Goal: Task Accomplishment & Management: Manage account settings

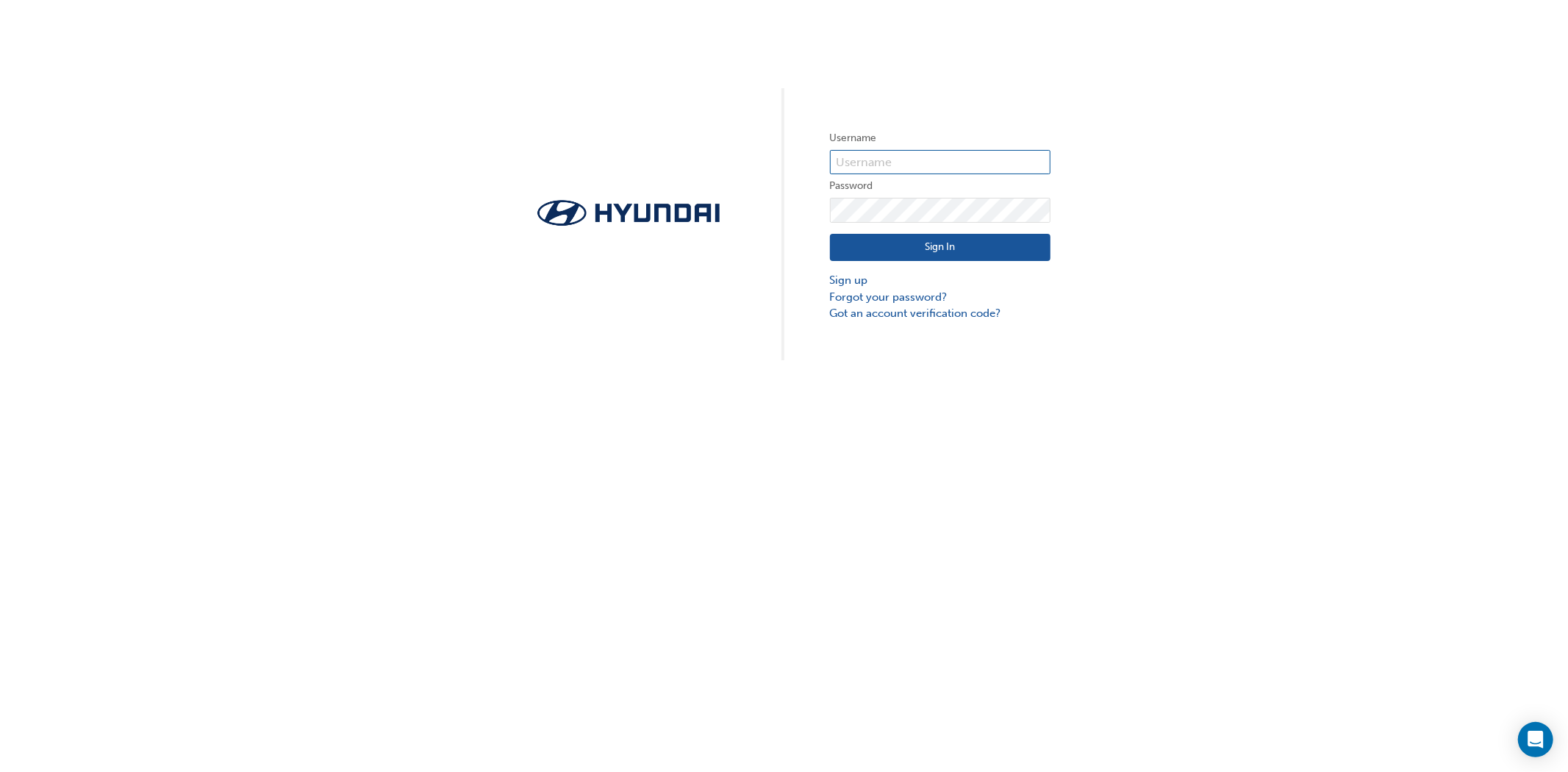
type input "[PERSON_NAME][EMAIL_ADDRESS][PERSON_NAME][DOMAIN_NAME]"
click at [926, 245] on button "Sign In" at bounding box center [939, 248] width 220 height 28
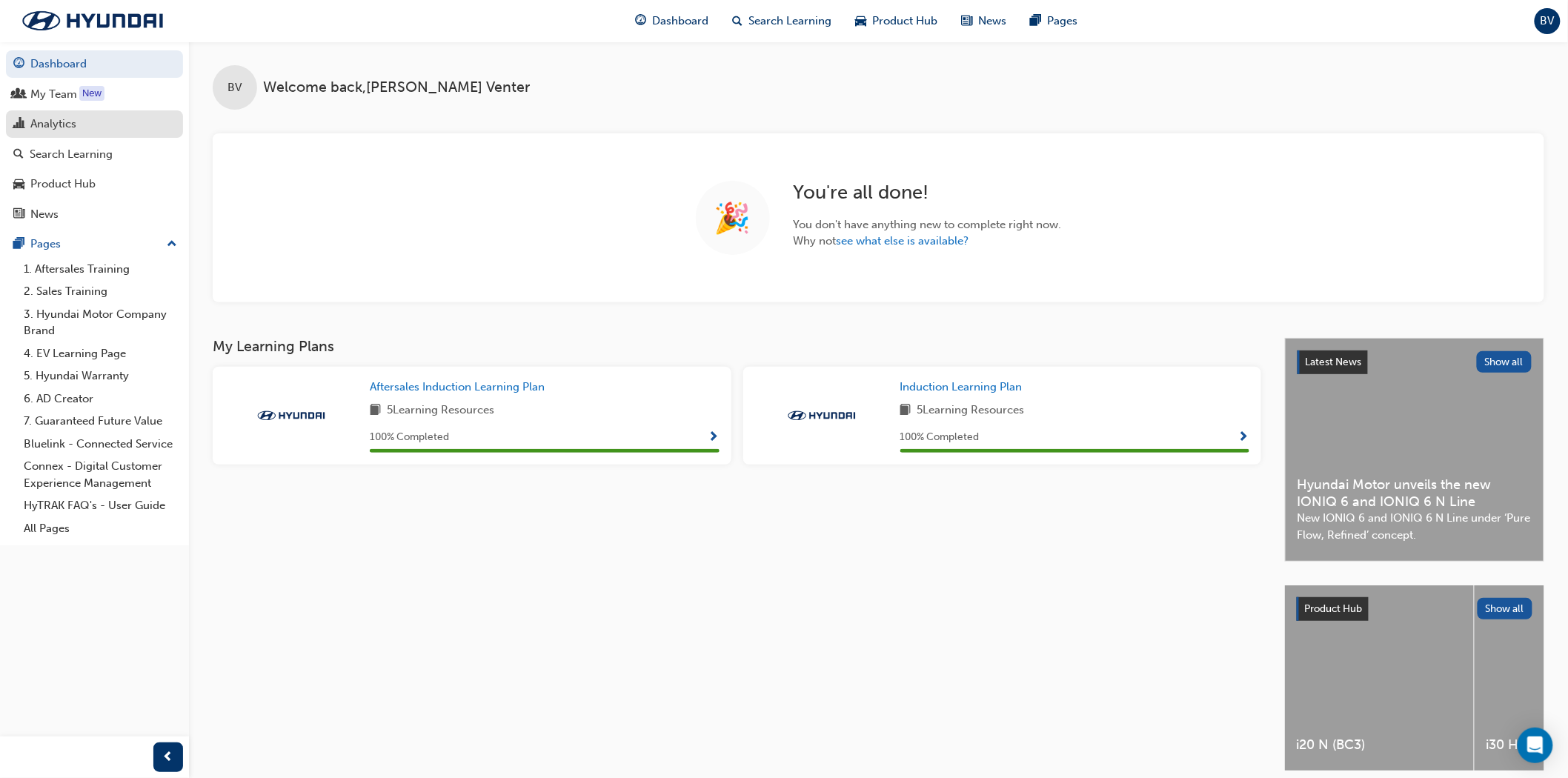
click at [56, 132] on div "Analytics" at bounding box center [53, 124] width 46 height 17
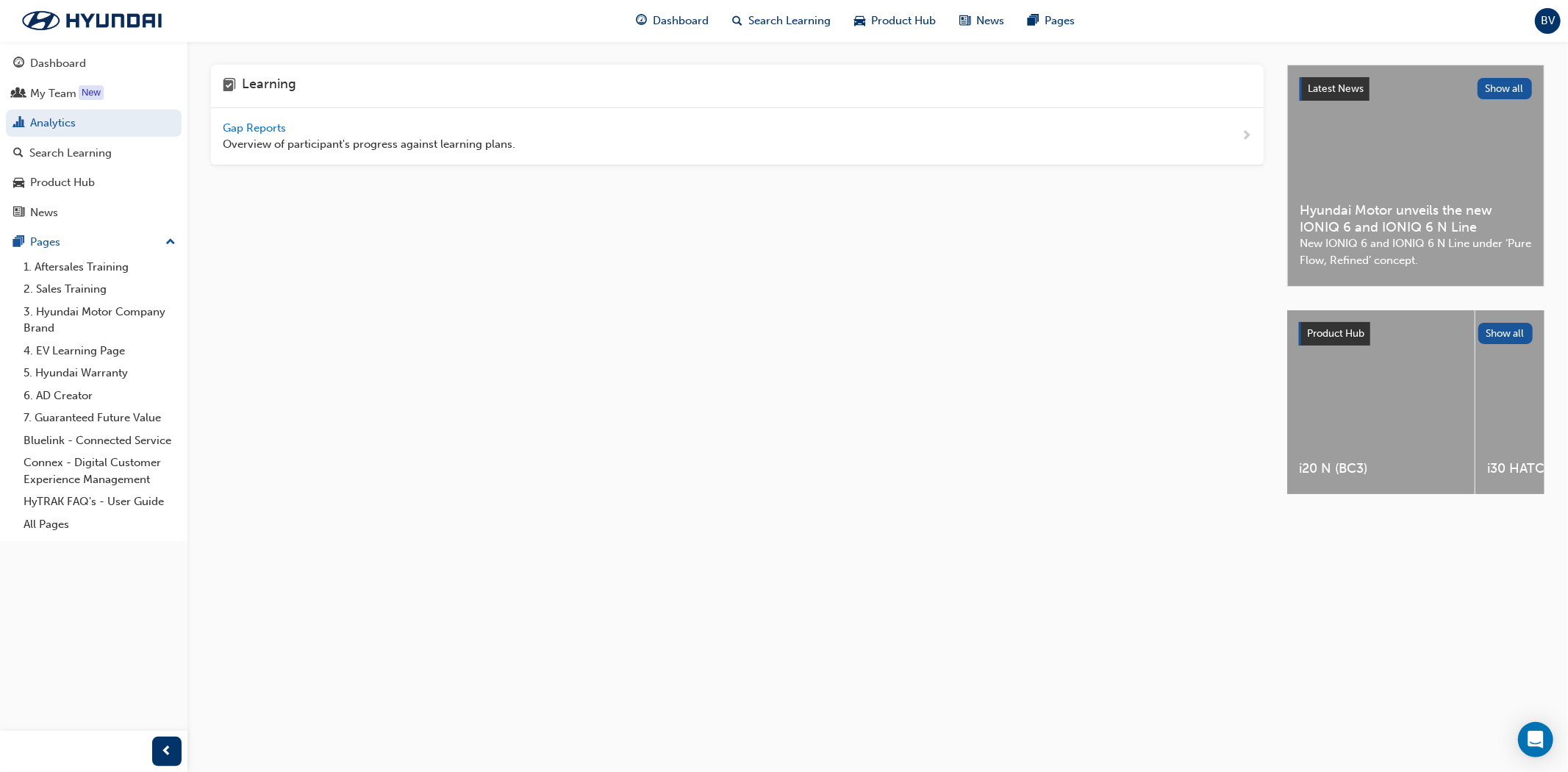
click at [250, 128] on span "Gap Reports" at bounding box center [256, 128] width 66 height 13
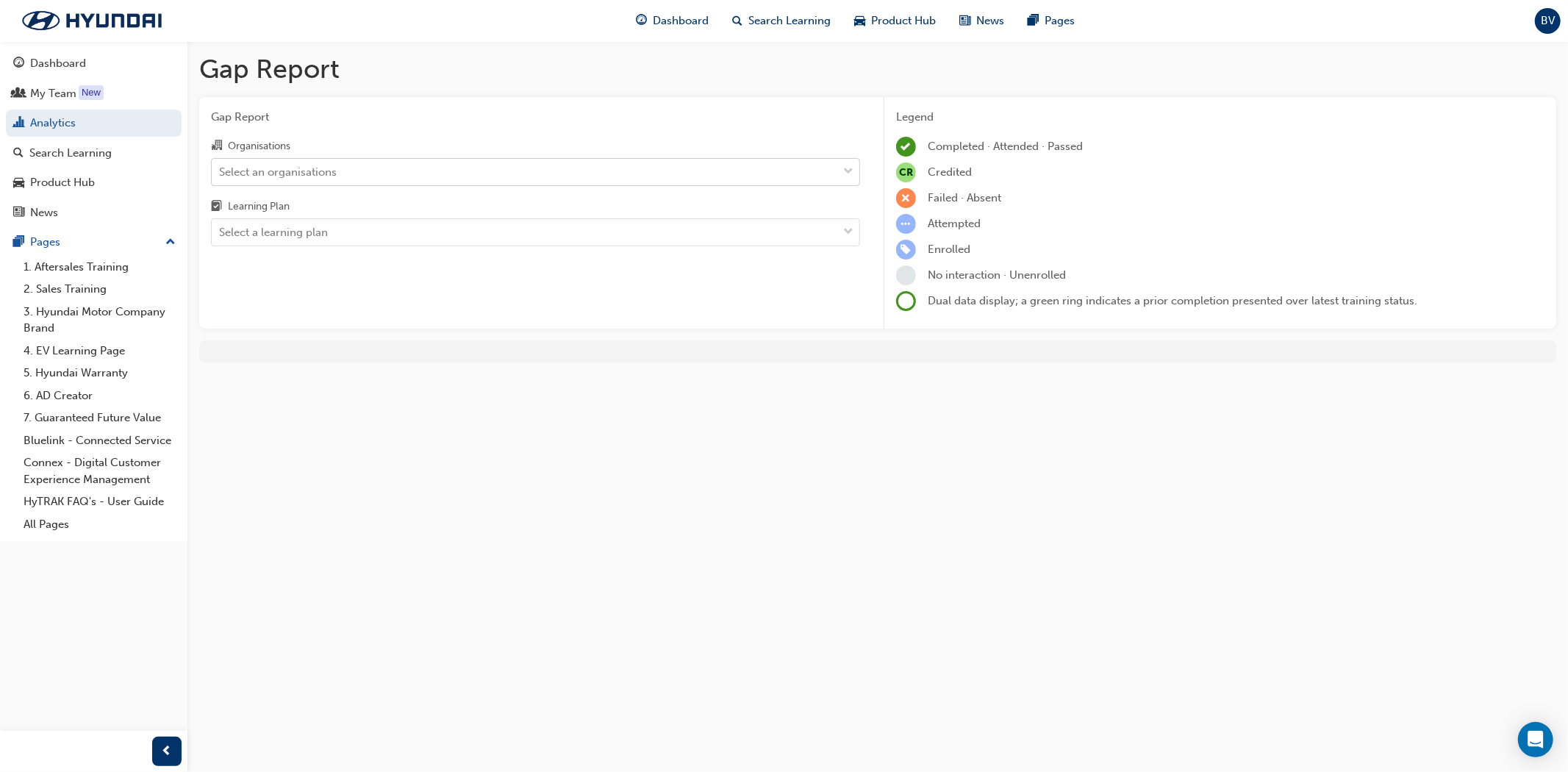
click at [346, 178] on div "Select an organisations" at bounding box center [524, 171] width 625 height 26
click at [220, 178] on input "Organisations Select an organisations" at bounding box center [220, 170] width 2 height 12
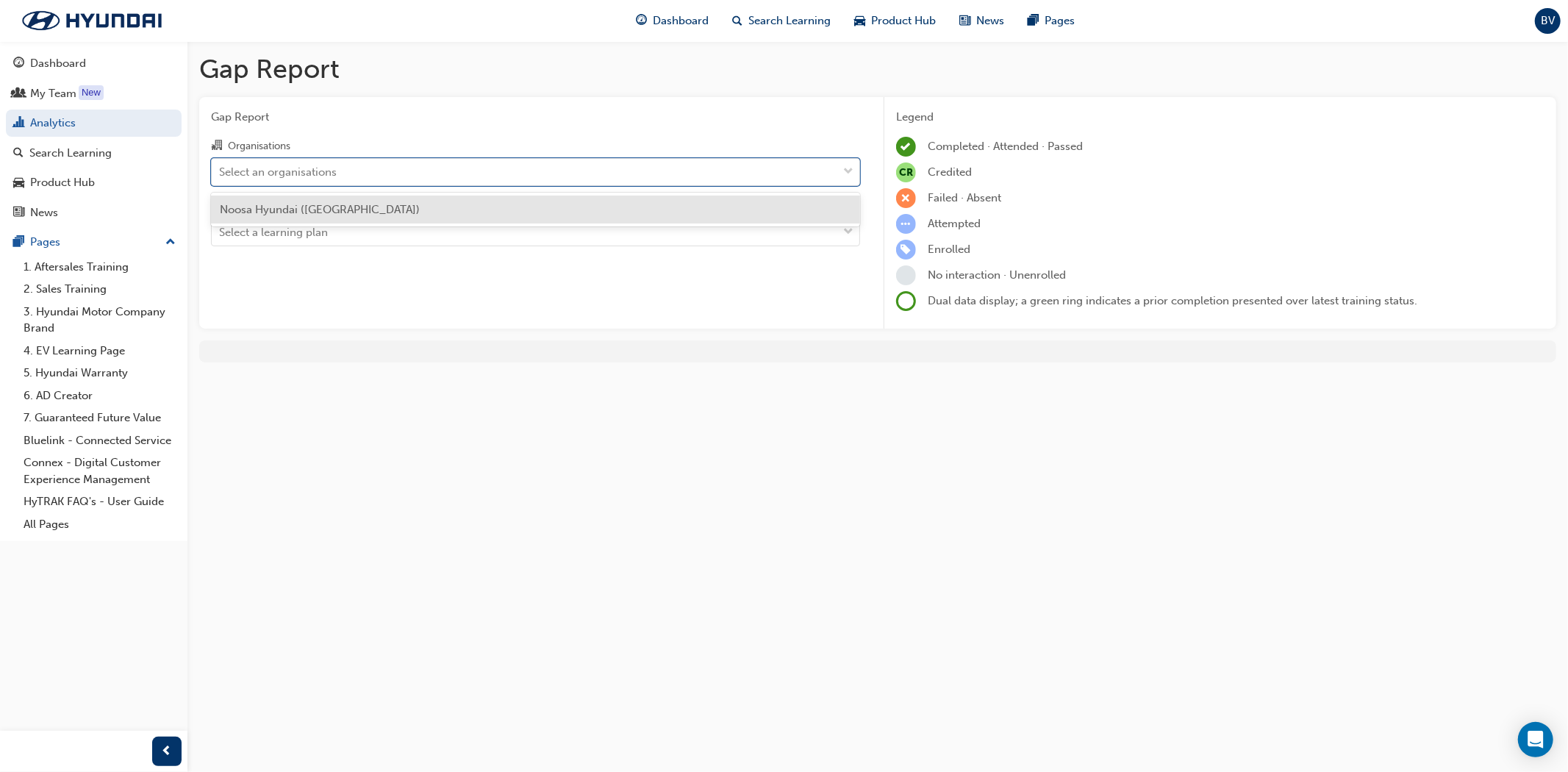
click at [326, 203] on span "Noosa Hyundai ([GEOGRAPHIC_DATA])" at bounding box center [320, 210] width 200 height 13
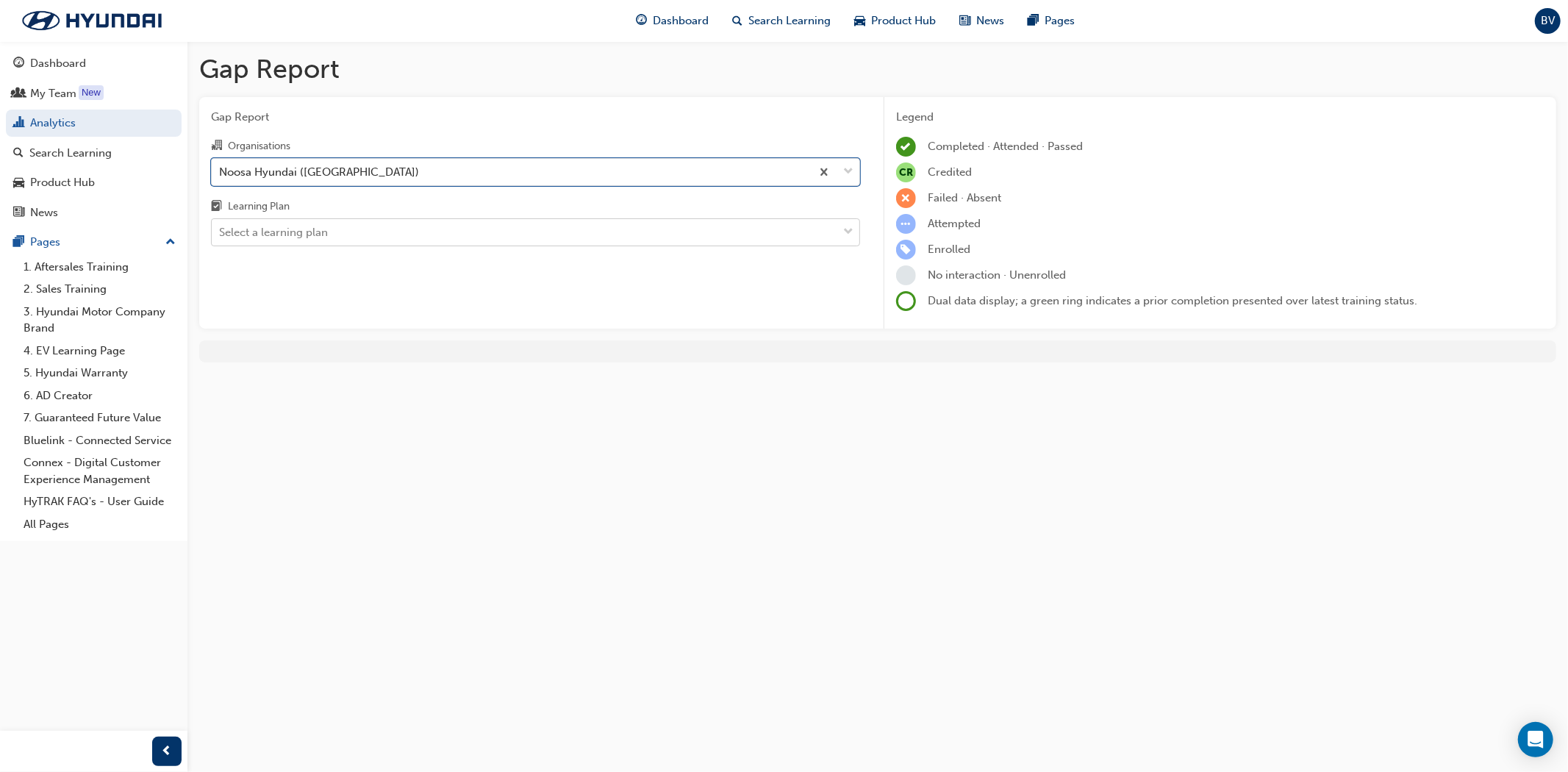
click at [314, 235] on div "Select a learning plan" at bounding box center [273, 232] width 109 height 17
click at [220, 235] on input "Learning Plan Select a learning plan" at bounding box center [220, 232] width 2 height 12
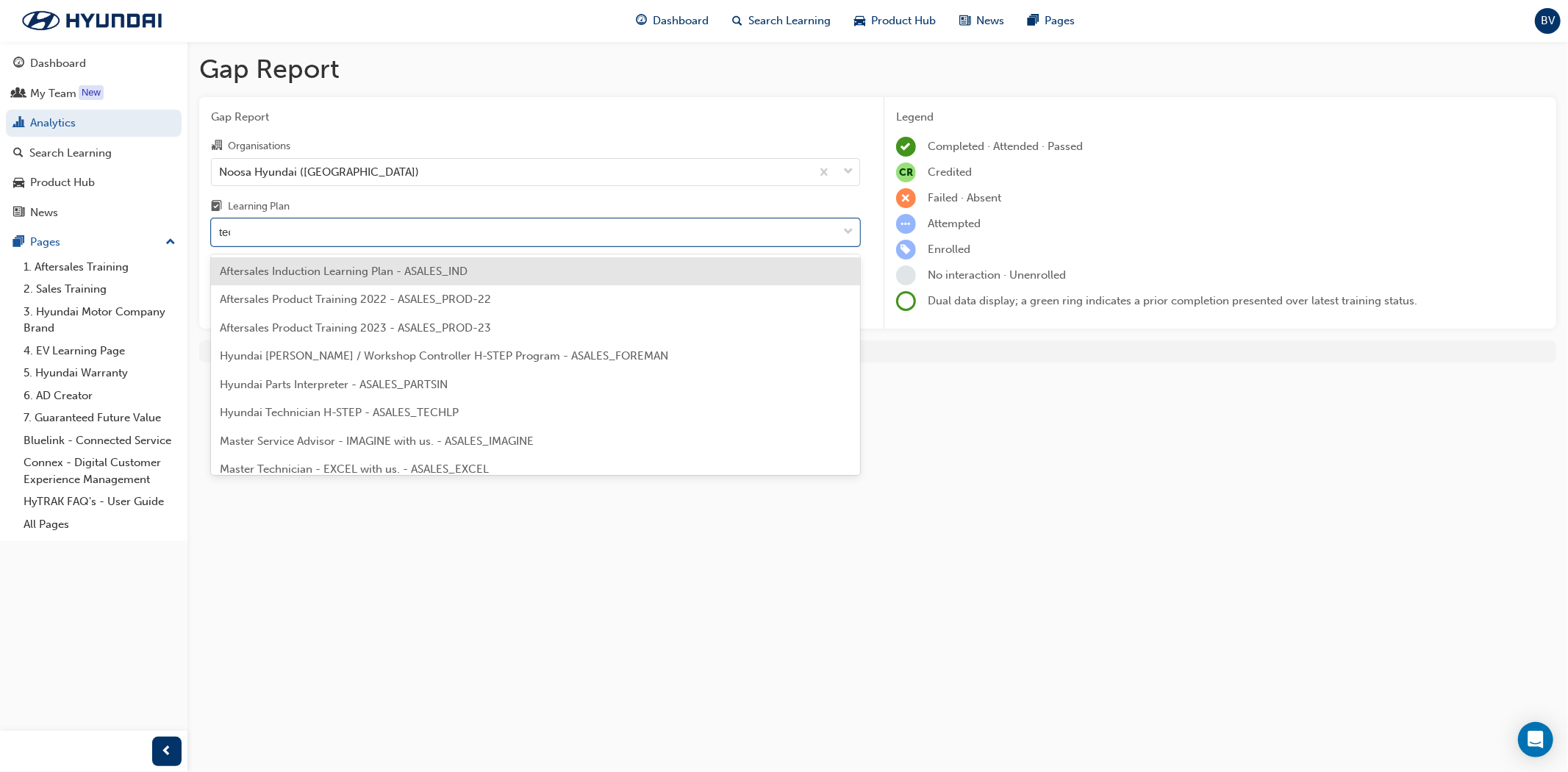
type input "tech"
click at [323, 270] on span "Hyundai Technician H-STEP - ASALES_TECHLP" at bounding box center [339, 271] width 239 height 13
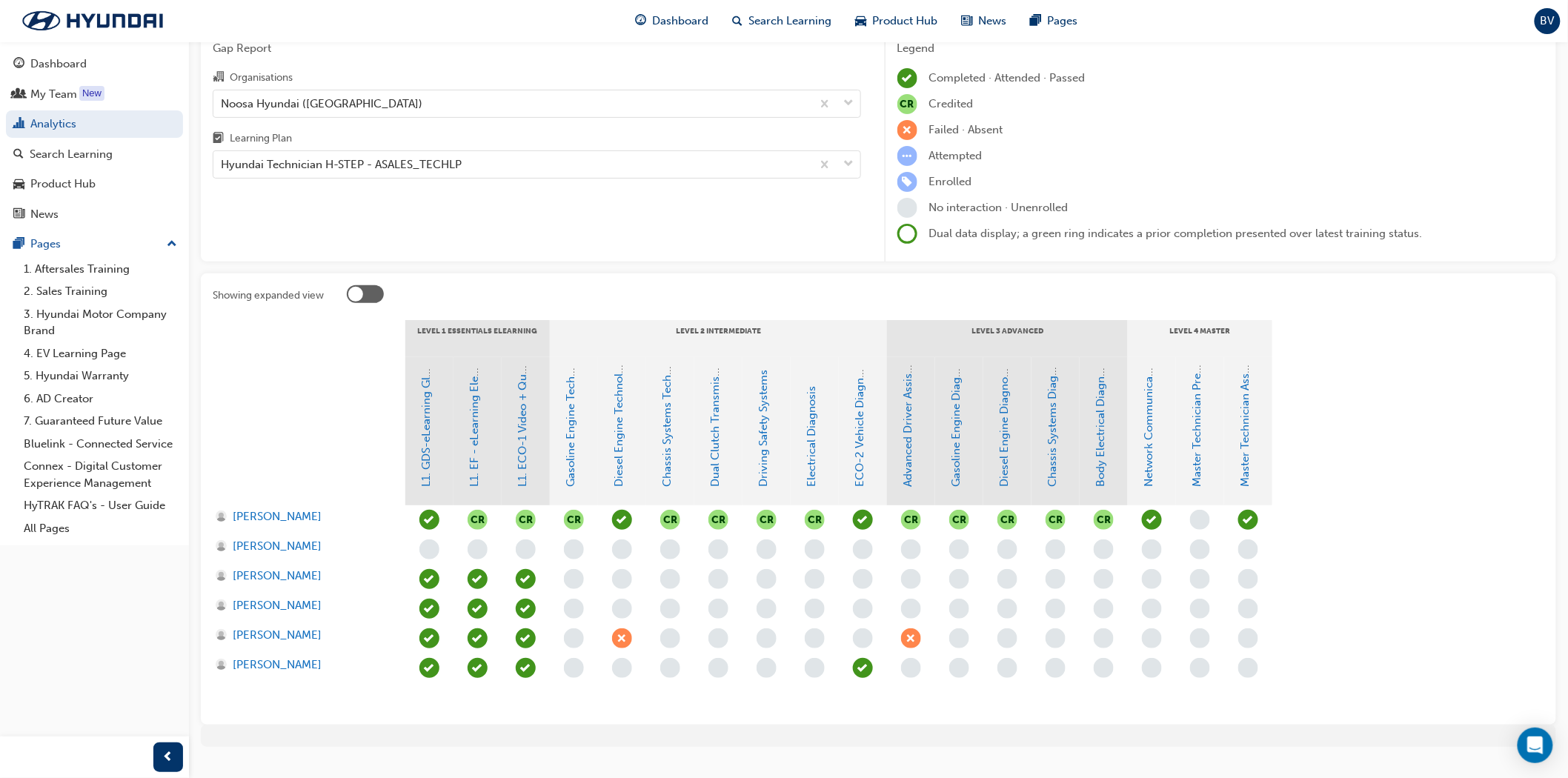
scroll to position [98, 0]
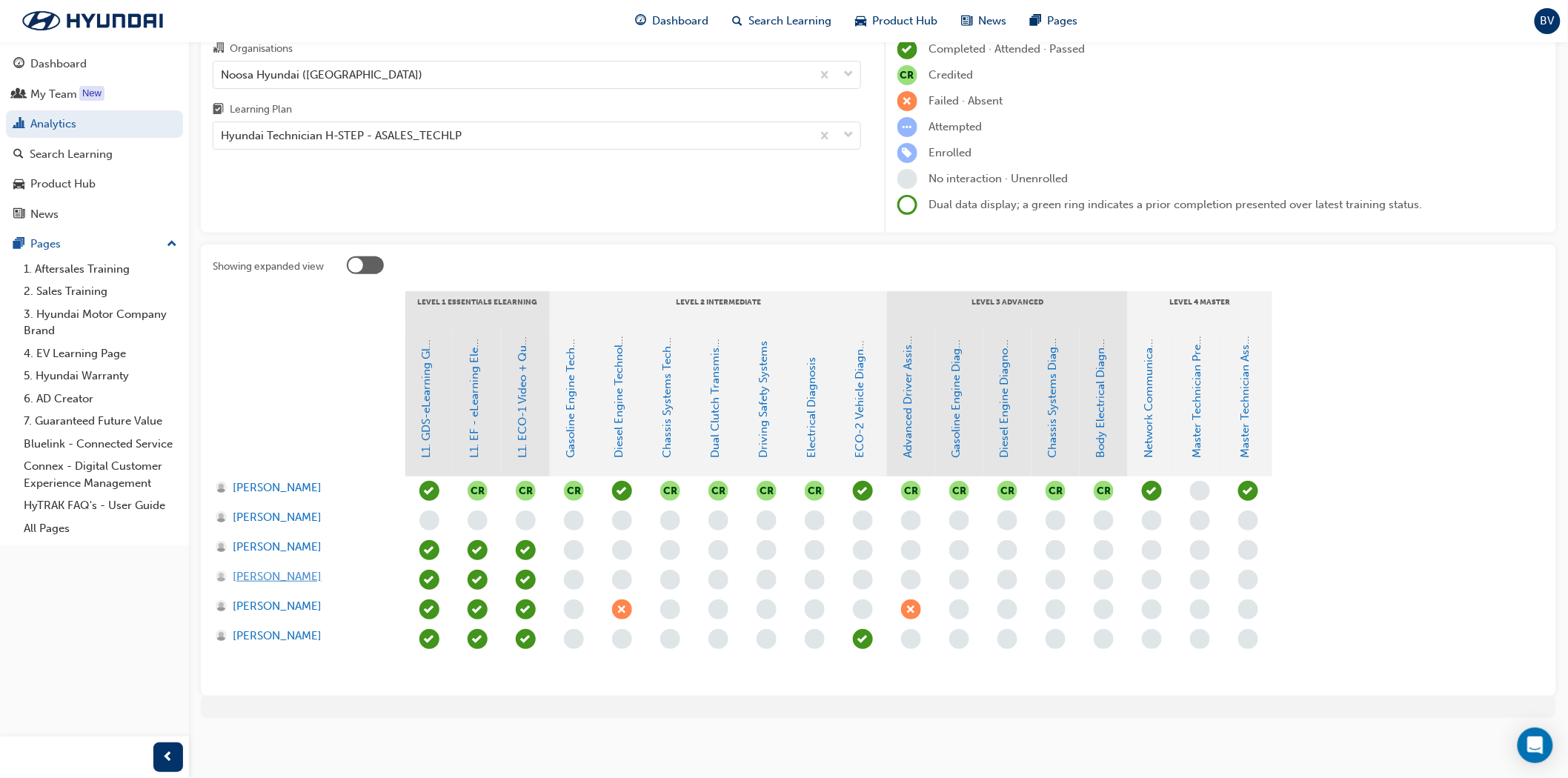
click at [288, 579] on span "[PERSON_NAME]" at bounding box center [276, 577] width 89 height 17
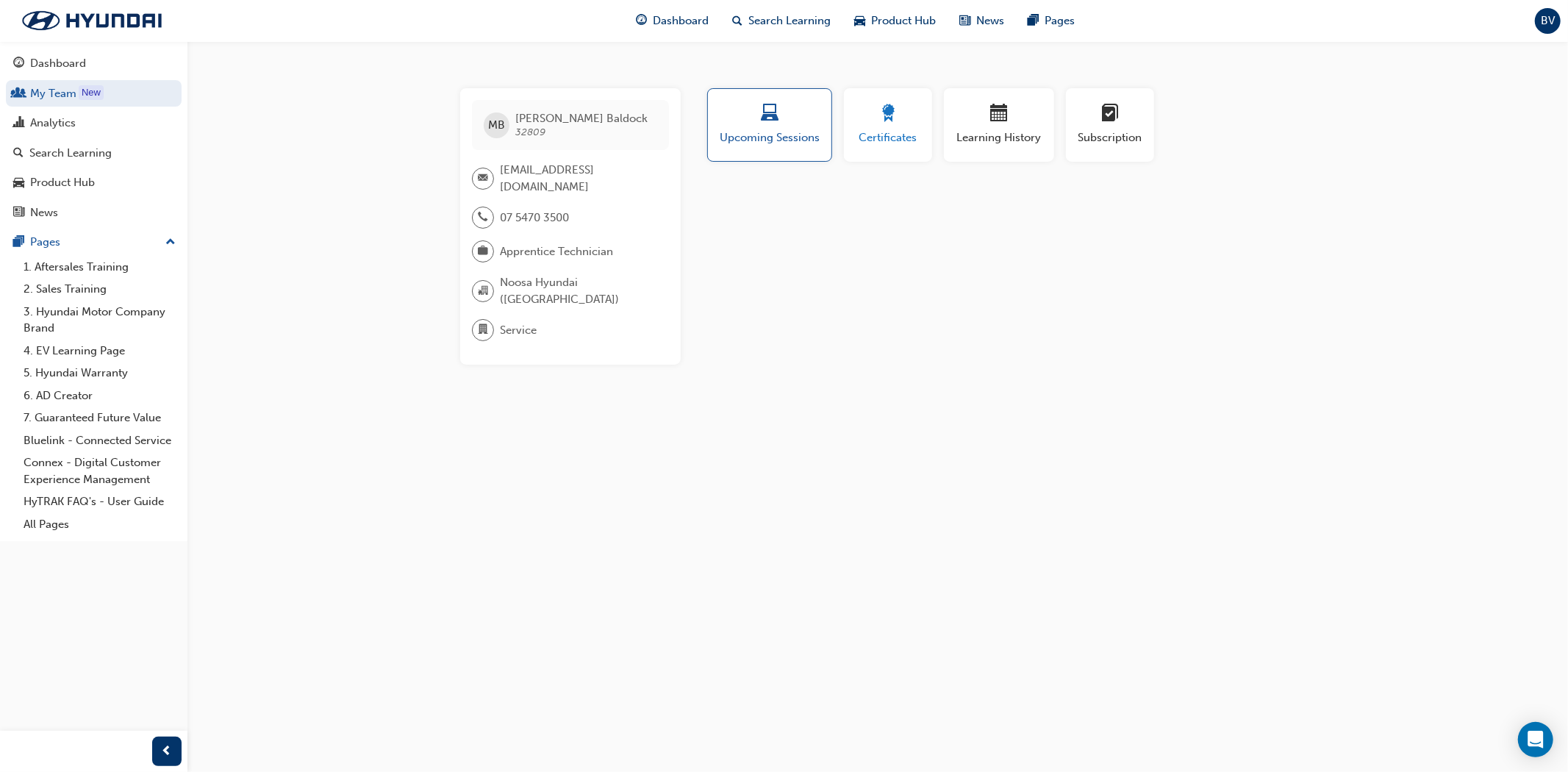
click at [873, 121] on div "button" at bounding box center [888, 115] width 66 height 23
click at [758, 137] on span "Upcoming Sessions" at bounding box center [769, 138] width 103 height 17
click at [957, 121] on div "button" at bounding box center [998, 115] width 88 height 23
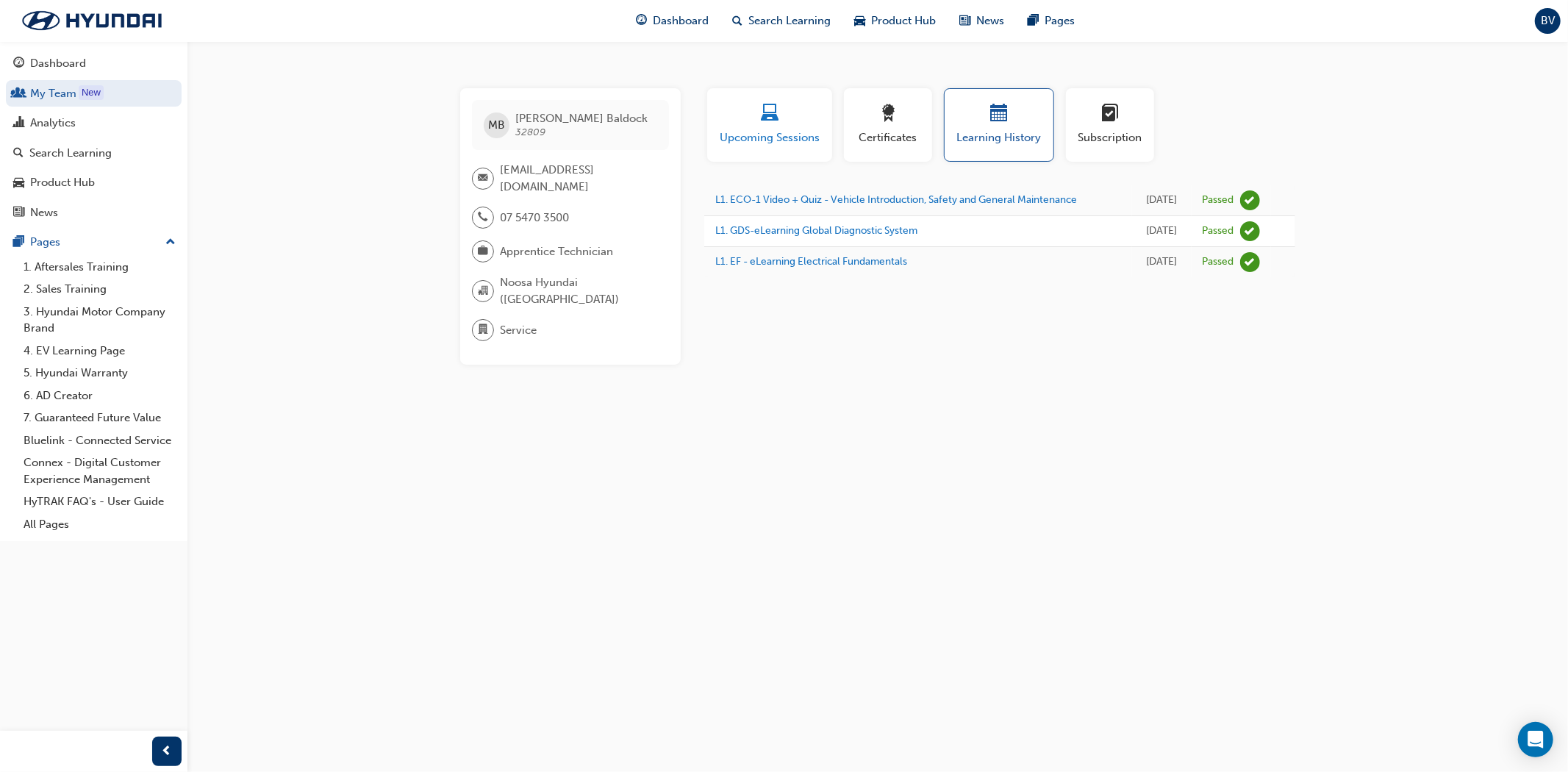
click at [766, 130] on span "Upcoming Sessions" at bounding box center [769, 138] width 103 height 17
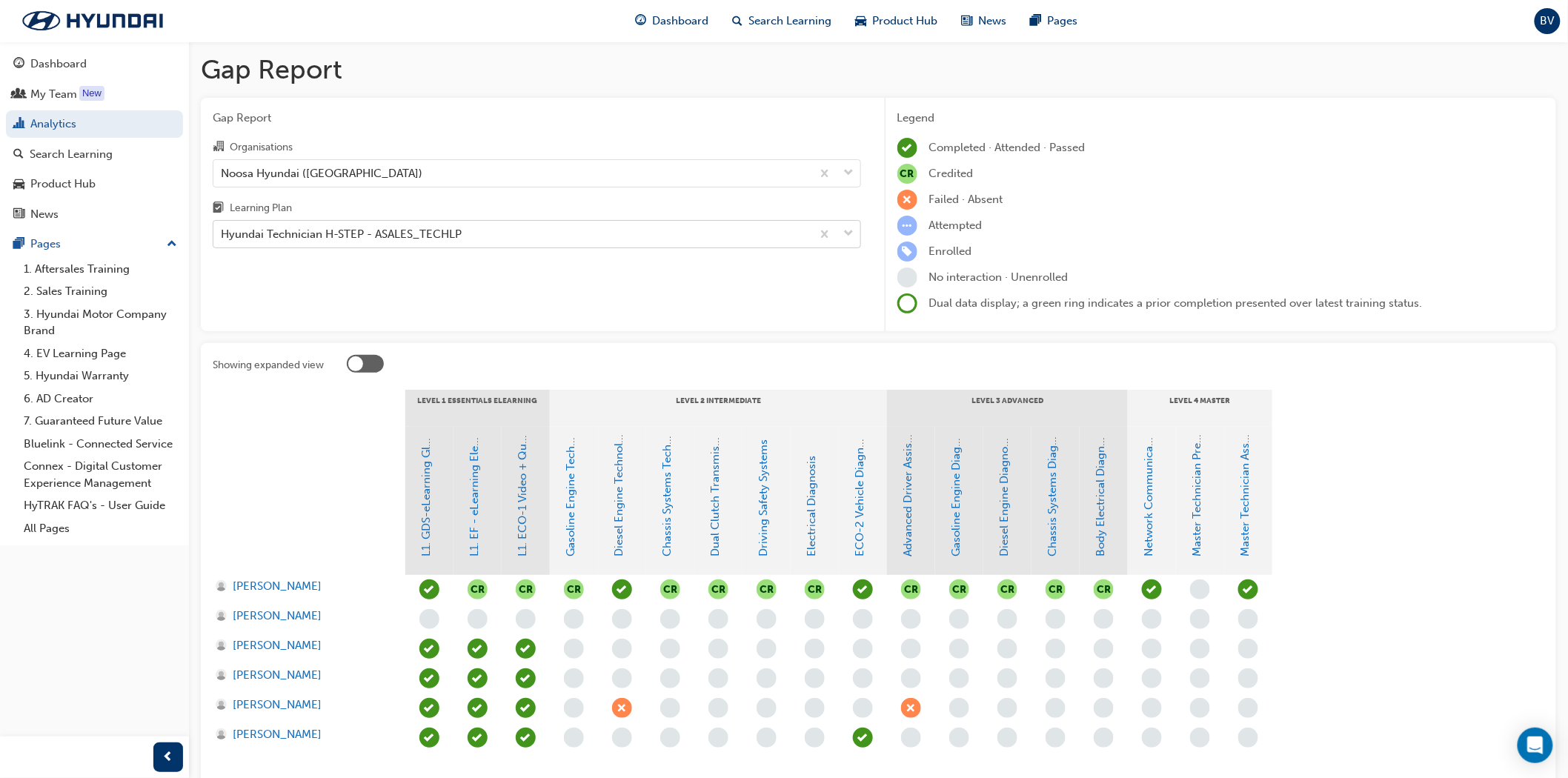
click at [259, 237] on div "Hyundai Technician H-STEP - ASALES_TECHLP" at bounding box center [341, 234] width 241 height 17
click at [222, 237] on input "Learning Plan Hyundai Technician H-STEP - ASALES_TECHLP" at bounding box center [222, 233] width 2 height 12
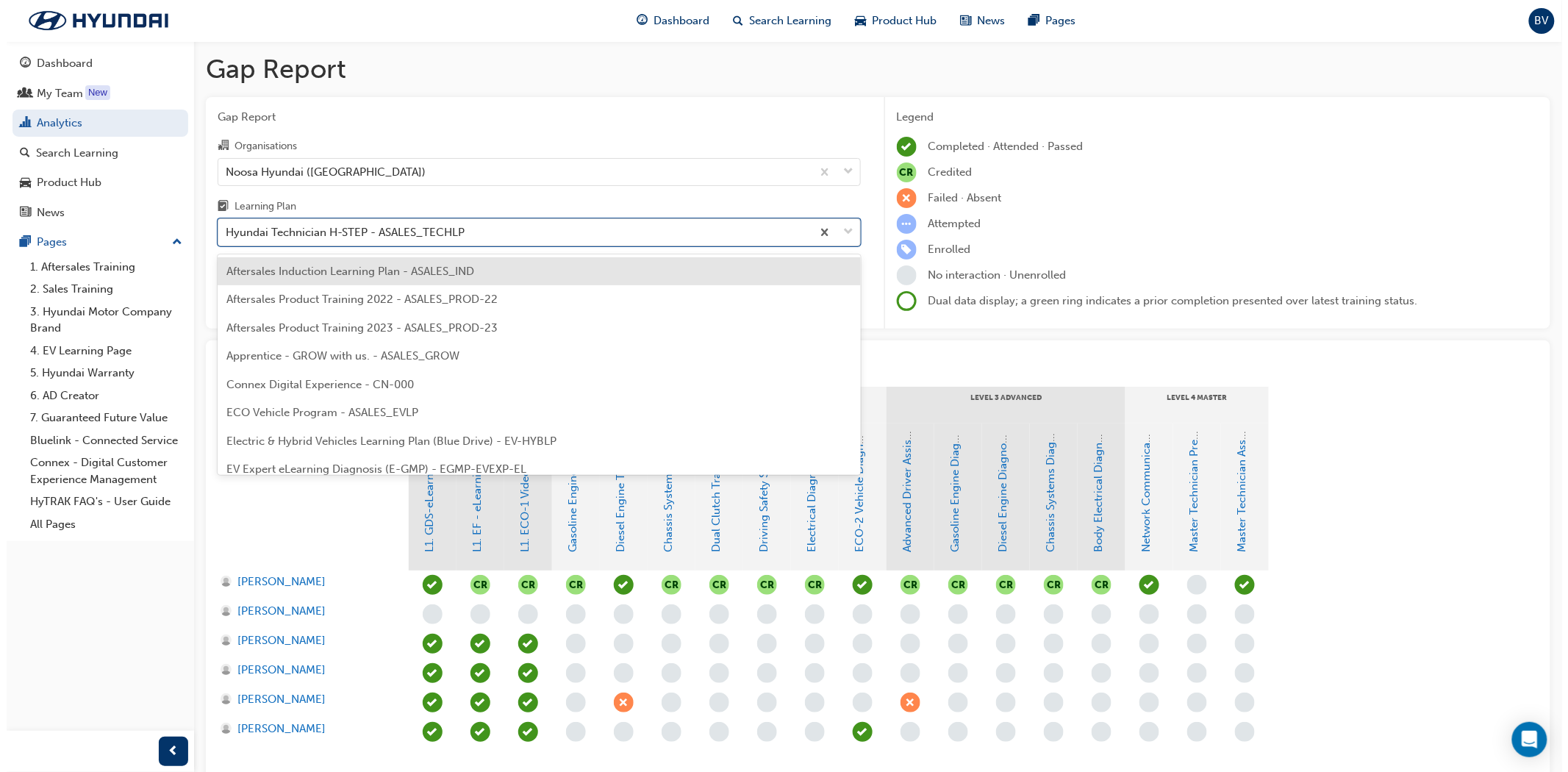
scroll to position [356, 0]
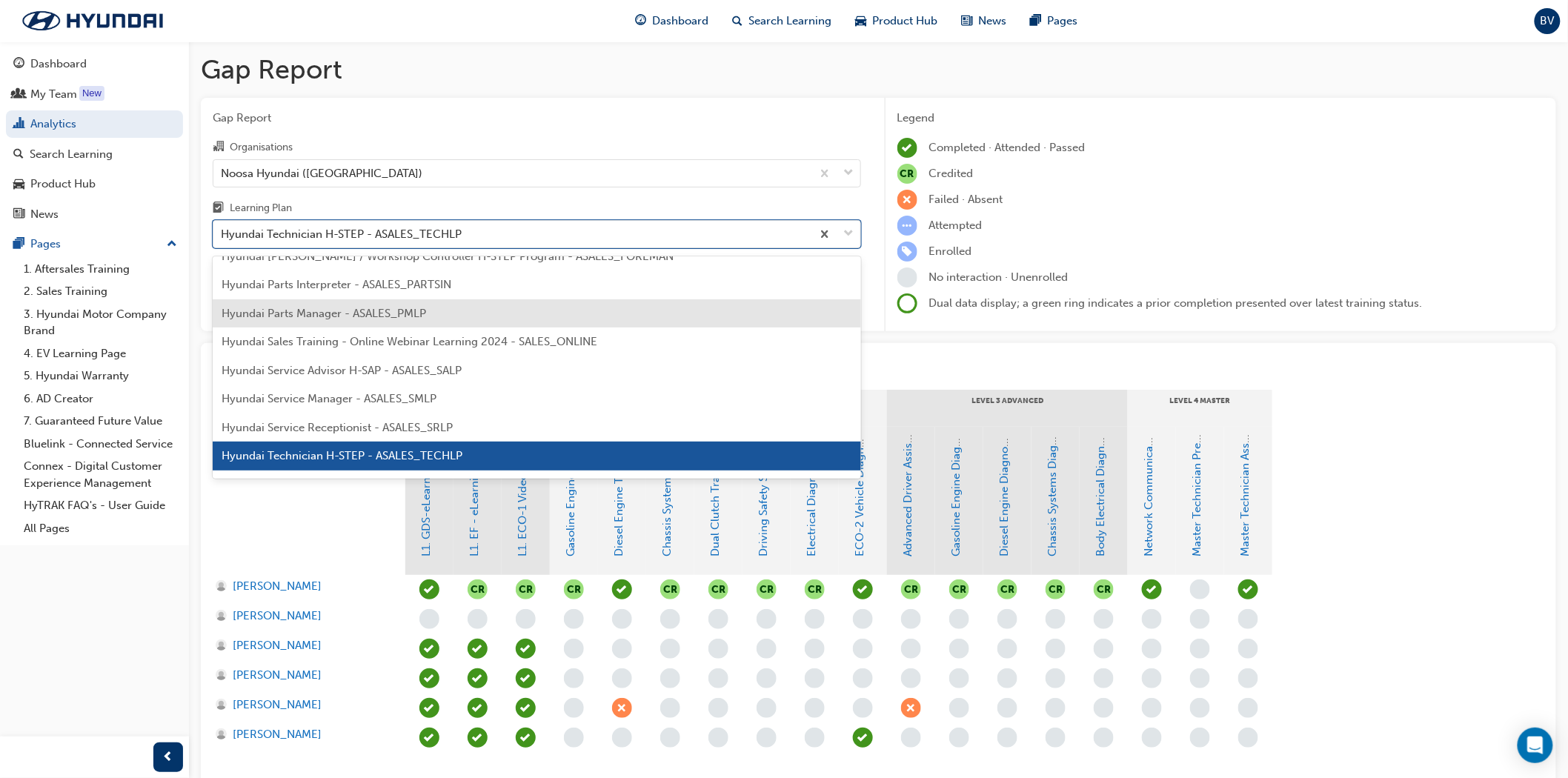
click at [320, 307] on span "Hyundai Parts Manager - ASALES_PMLP" at bounding box center [324, 313] width 205 height 13
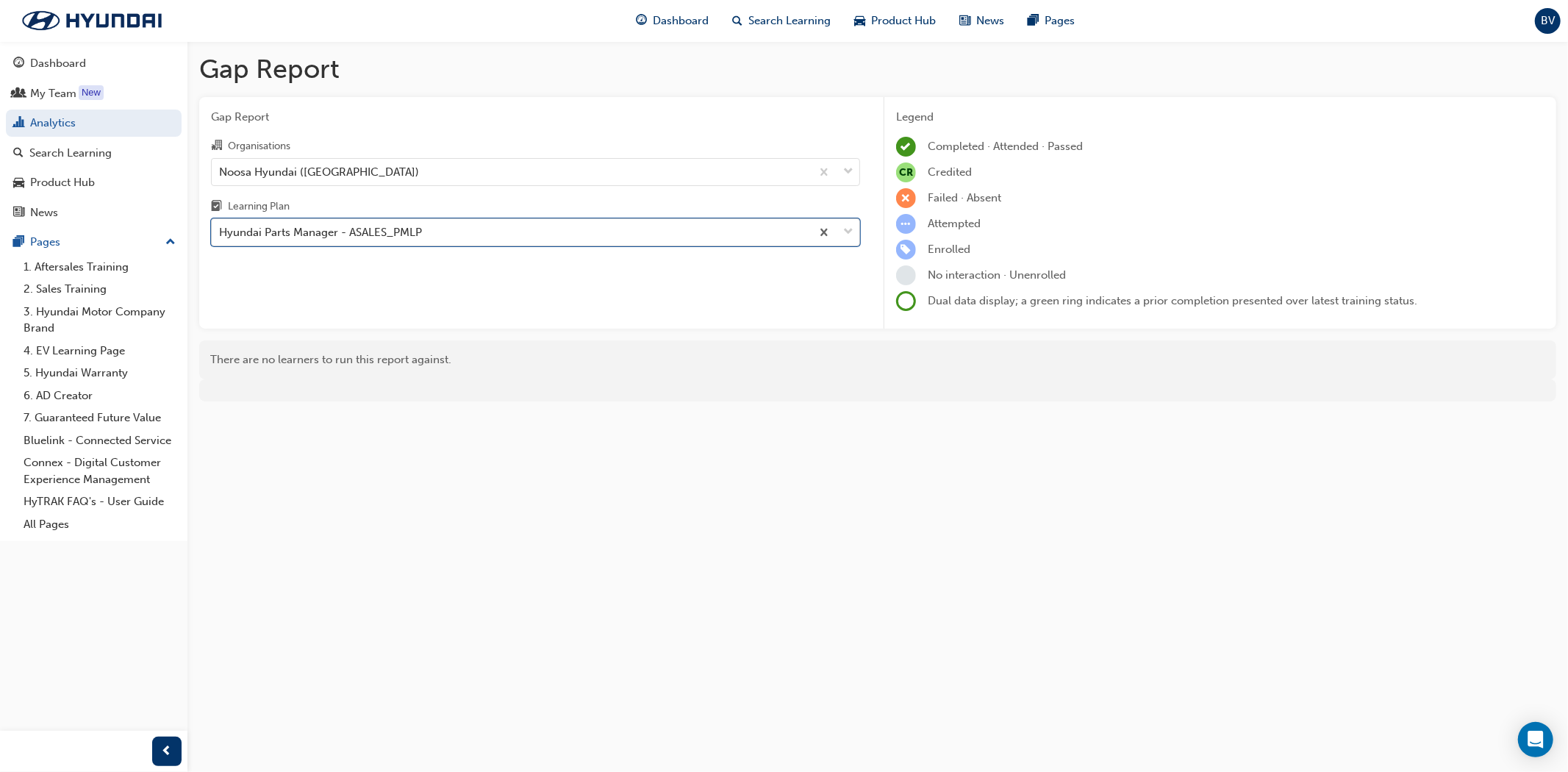
click at [361, 233] on div "Hyundai Parts Manager - ASALES_PMLP" at bounding box center [320, 232] width 203 height 17
click at [220, 233] on input "Learning Plan option Hyundai Parts Manager - ASALES_PMLP, selected. 0 results a…" at bounding box center [220, 232] width 2 height 12
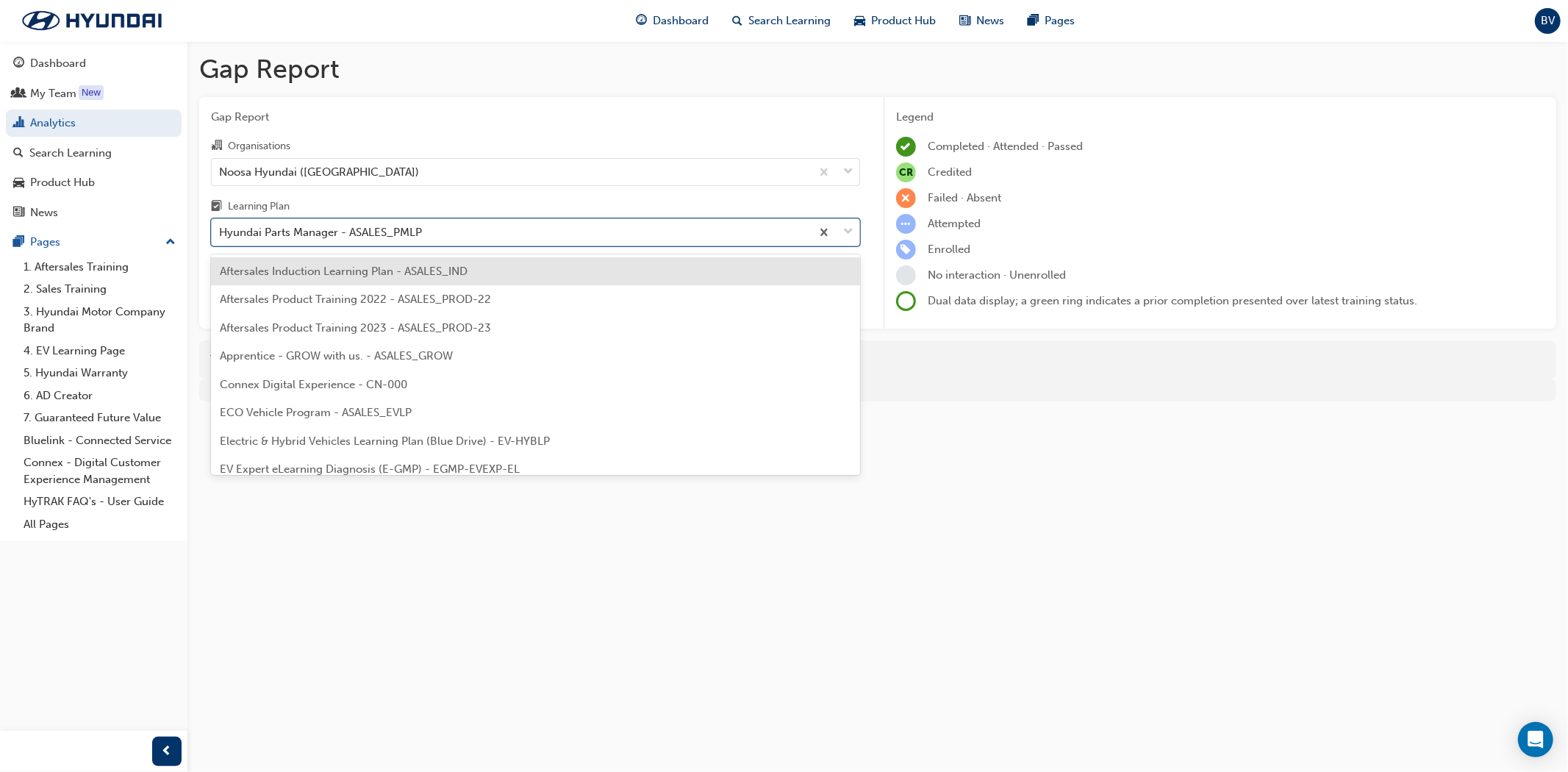
scroll to position [215, 0]
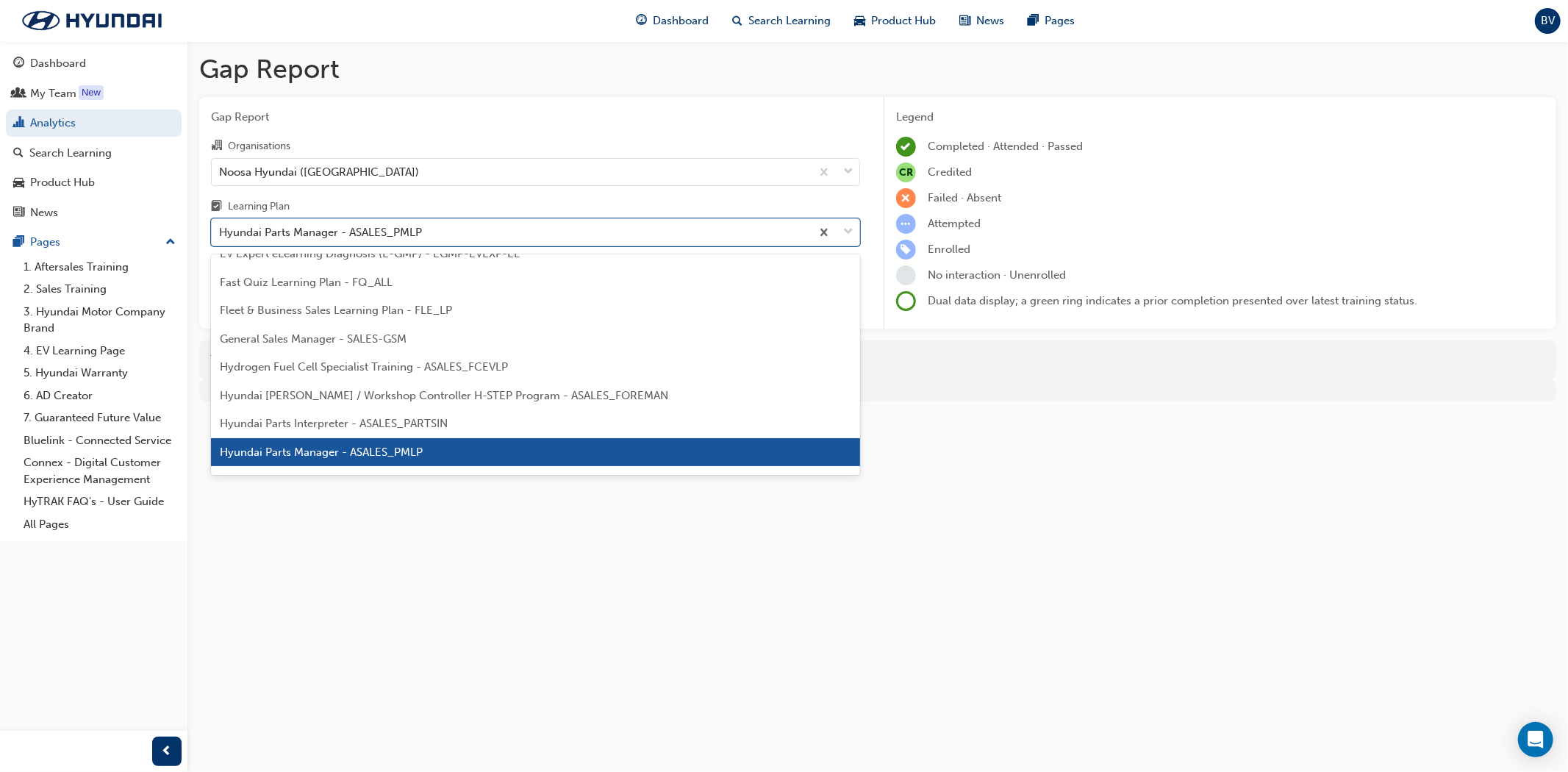
click at [313, 420] on span "Hyundai Parts Interpreter - ASALES_PARTSIN" at bounding box center [333, 423] width 228 height 13
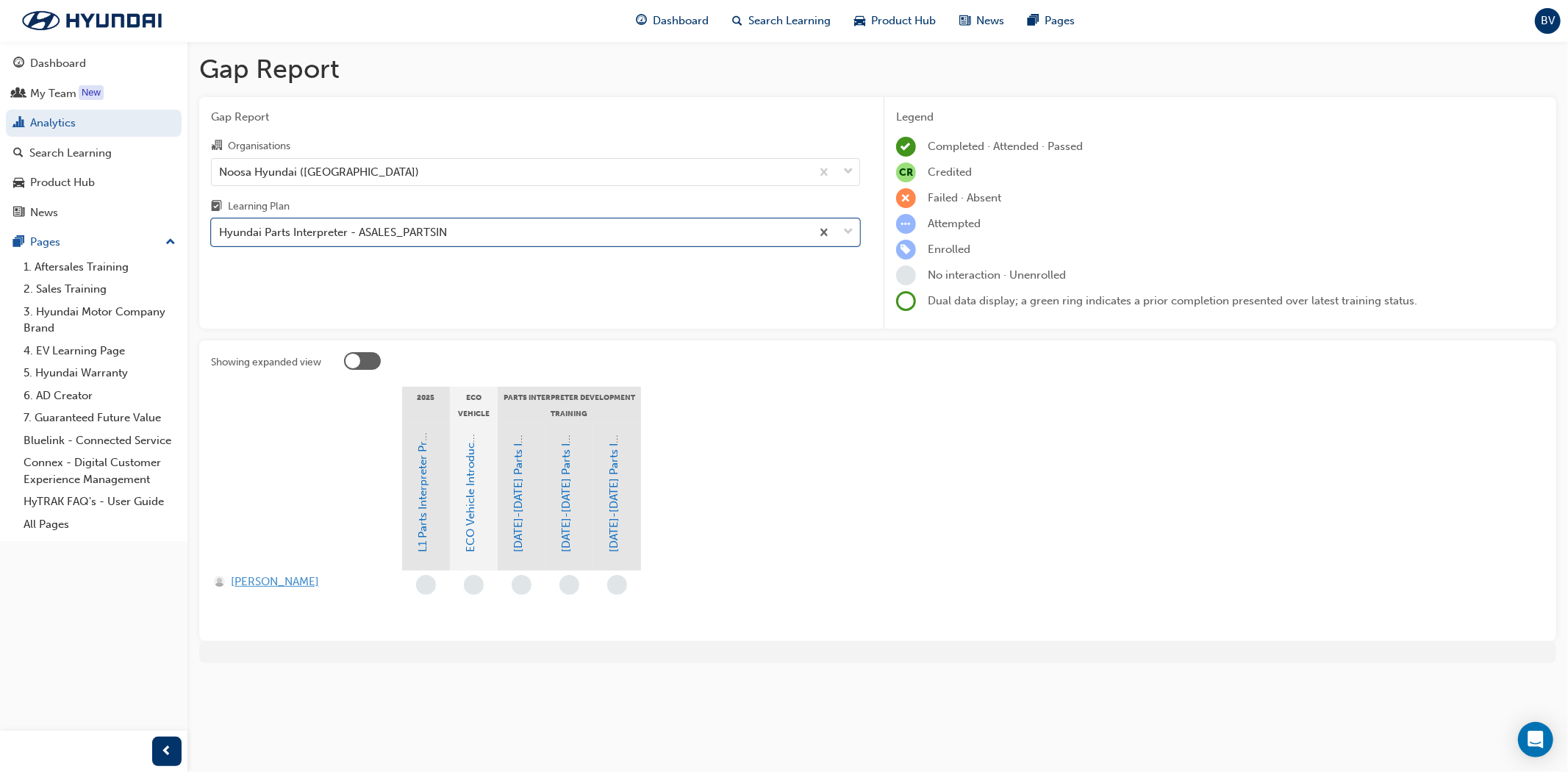
click at [291, 582] on span "[PERSON_NAME]" at bounding box center [274, 582] width 88 height 17
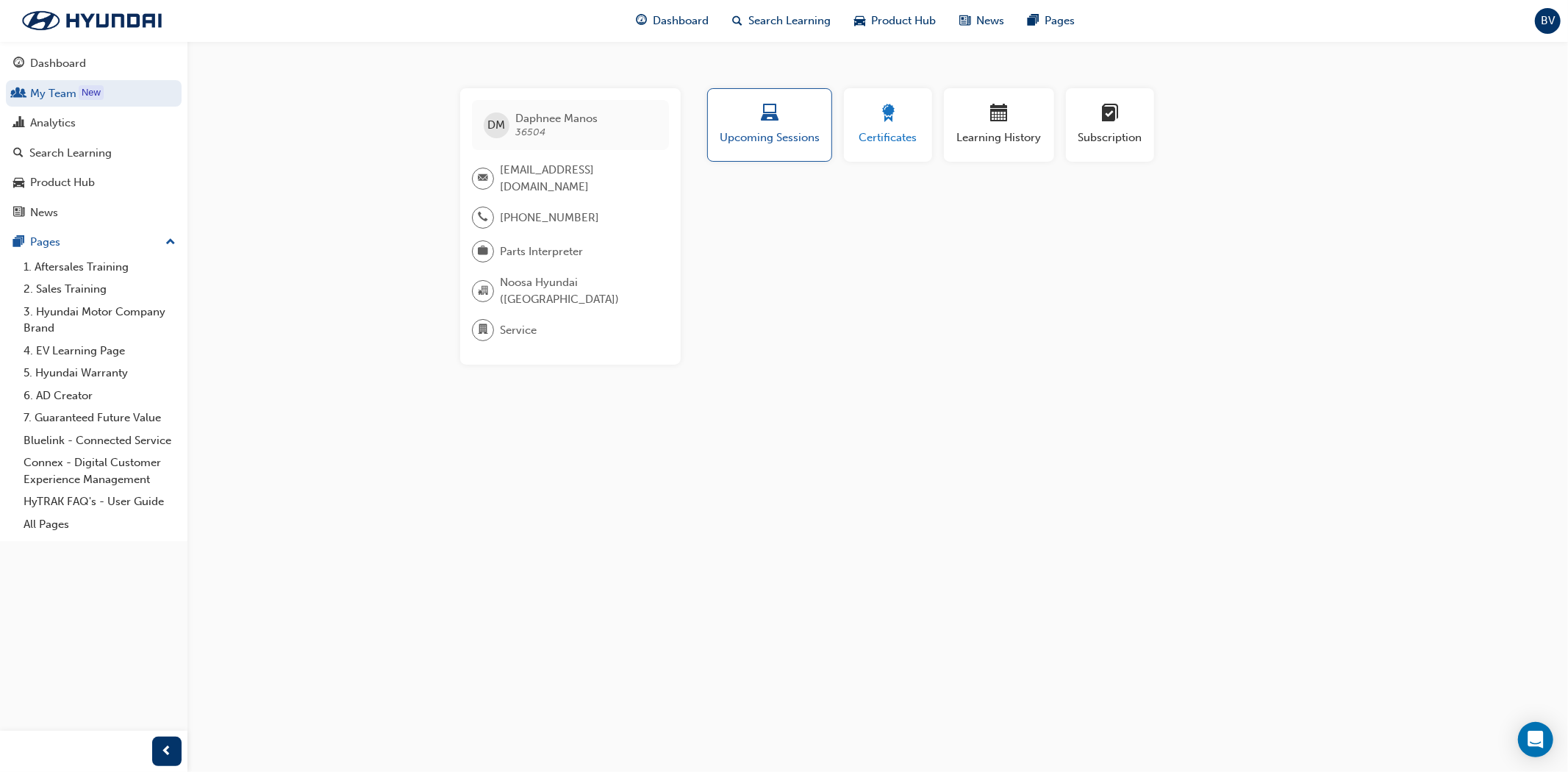
click at [873, 128] on div "Certificates" at bounding box center [888, 125] width 66 height 42
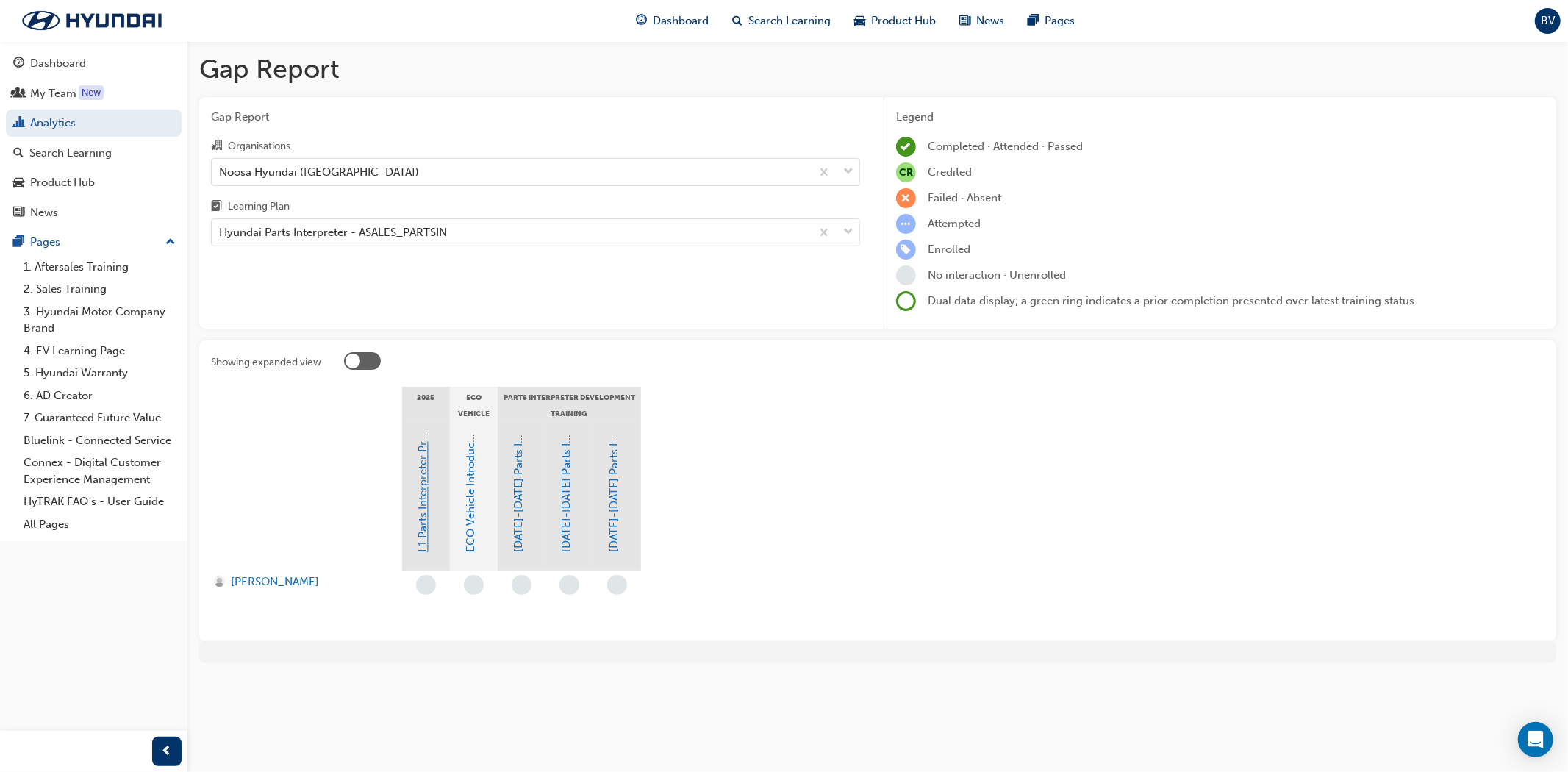
click at [422, 489] on link "L1 Parts Interpreter Program Level 1 Training" at bounding box center [423, 439] width 13 height 227
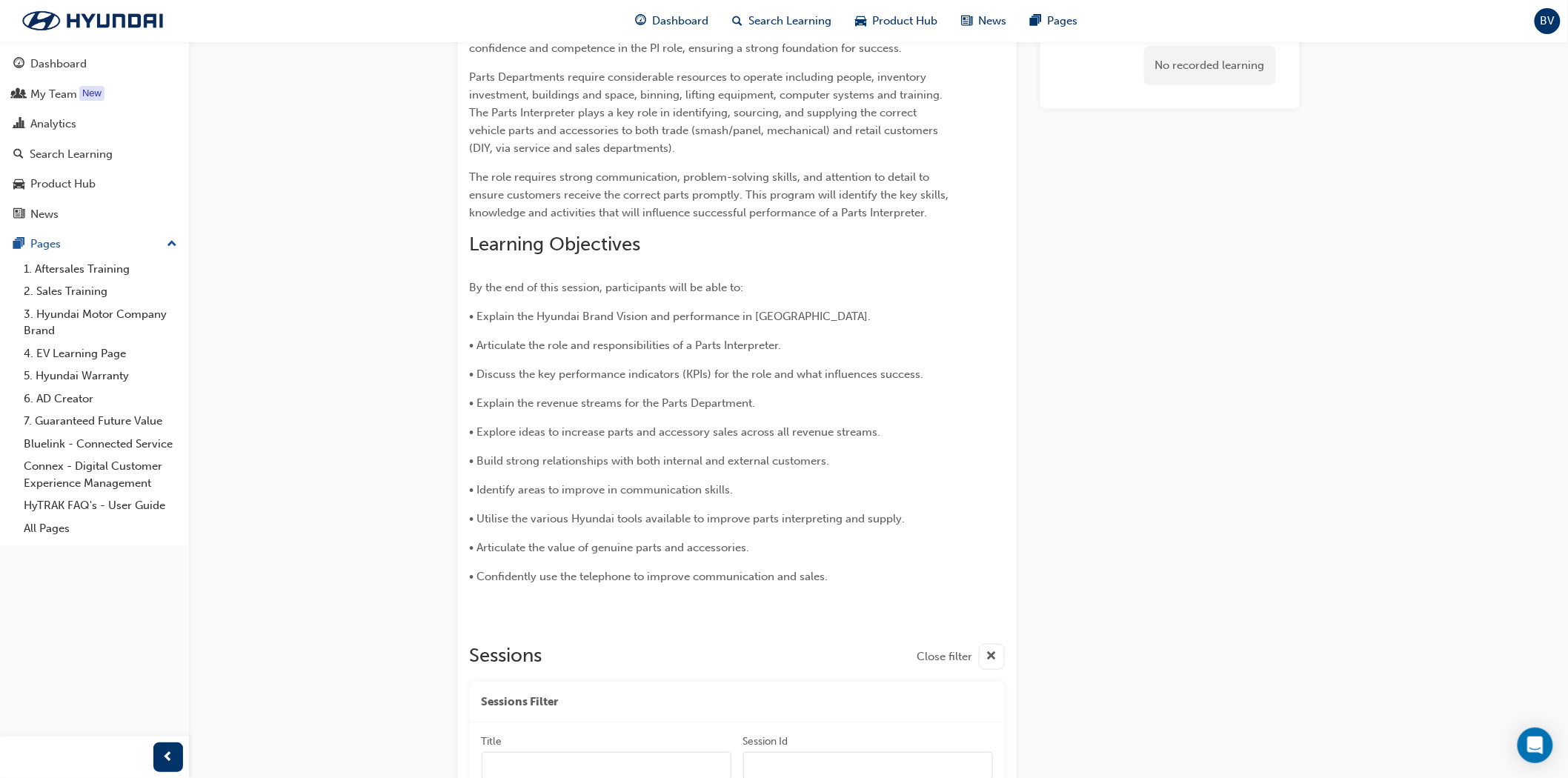
scroll to position [429, 0]
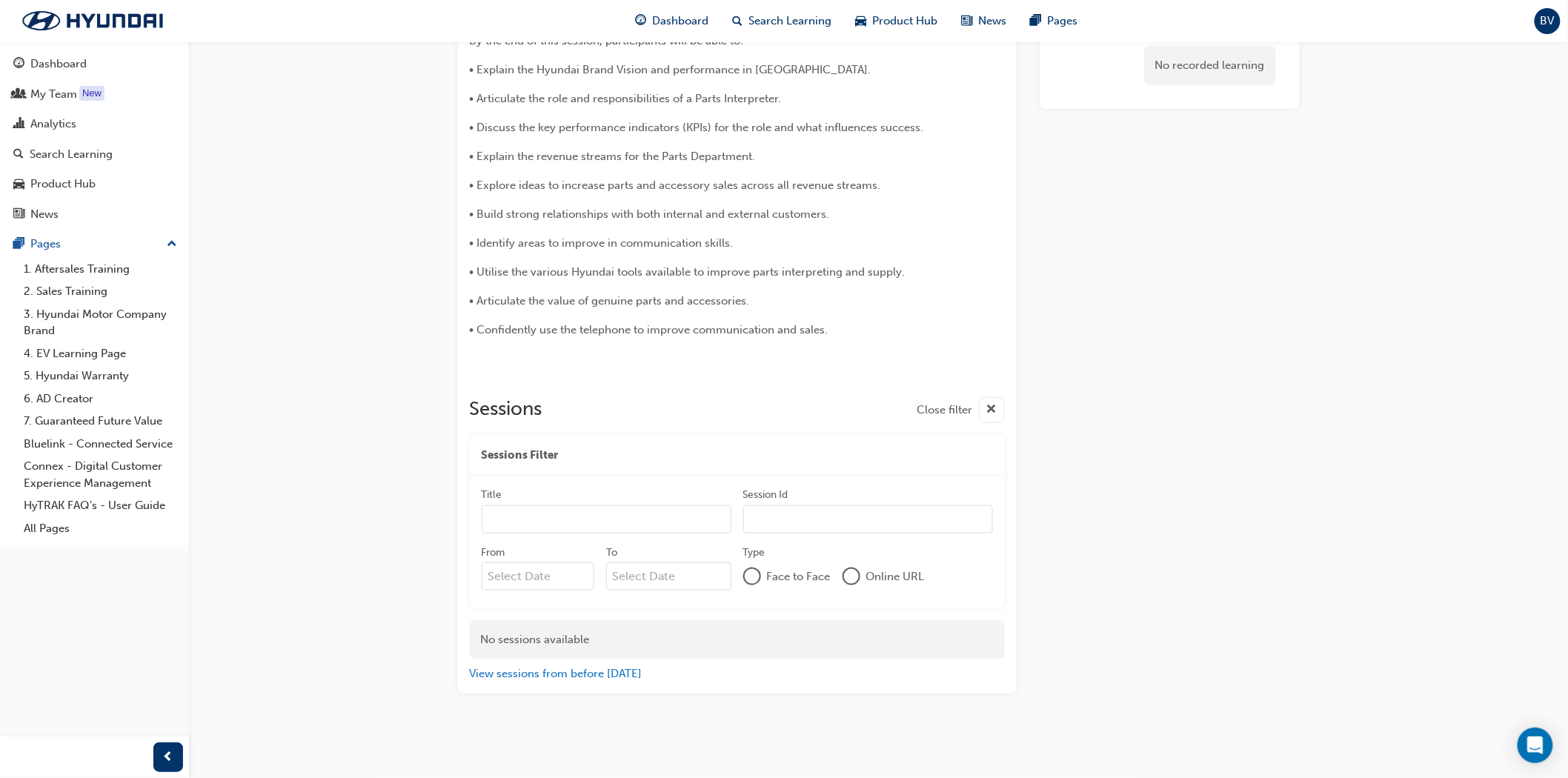
click at [553, 572] on input "From" at bounding box center [538, 577] width 113 height 29
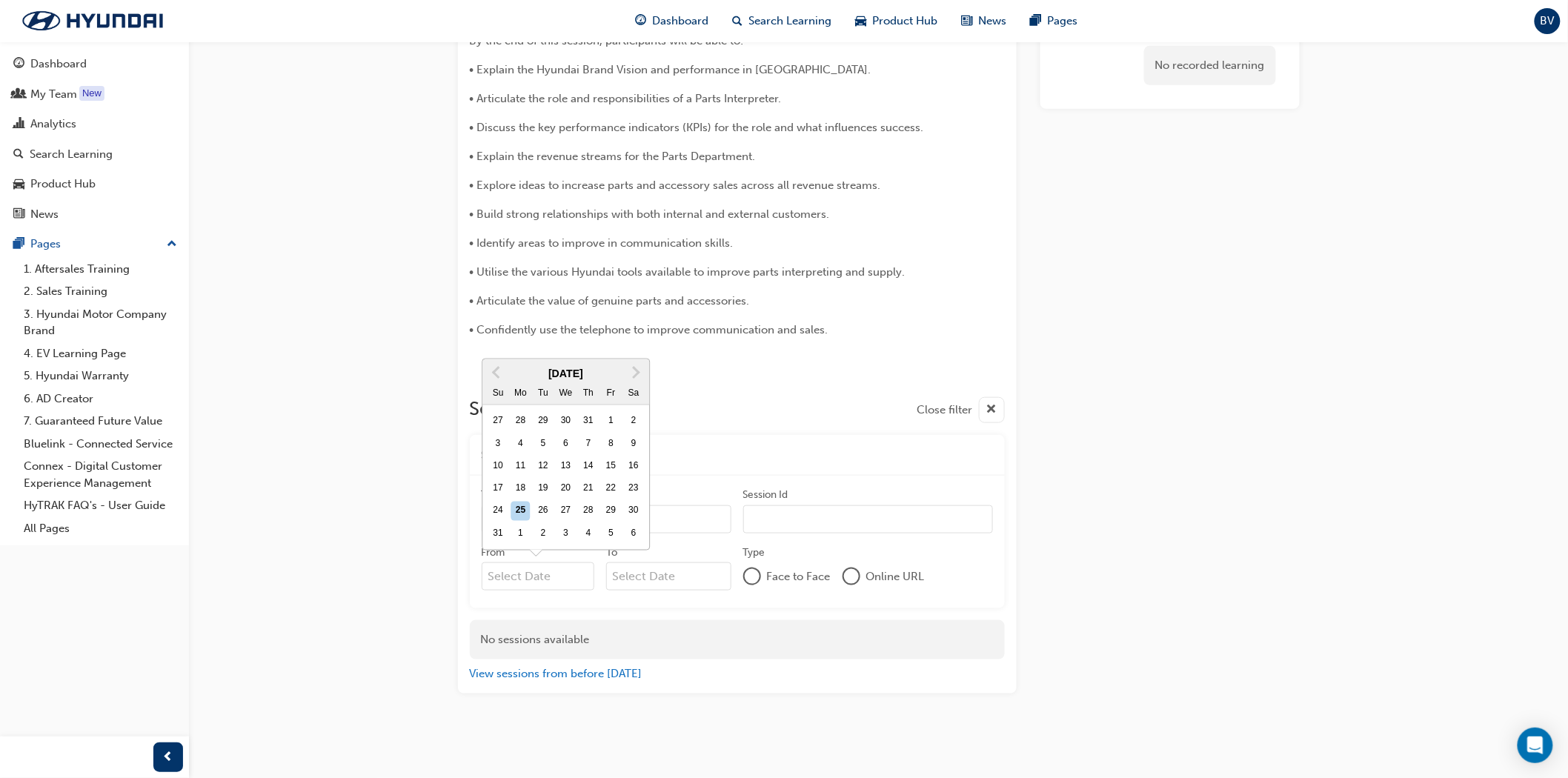
click at [633, 618] on div "Sessions Close filter Sessions Filter Title Session Id From Previous Month Next…" at bounding box center [737, 534] width 535 height 297
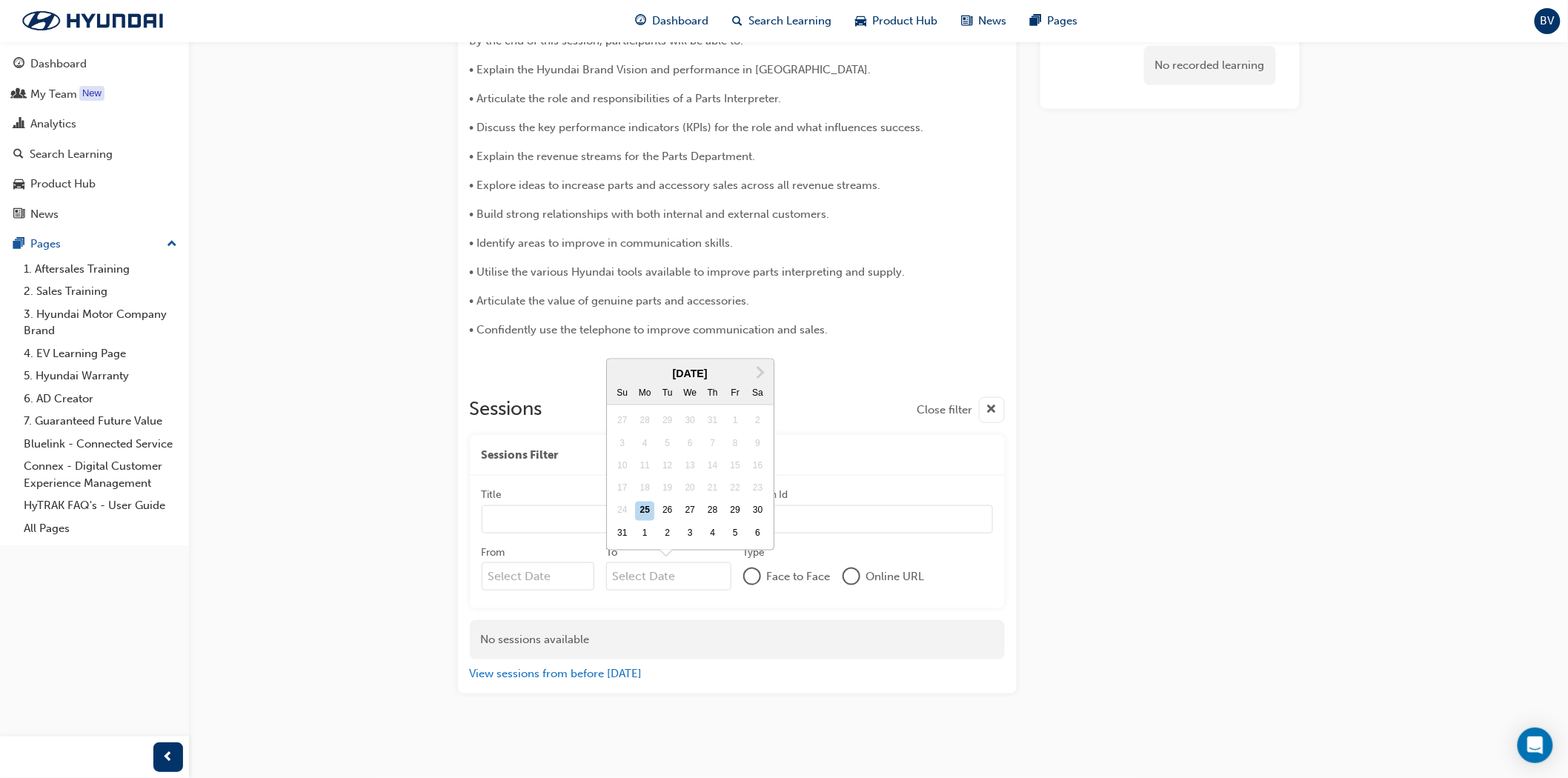
click at [669, 572] on input "To Next Month [DATE] Su Mo Tu We Th Fr Sa 27 28 29 30 31 1 2 3 4 5 6 7 8 9 10 1…" at bounding box center [668, 577] width 125 height 29
click at [791, 600] on div "Title Session Id From To Type Face to Face Online URL" at bounding box center [737, 542] width 535 height 132
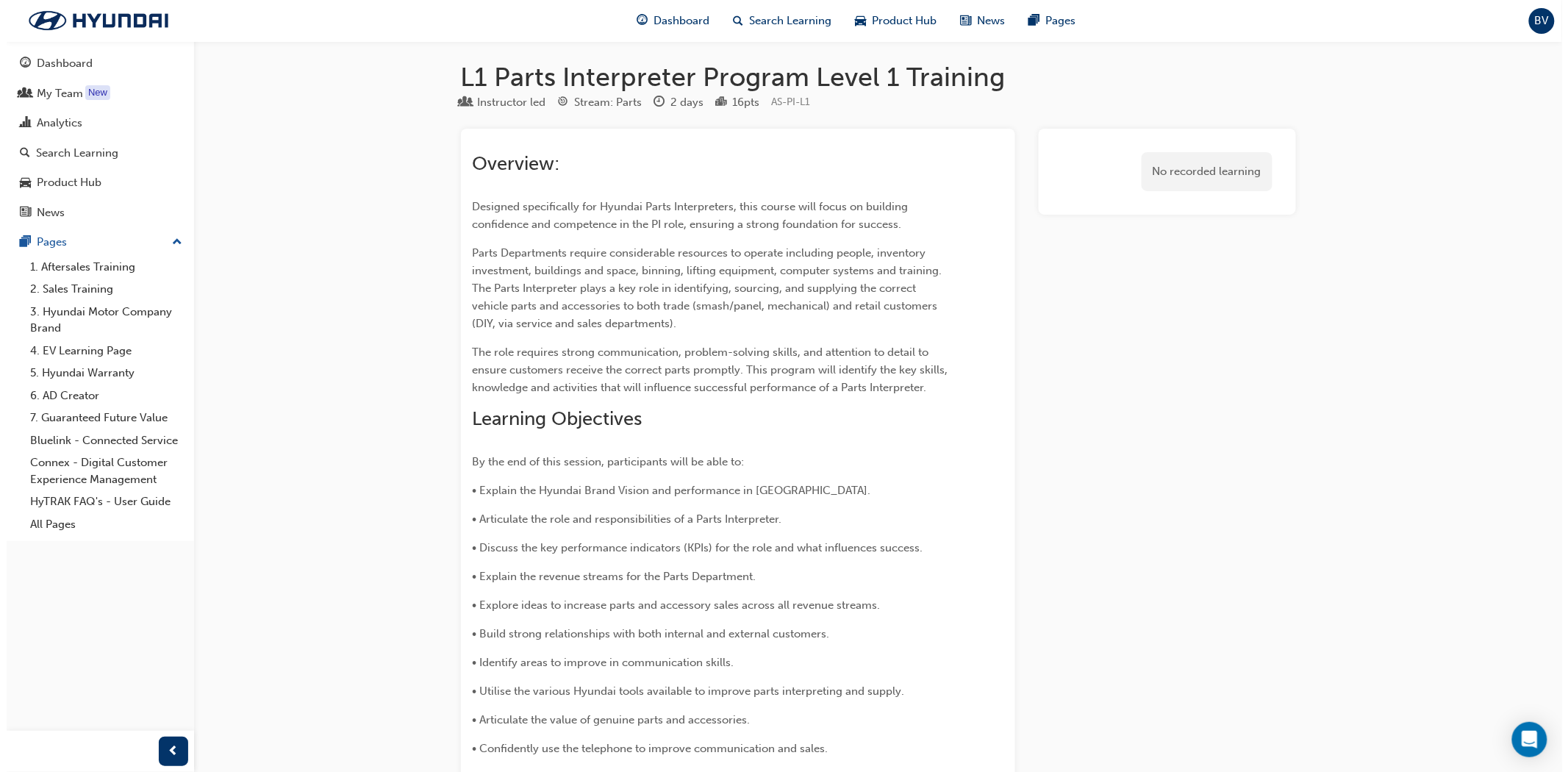
scroll to position [0, 0]
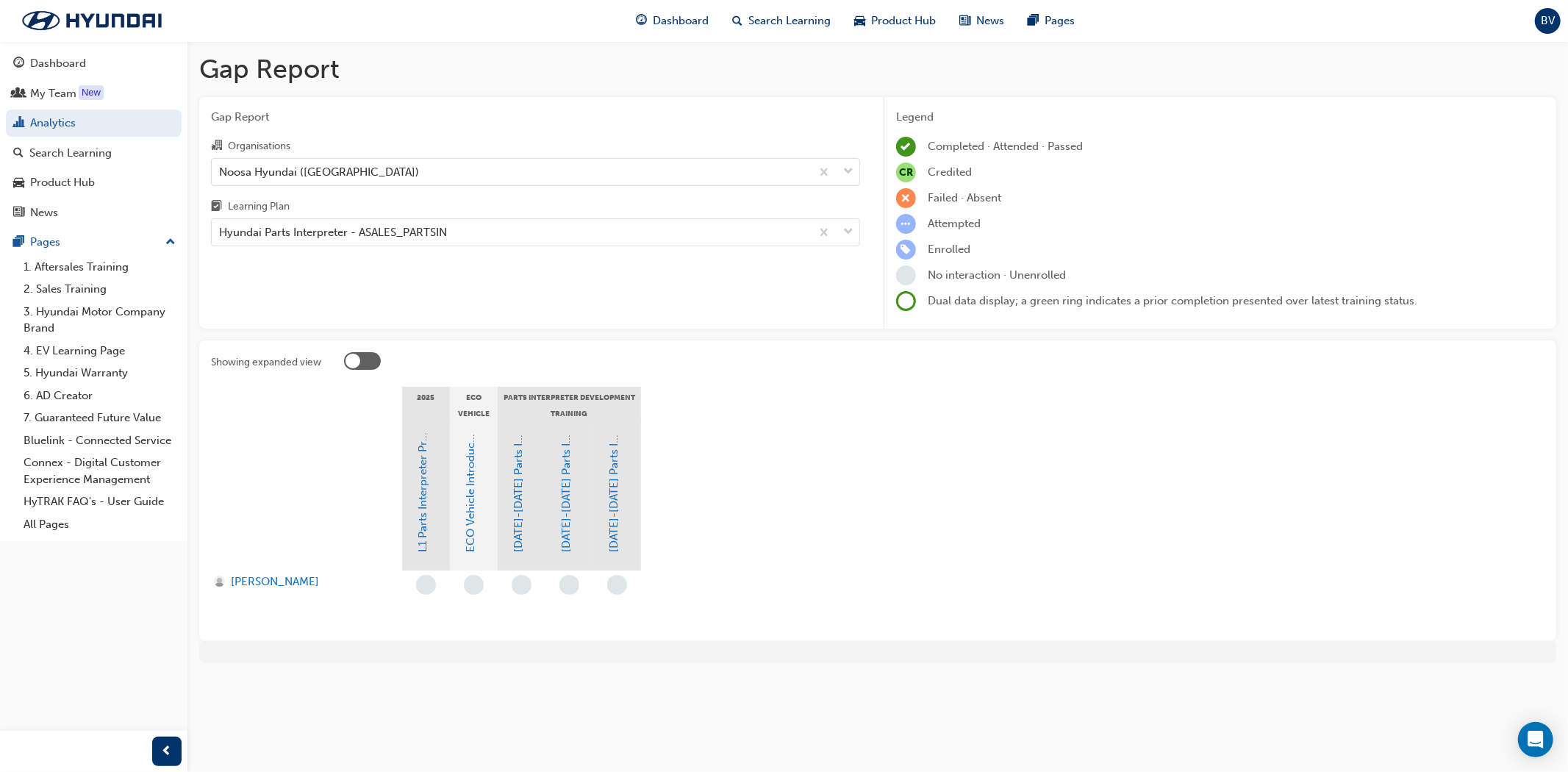
click at [353, 362] on div at bounding box center [353, 361] width 15 height 15
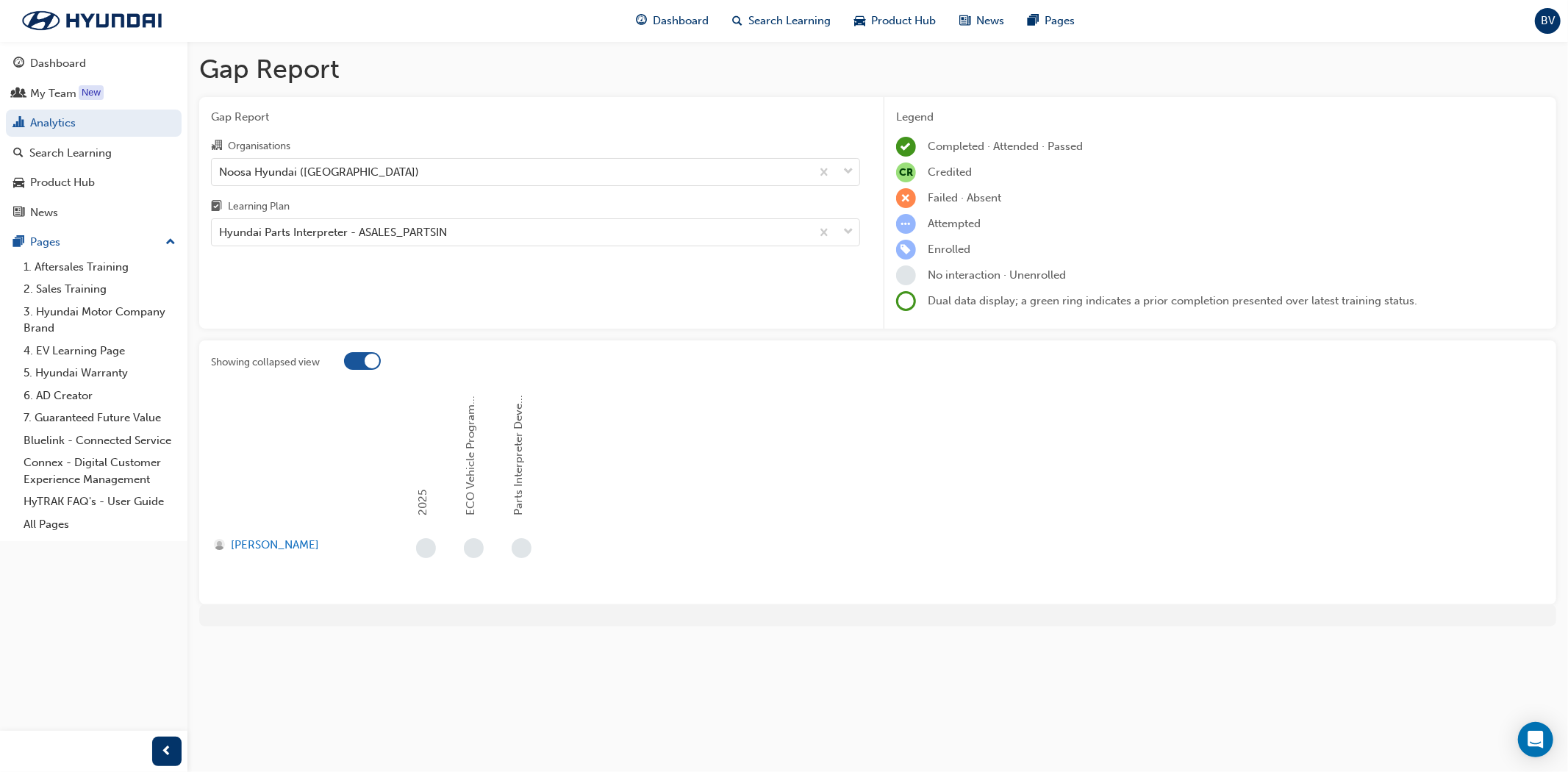
click at [365, 362] on div at bounding box center [372, 361] width 15 height 15
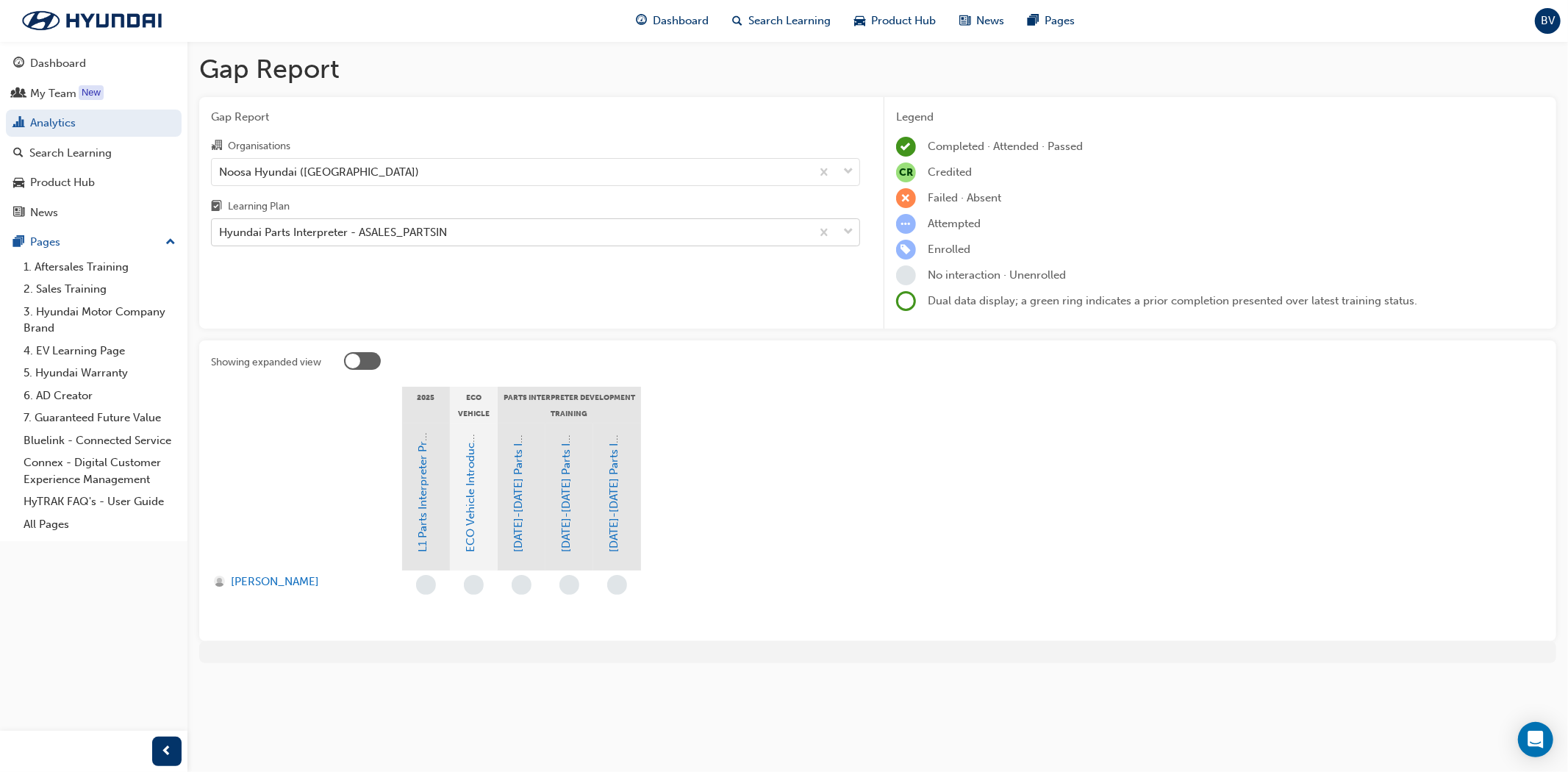
click at [330, 236] on div "Hyundai Parts Interpreter - ASALES_PARTSIN" at bounding box center [332, 232] width 228 height 17
click at [220, 236] on input "Learning Plan Hyundai Parts Interpreter - ASALES_PARTSIN" at bounding box center [220, 232] width 2 height 12
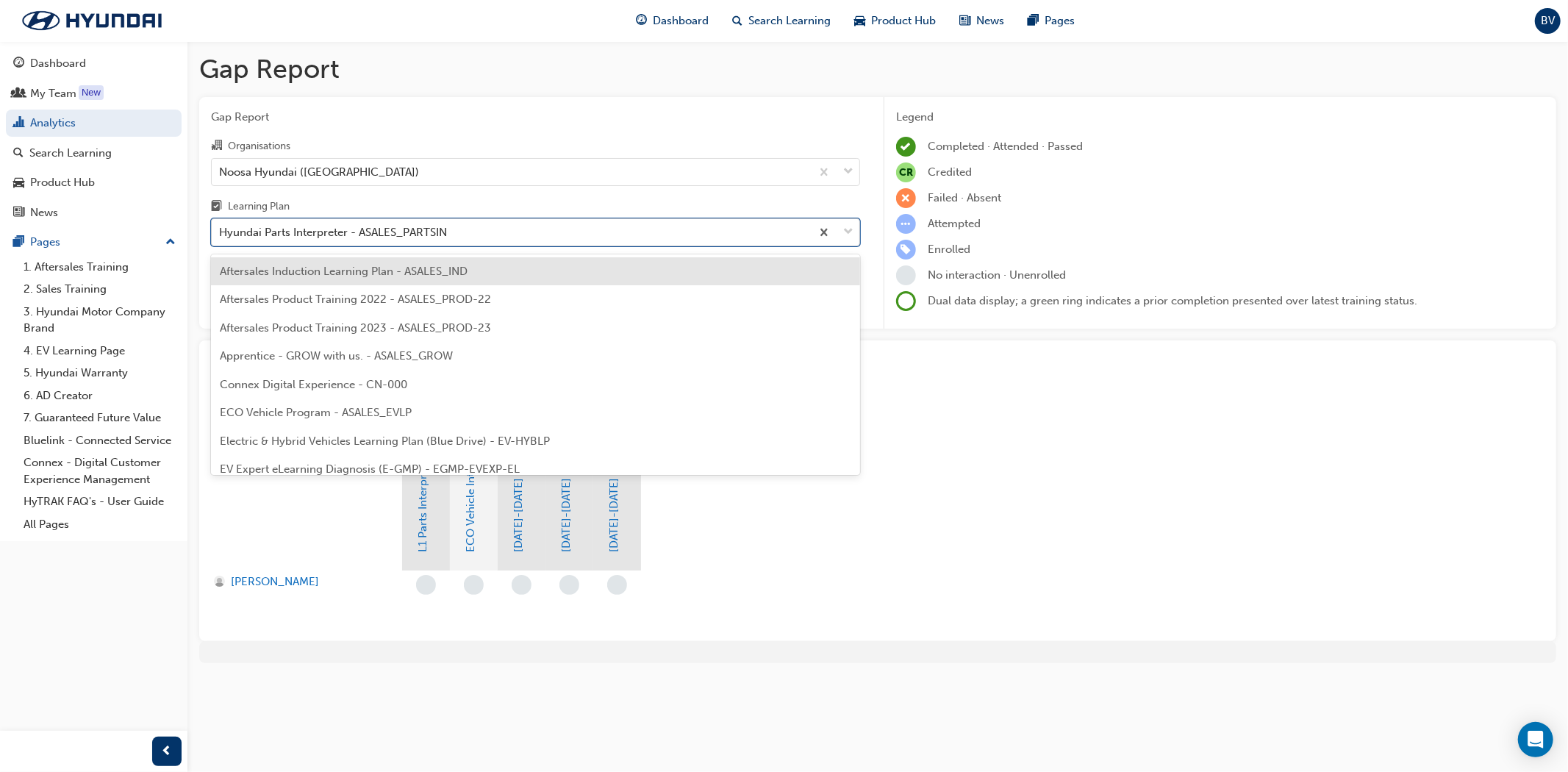
scroll to position [187, 0]
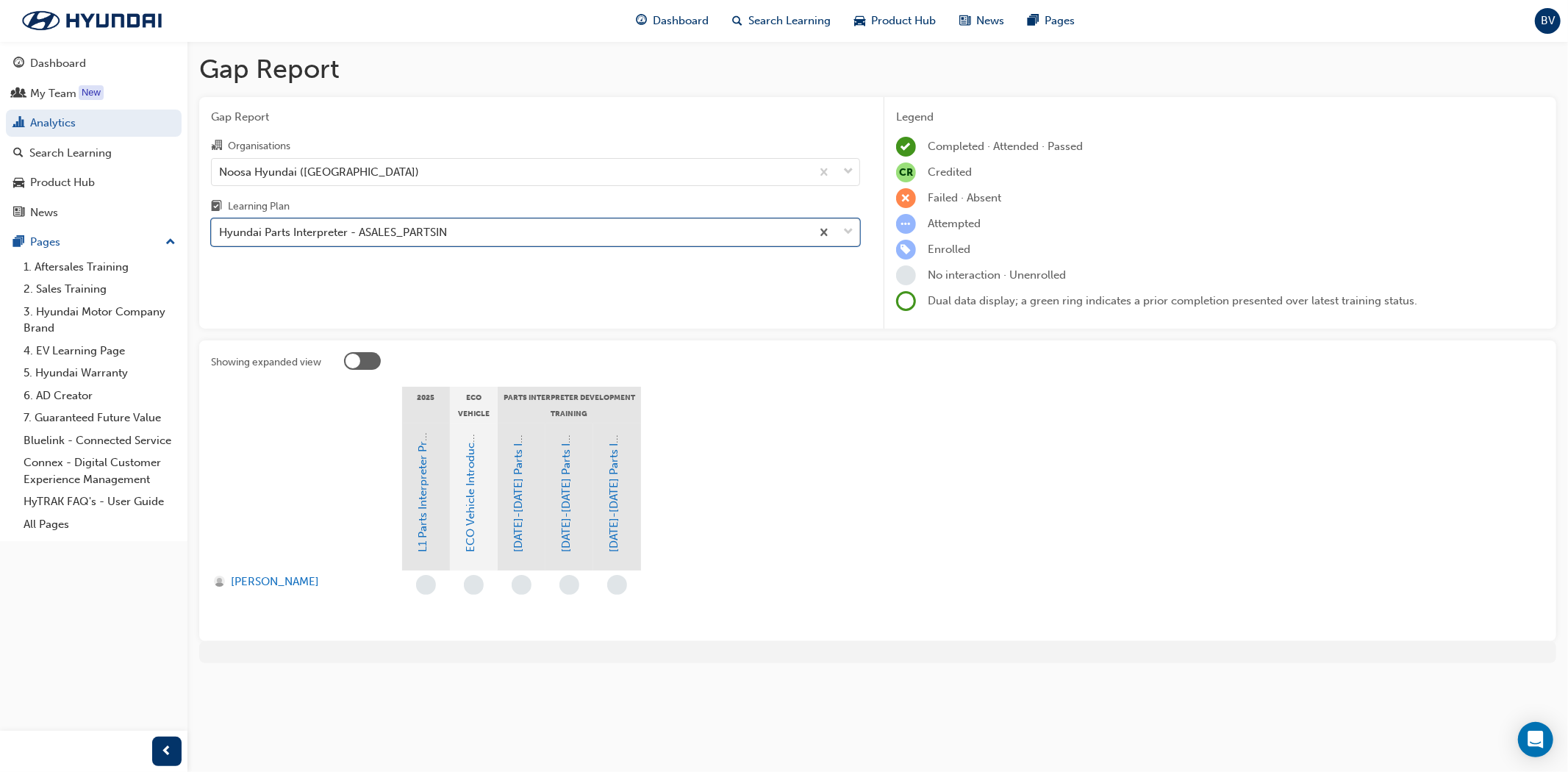
click at [544, 231] on div "Hyundai Parts Interpreter - ASALES_PARTSIN" at bounding box center [511, 232] width 599 height 26
click at [220, 231] on input "Learning Plan 0 results available. Select is focused ,type to refine list, pres…" at bounding box center [220, 232] width 2 height 12
click at [542, 231] on div "Hyundai Parts Interpreter - ASALES_PARTSIN" at bounding box center [511, 232] width 599 height 26
click at [220, 231] on input "Learning Plan 0 results available. Select is focused ,type to refine list, pres…" at bounding box center [220, 232] width 2 height 12
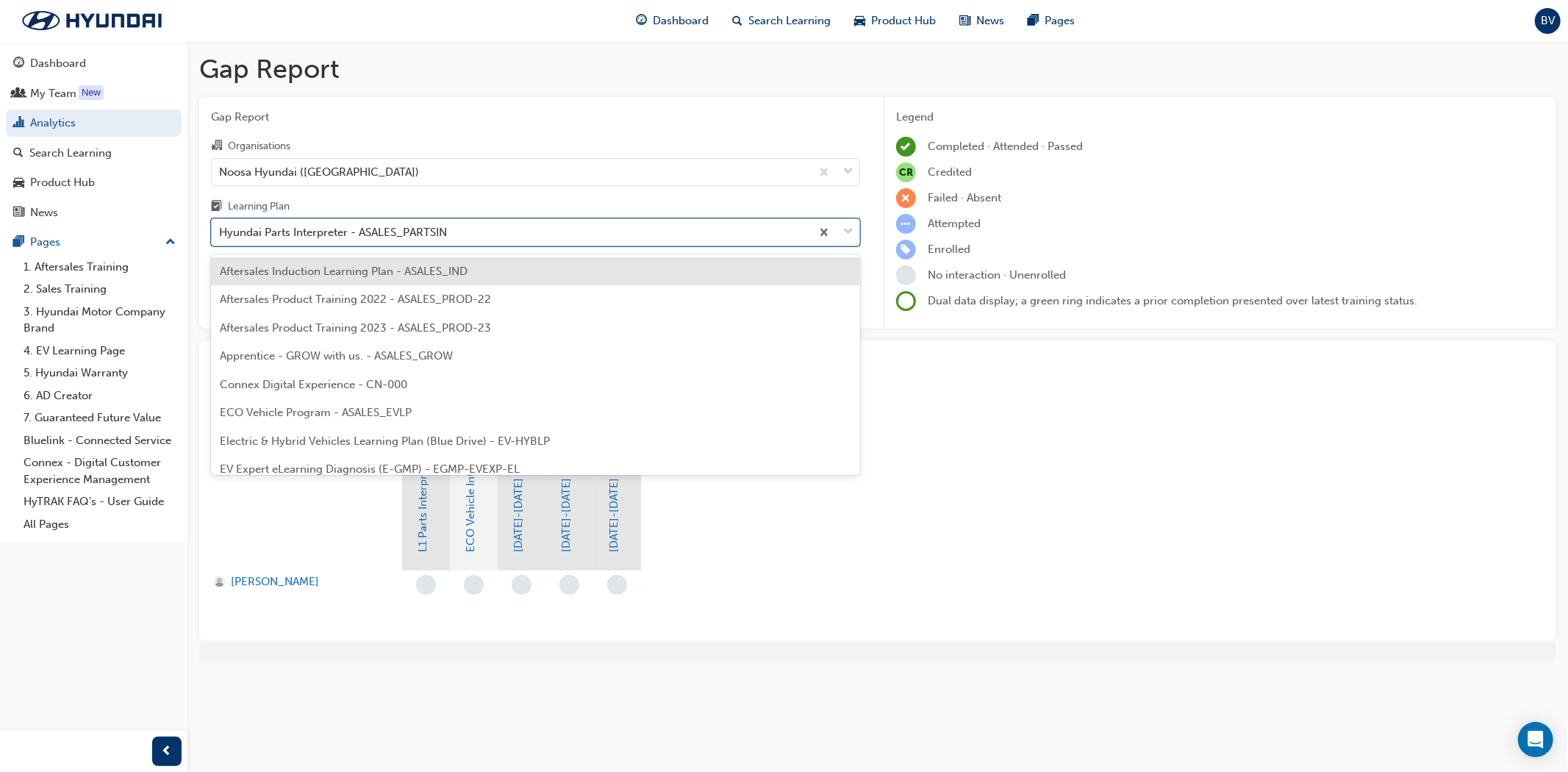
scroll to position [0, 0]
click at [542, 231] on div "Hyundai Parts Interpreter - ASALES_PARTSIN" at bounding box center [511, 232] width 599 height 26
click at [220, 231] on input "Learning Plan option Aftersales Induction Learning Plan - ASALES_IND focused, 1…" at bounding box center [220, 232] width 2 height 12
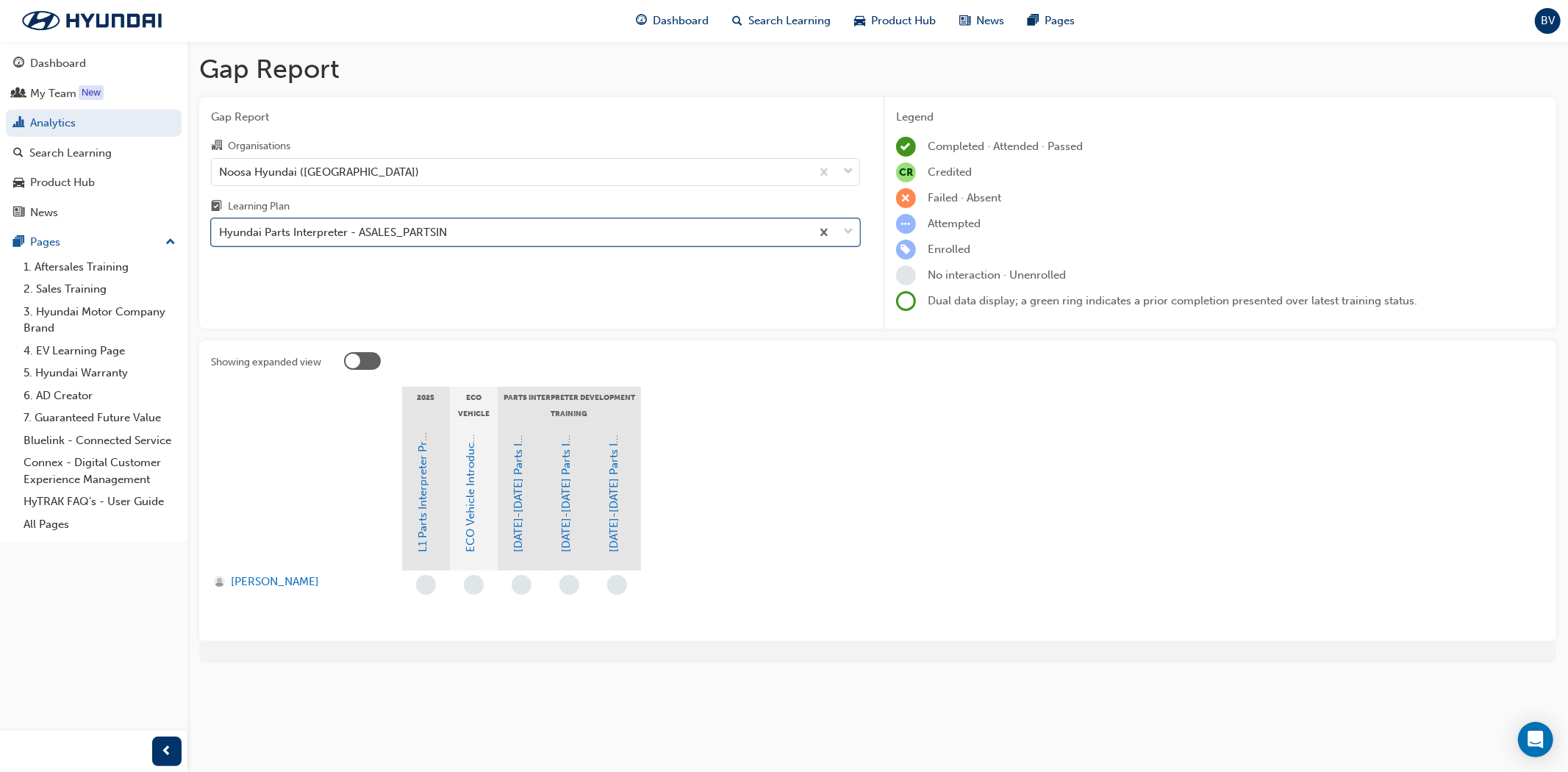
click at [537, 231] on div "Hyundai Parts Interpreter - ASALES_PARTSIN" at bounding box center [511, 232] width 599 height 26
click at [220, 231] on input "Learning Plan 0 results available. Select is focused ,type to refine list, pres…" at bounding box center [220, 232] width 2 height 12
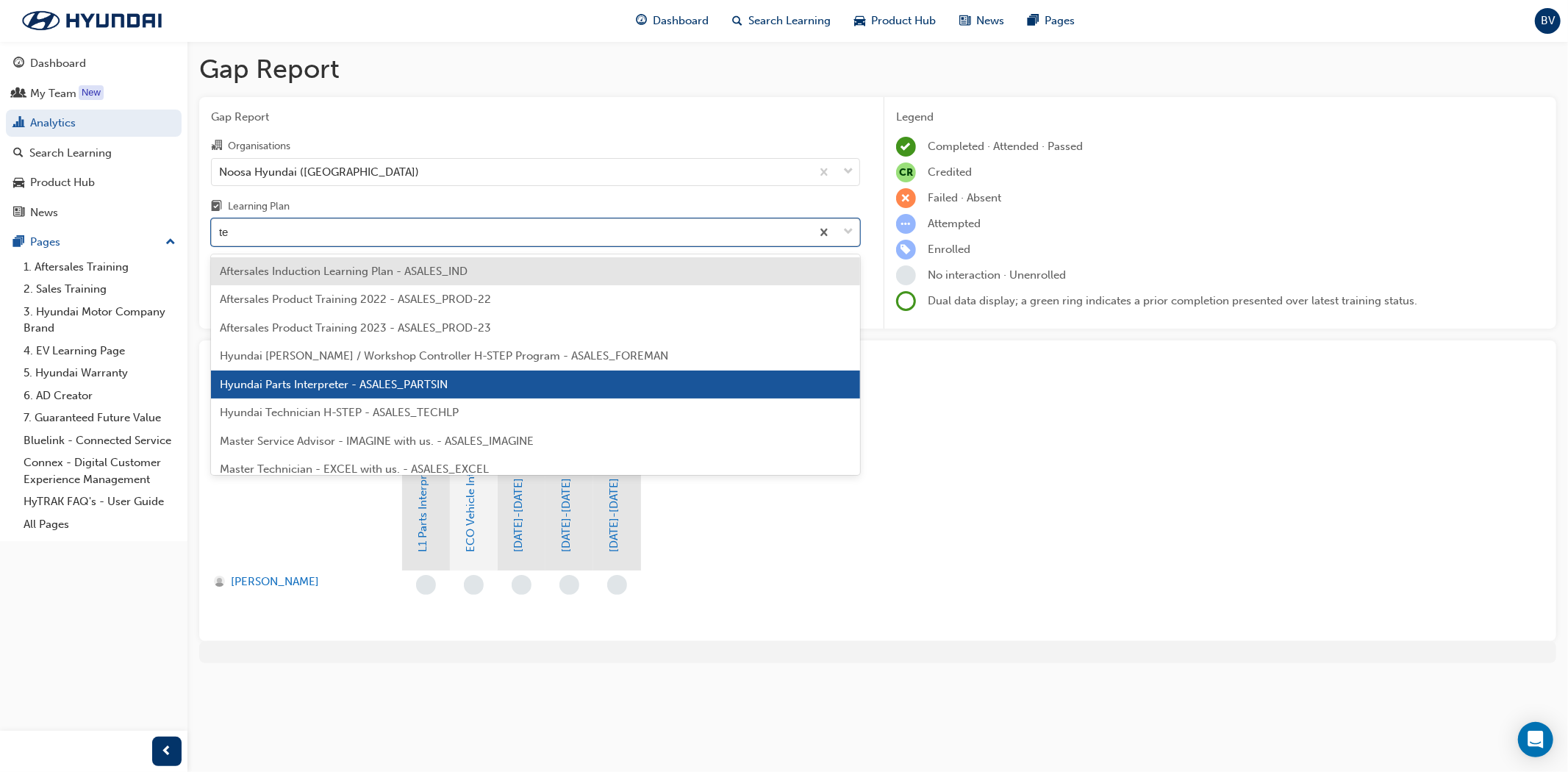
type input "tec"
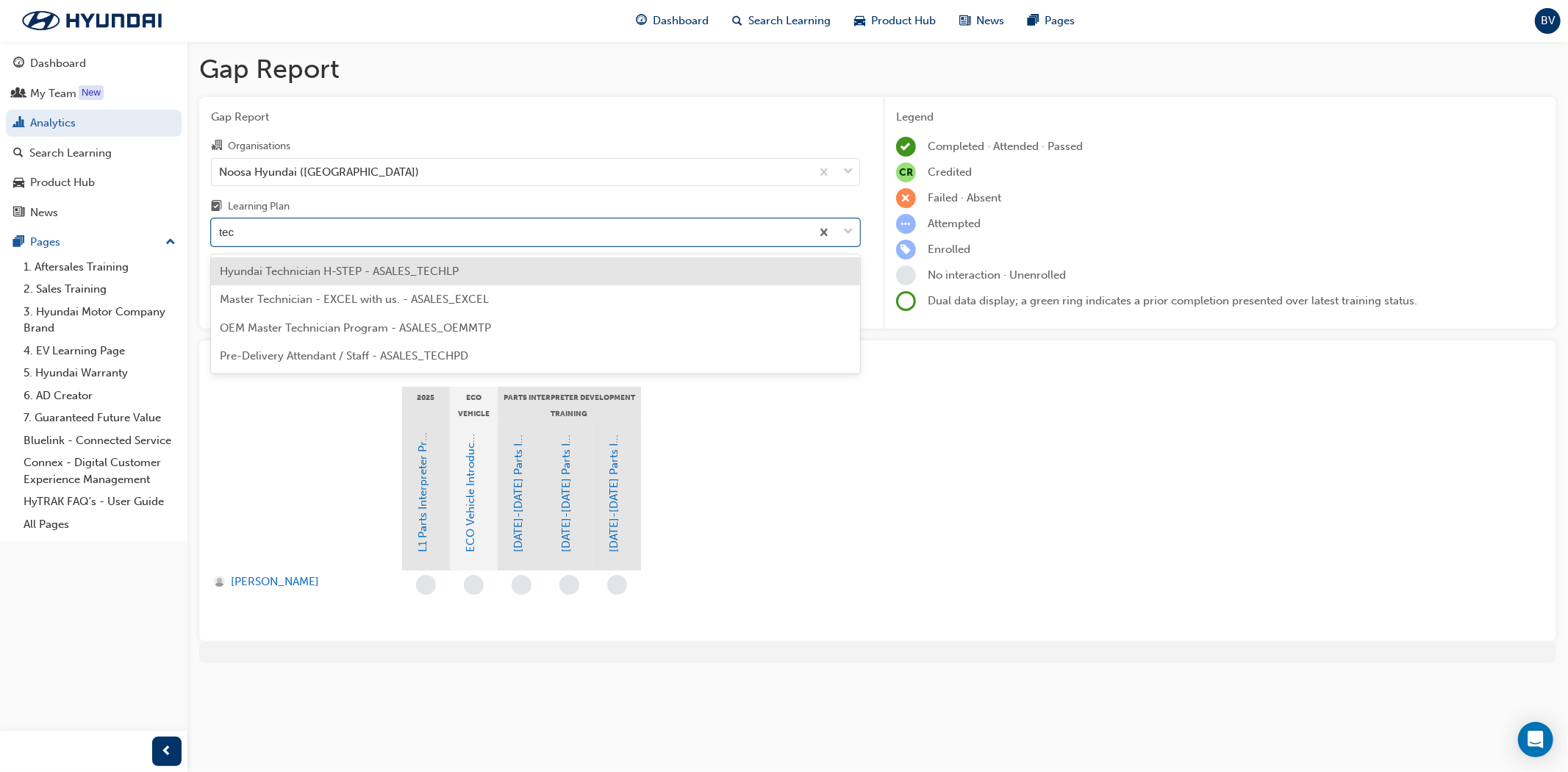
click at [312, 273] on span "Hyundai Technician H-STEP - ASALES_TECHLP" at bounding box center [339, 271] width 239 height 13
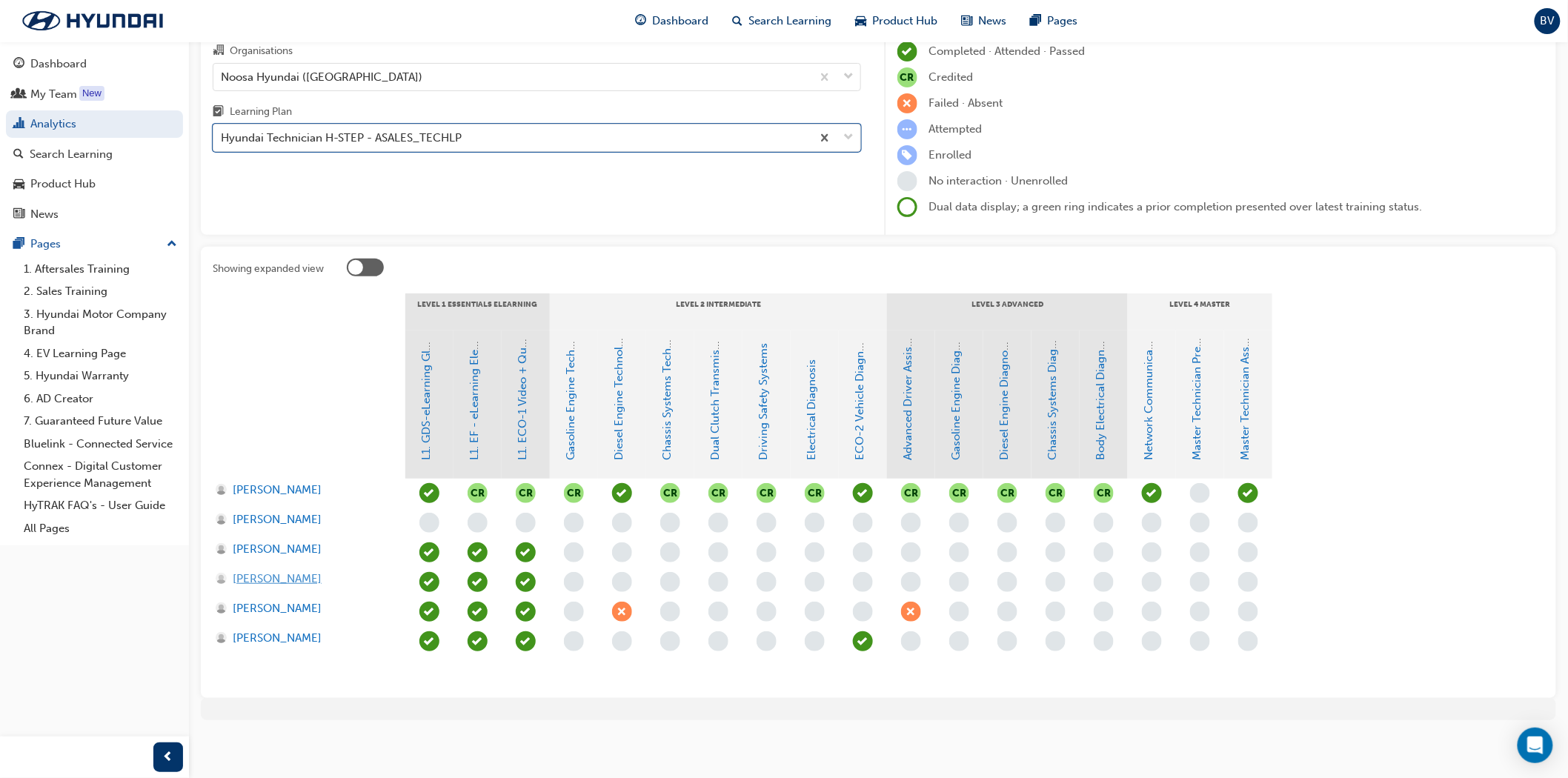
scroll to position [98, 0]
click at [264, 576] on span "[PERSON_NAME]" at bounding box center [276, 577] width 89 height 17
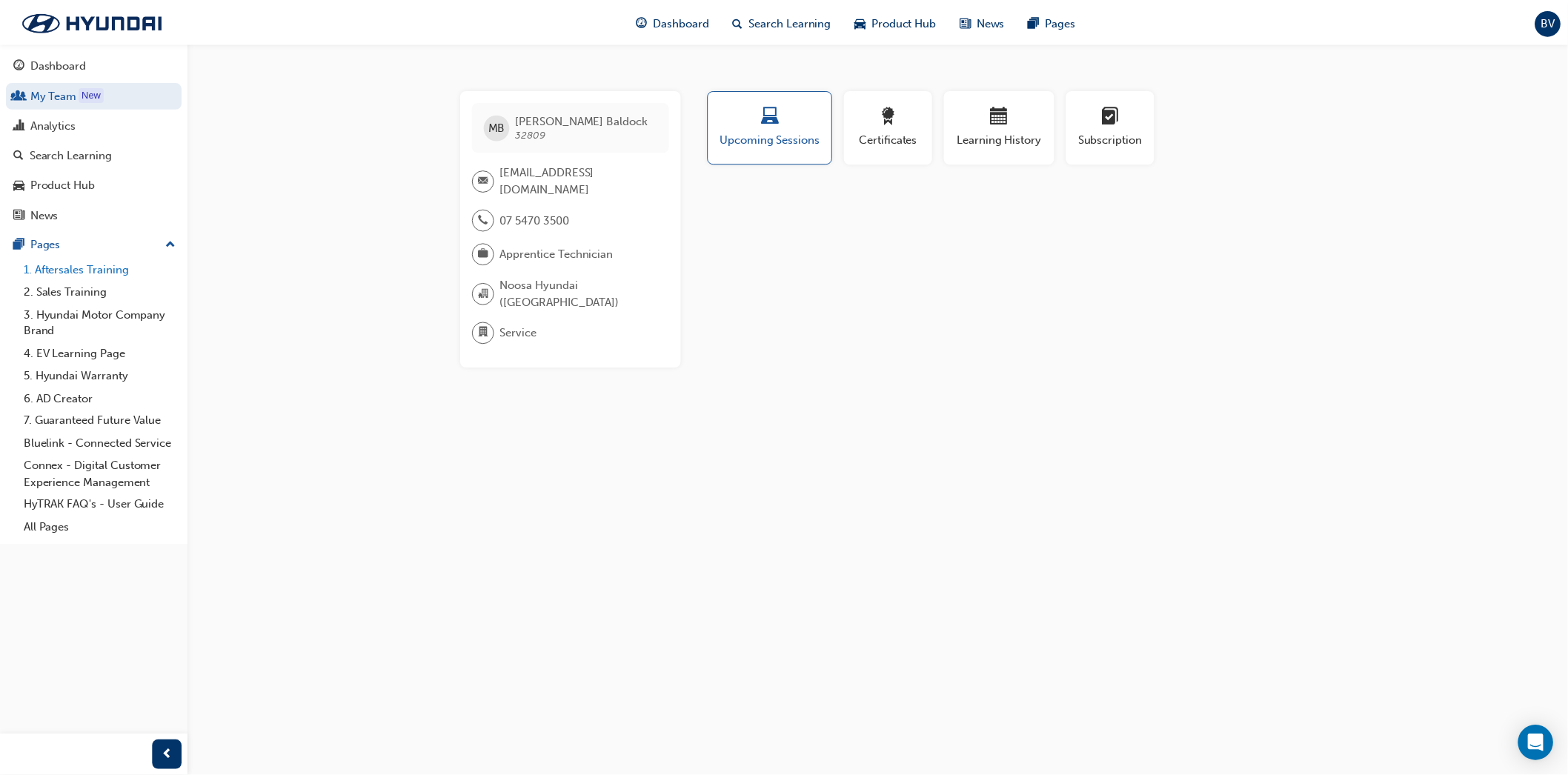
scroll to position [98, 0]
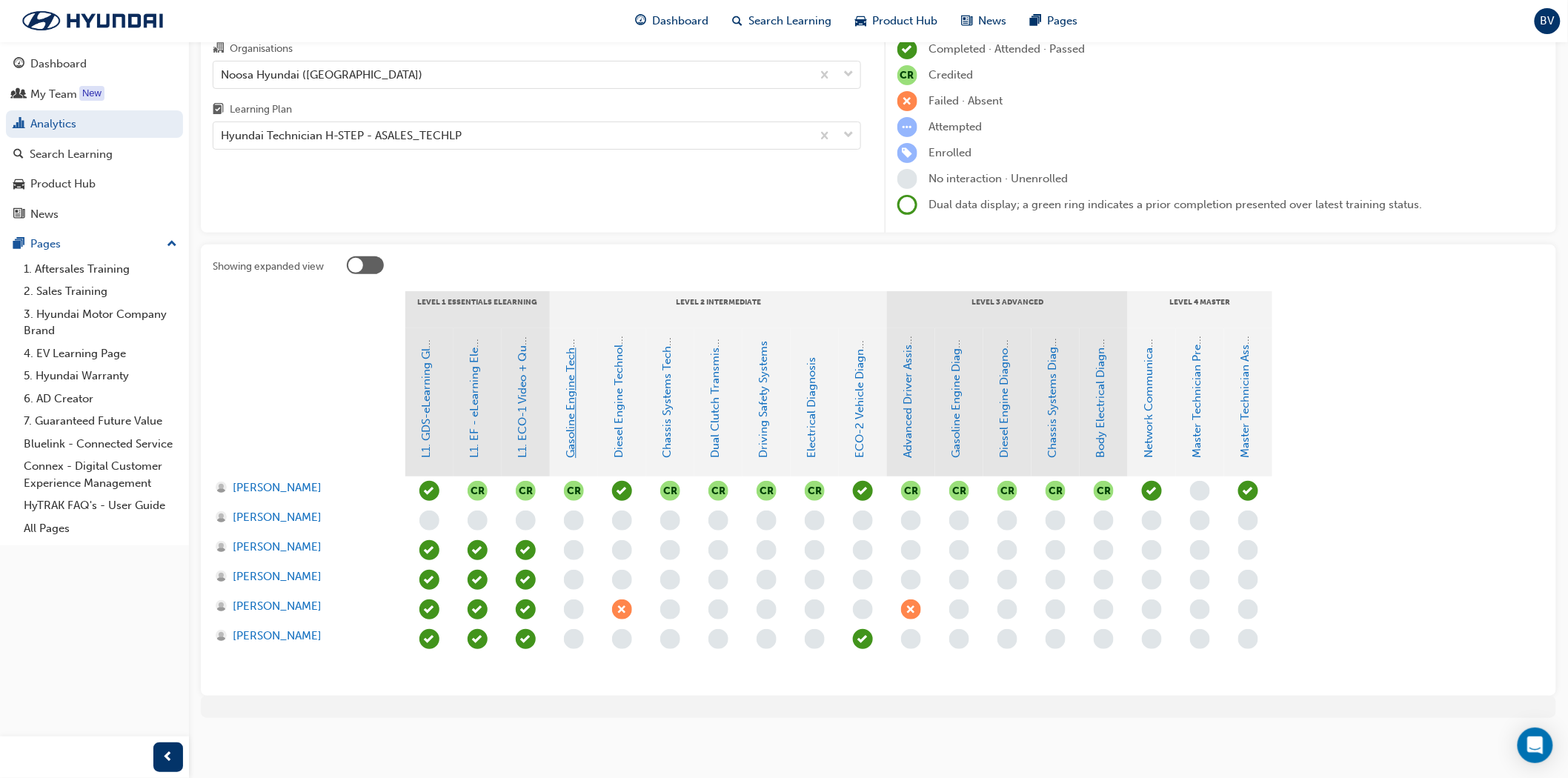
click at [570, 426] on link "Gasoline Engine Technology" at bounding box center [572, 385] width 13 height 146
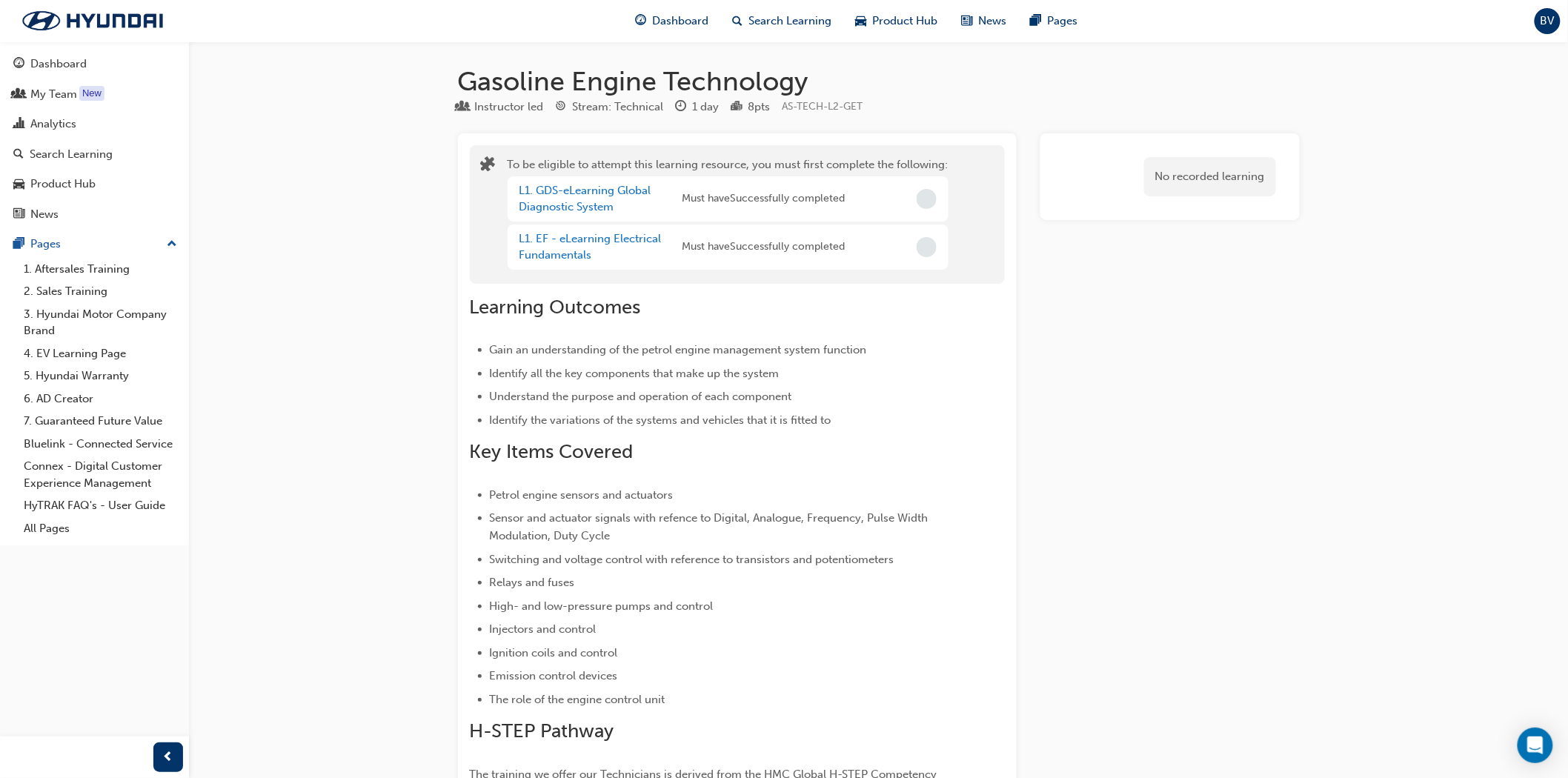
click at [931, 195] on span "Incomplete" at bounding box center [927, 198] width 20 height 20
click at [559, 193] on link "L1. GDS-eLearning Global Diagnostic System" at bounding box center [585, 199] width 132 height 30
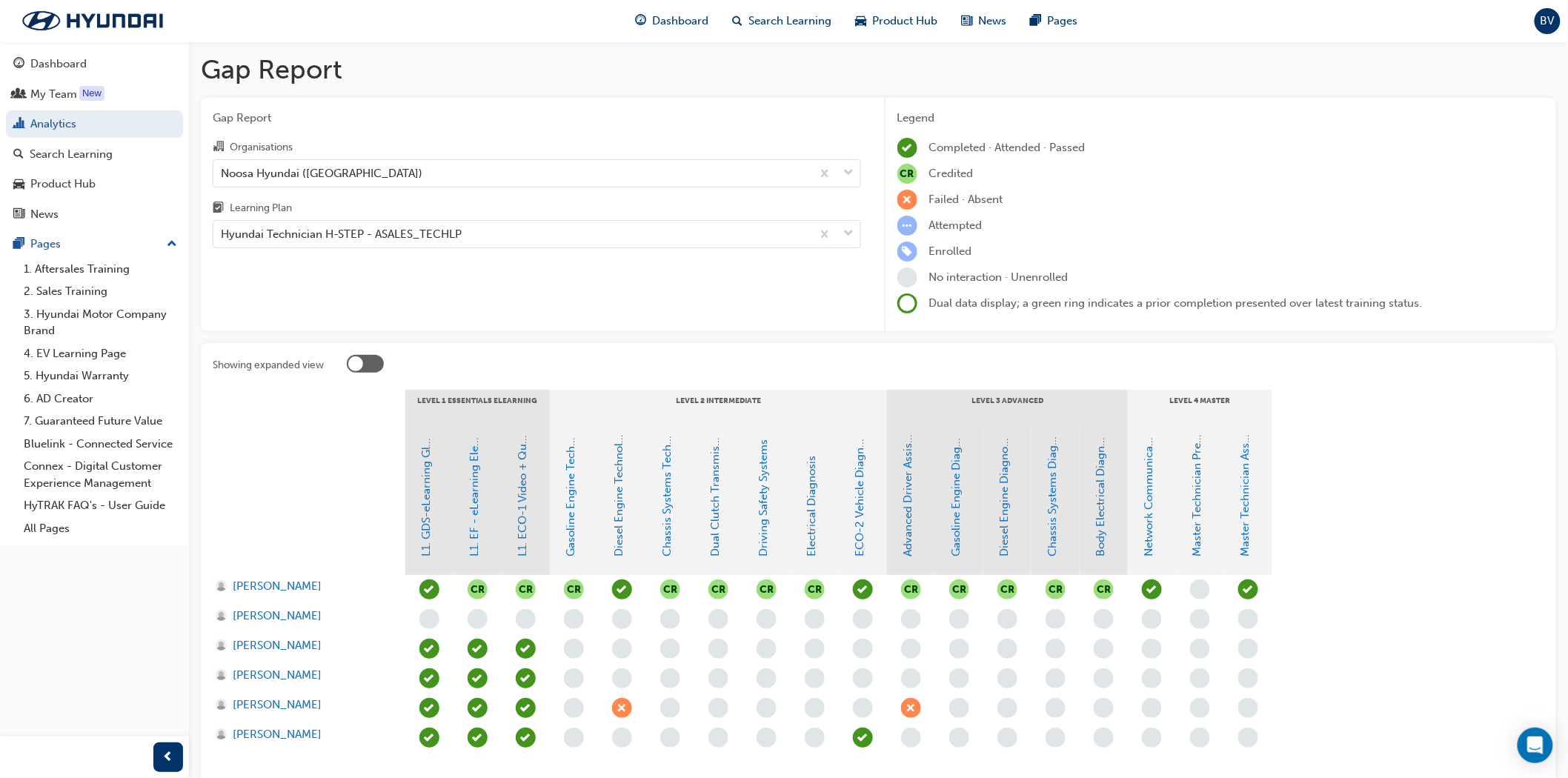
scroll to position [98, 0]
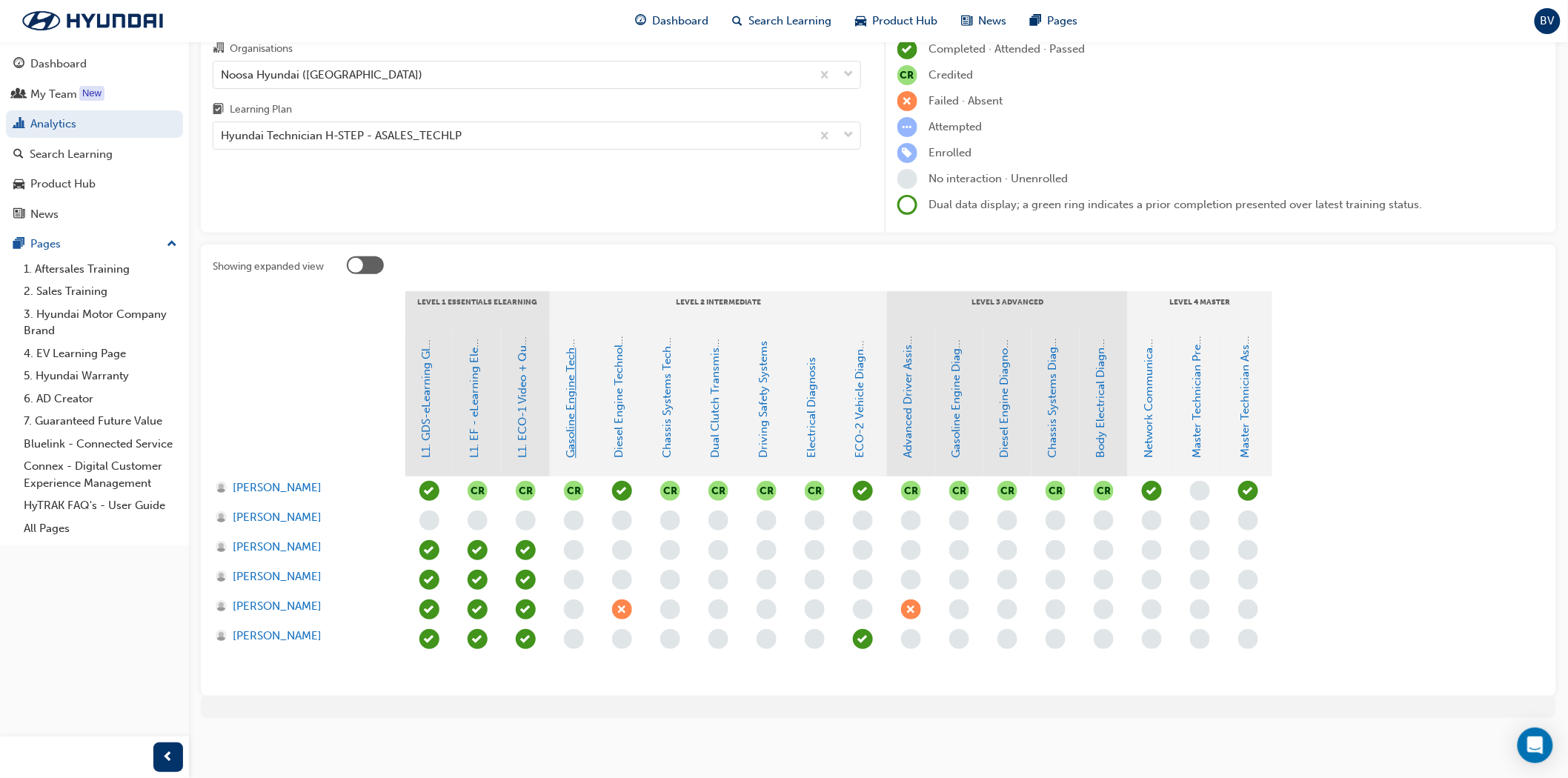
click at [572, 428] on link "Gasoline Engine Technology" at bounding box center [572, 385] width 13 height 146
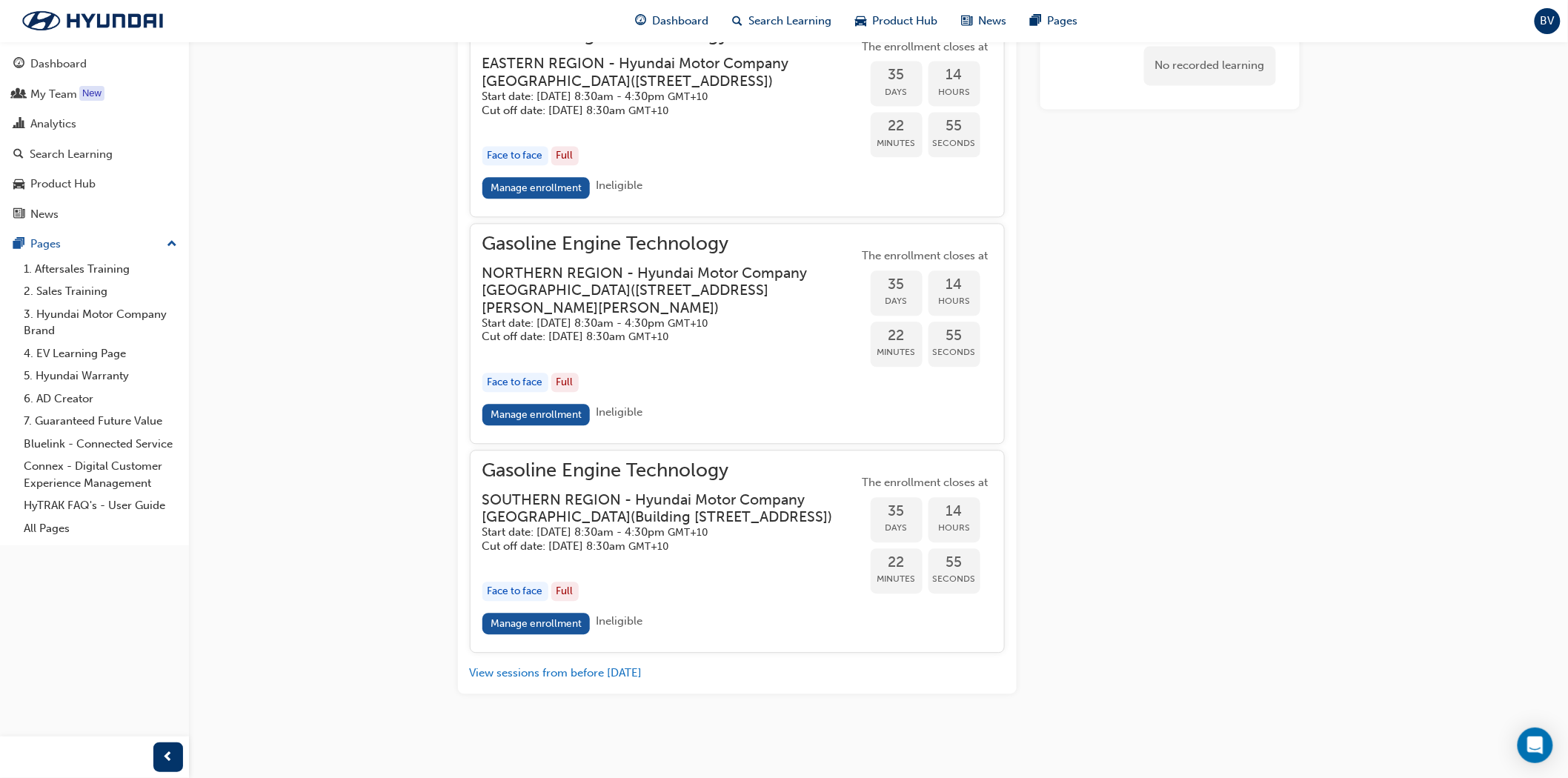
scroll to position [1166, 0]
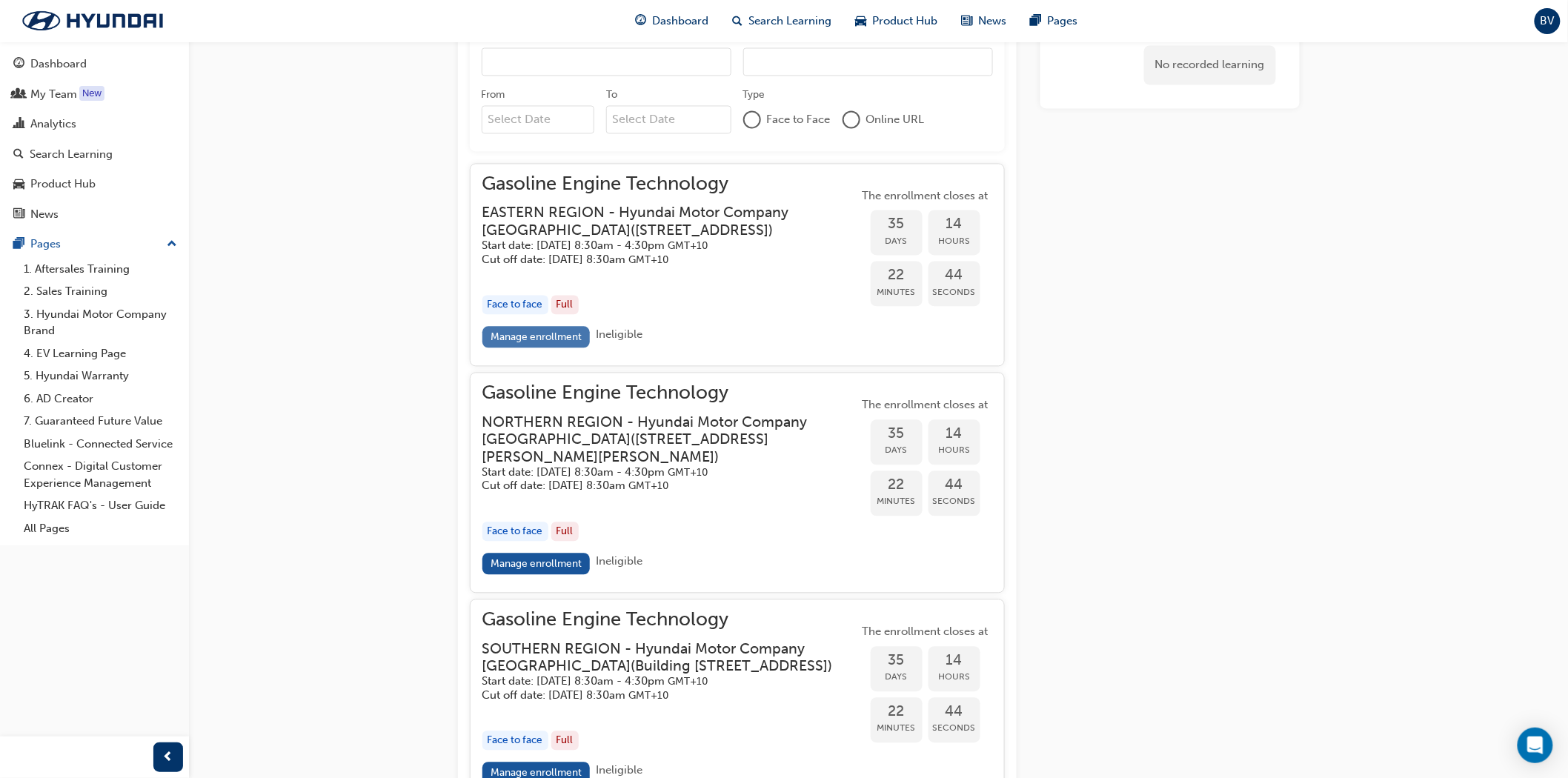
click at [556, 349] on link "Manage enrollment" at bounding box center [537, 337] width 109 height 22
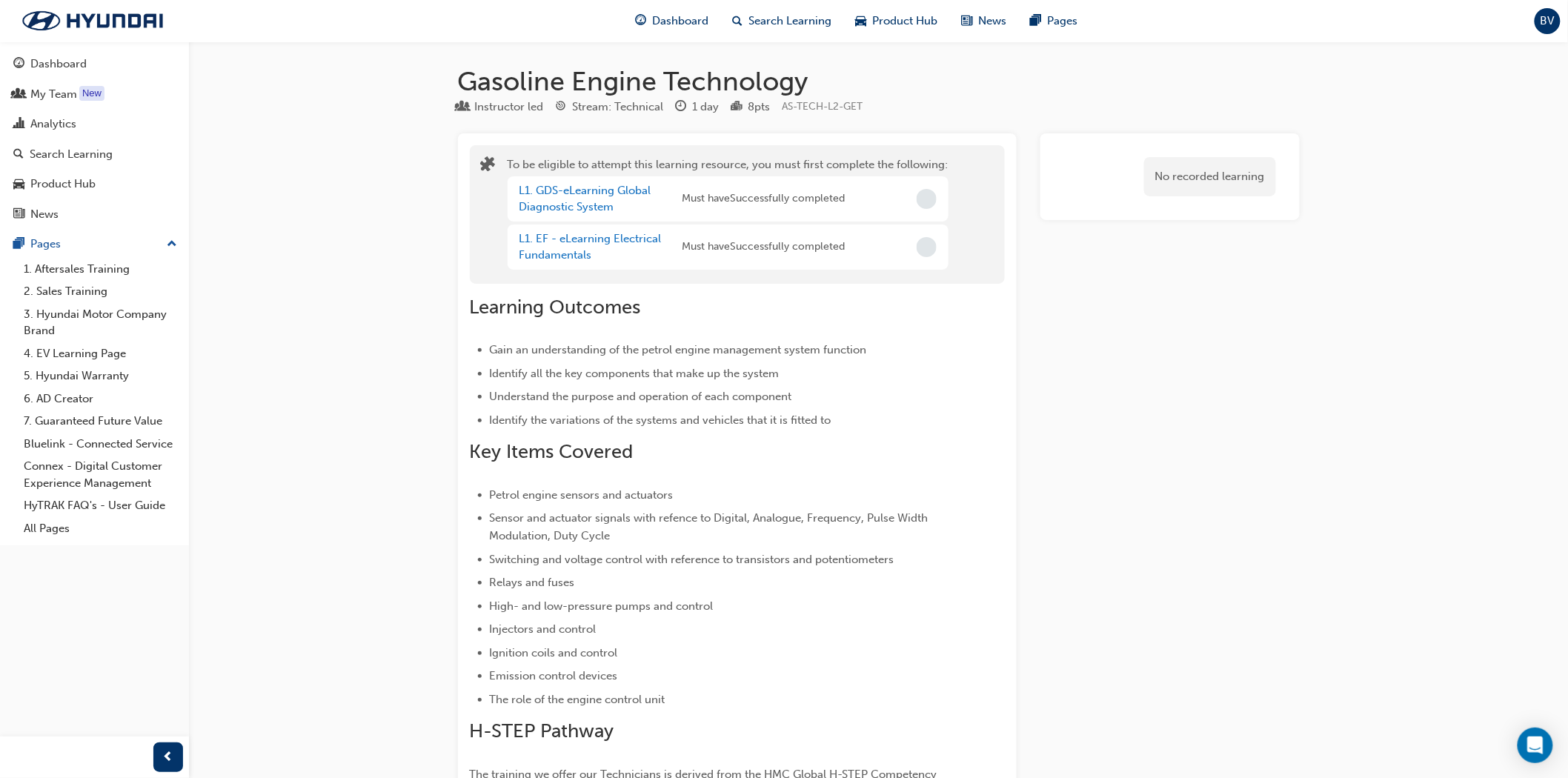
scroll to position [1166, 0]
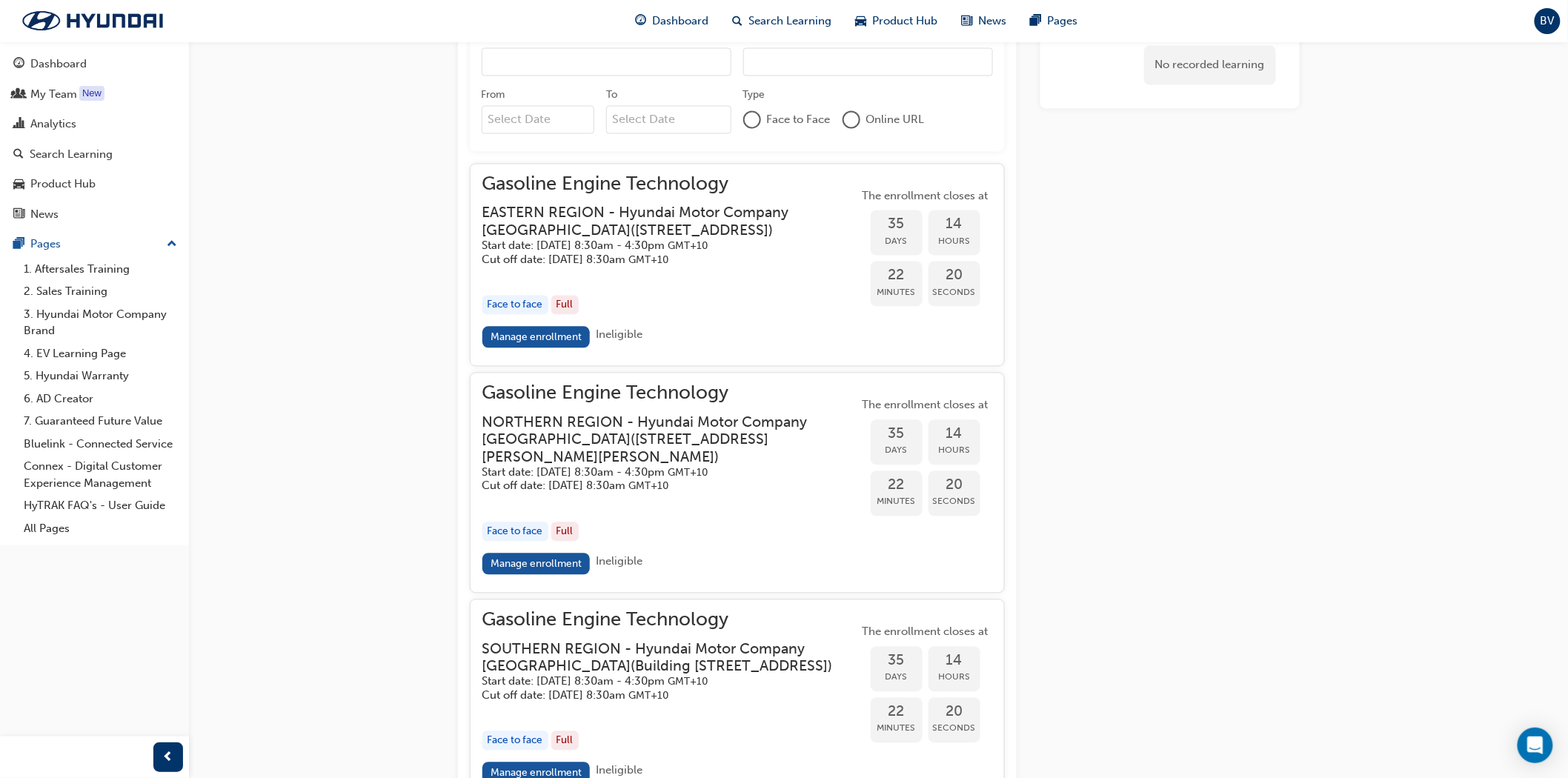
click at [593, 187] on span "Gasoline Engine Technology" at bounding box center [671, 185] width 376 height 17
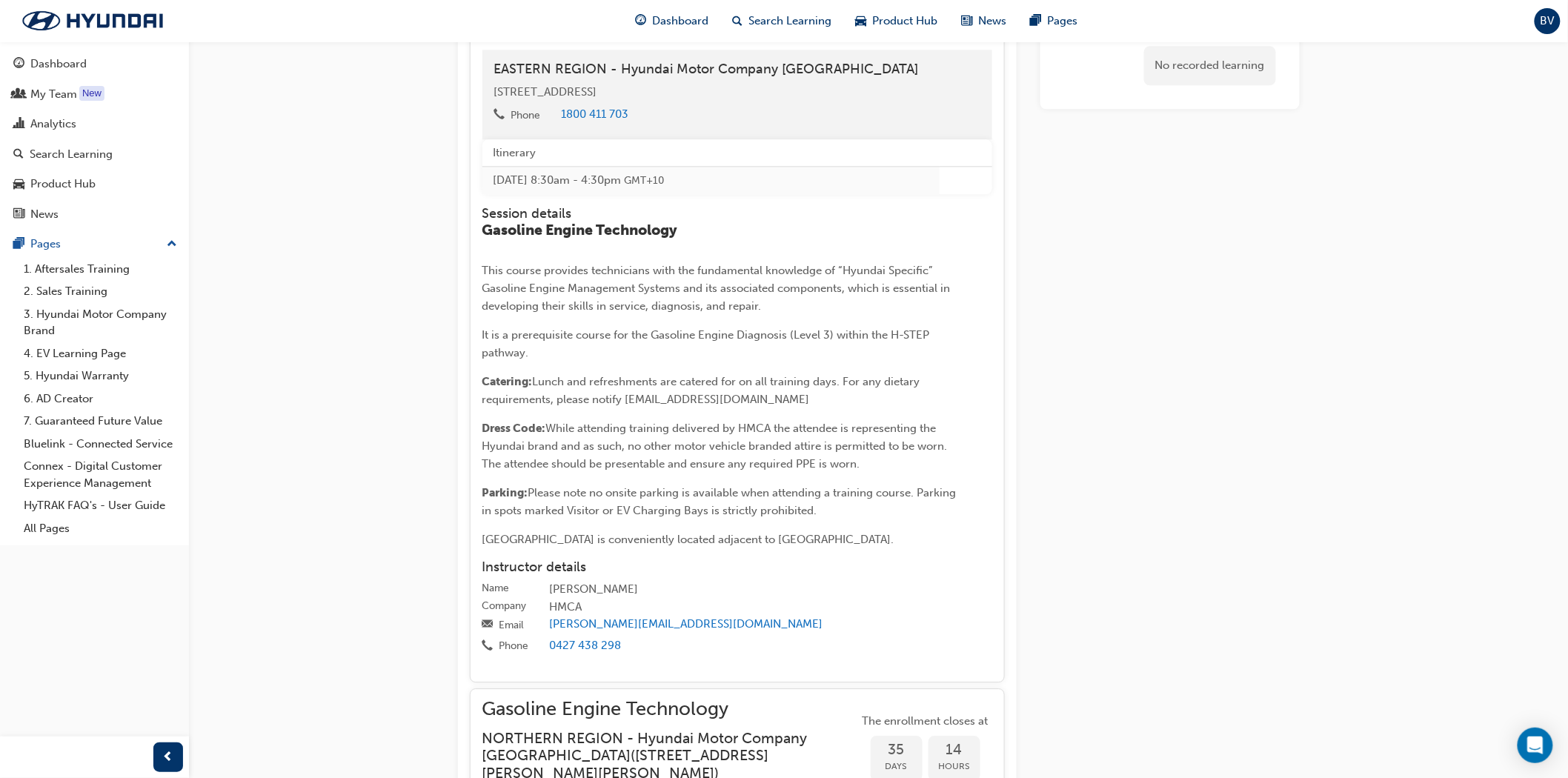
scroll to position [1825, 0]
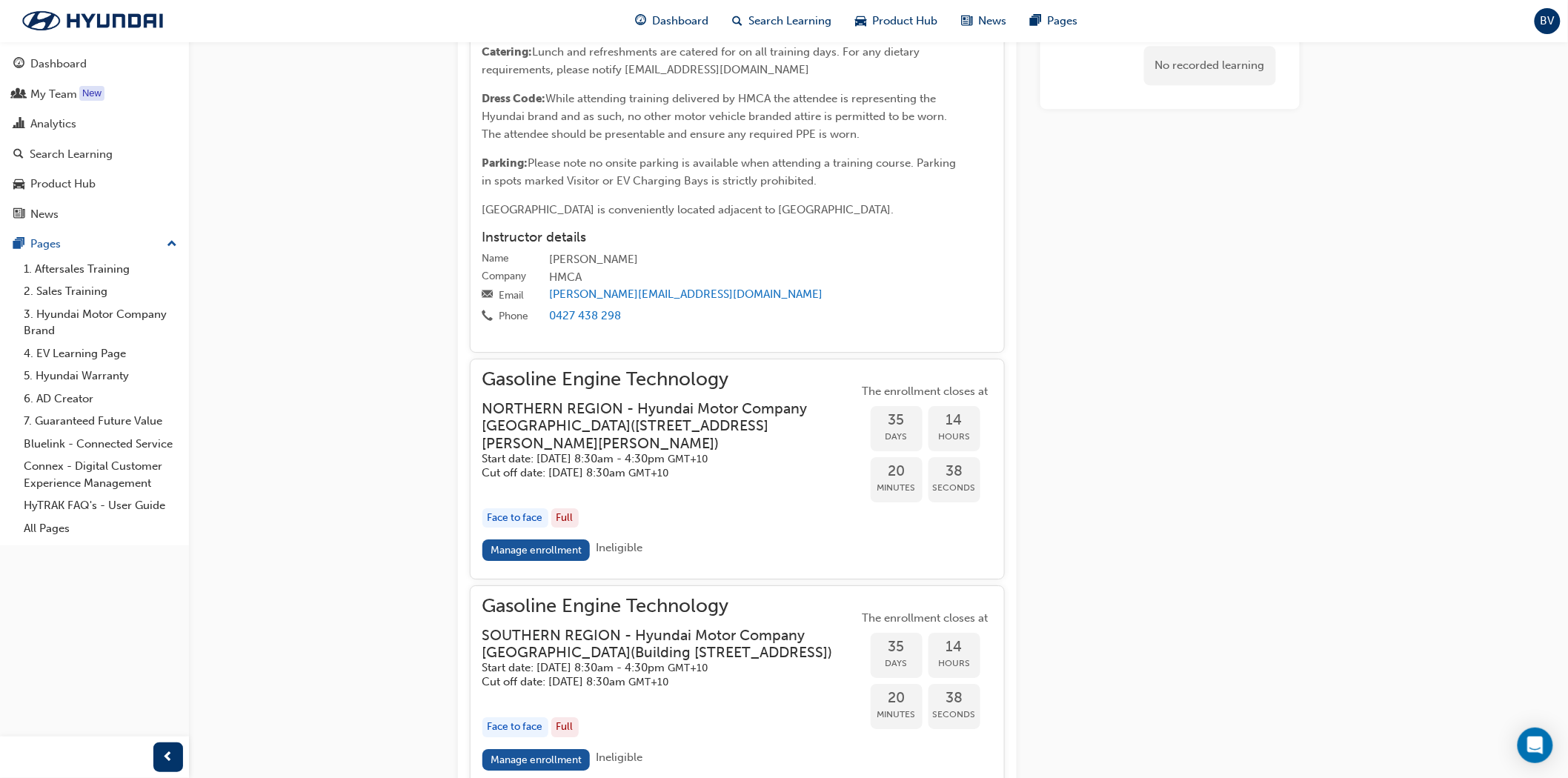
click at [593, 429] on h3 "NORTHERN REGION - Hyundai Motor Company [GEOGRAPHIC_DATA] ( [STREET_ADDRESS][PE…" at bounding box center [659, 426] width 352 height 51
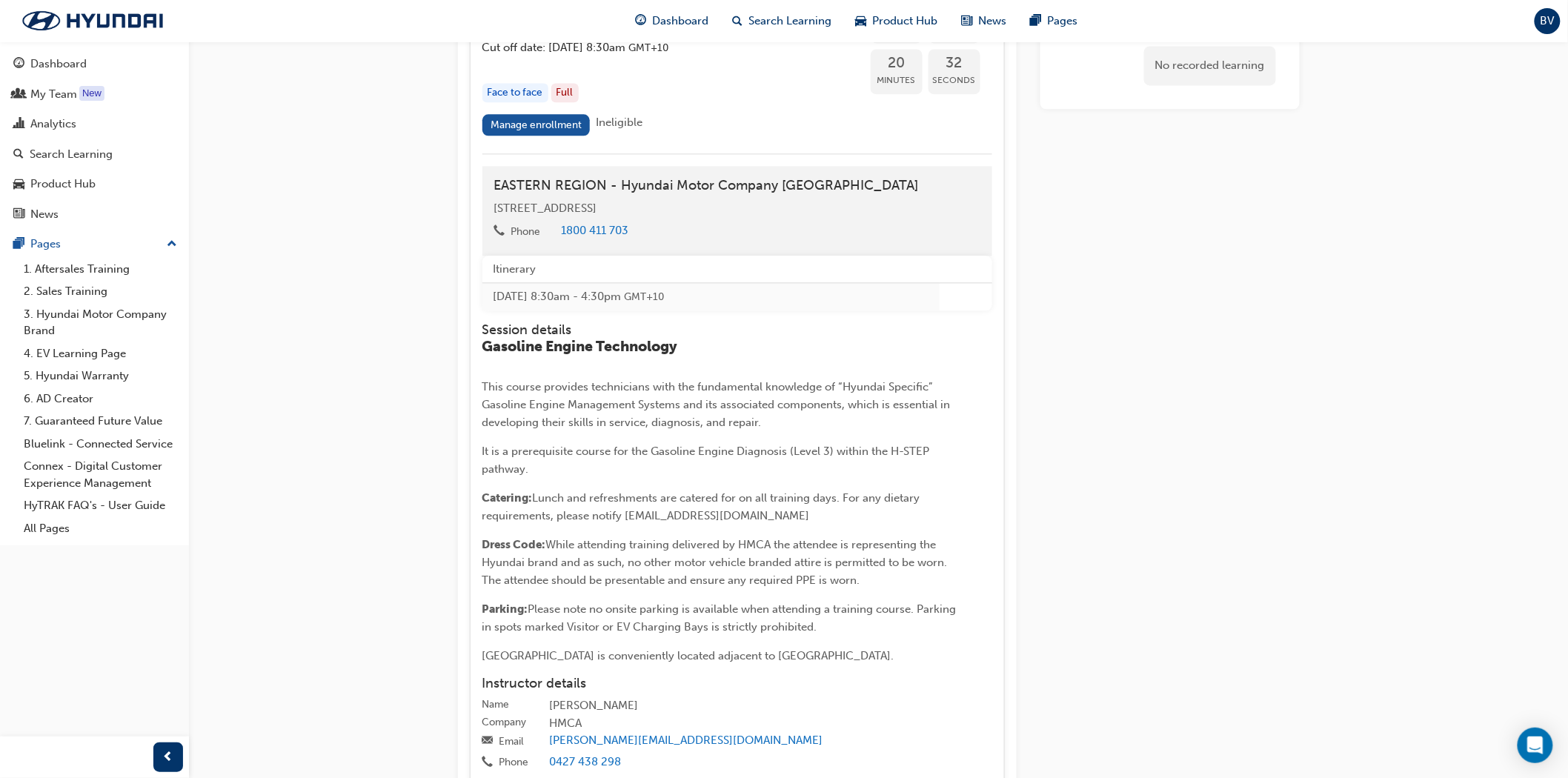
scroll to position [1247, 0]
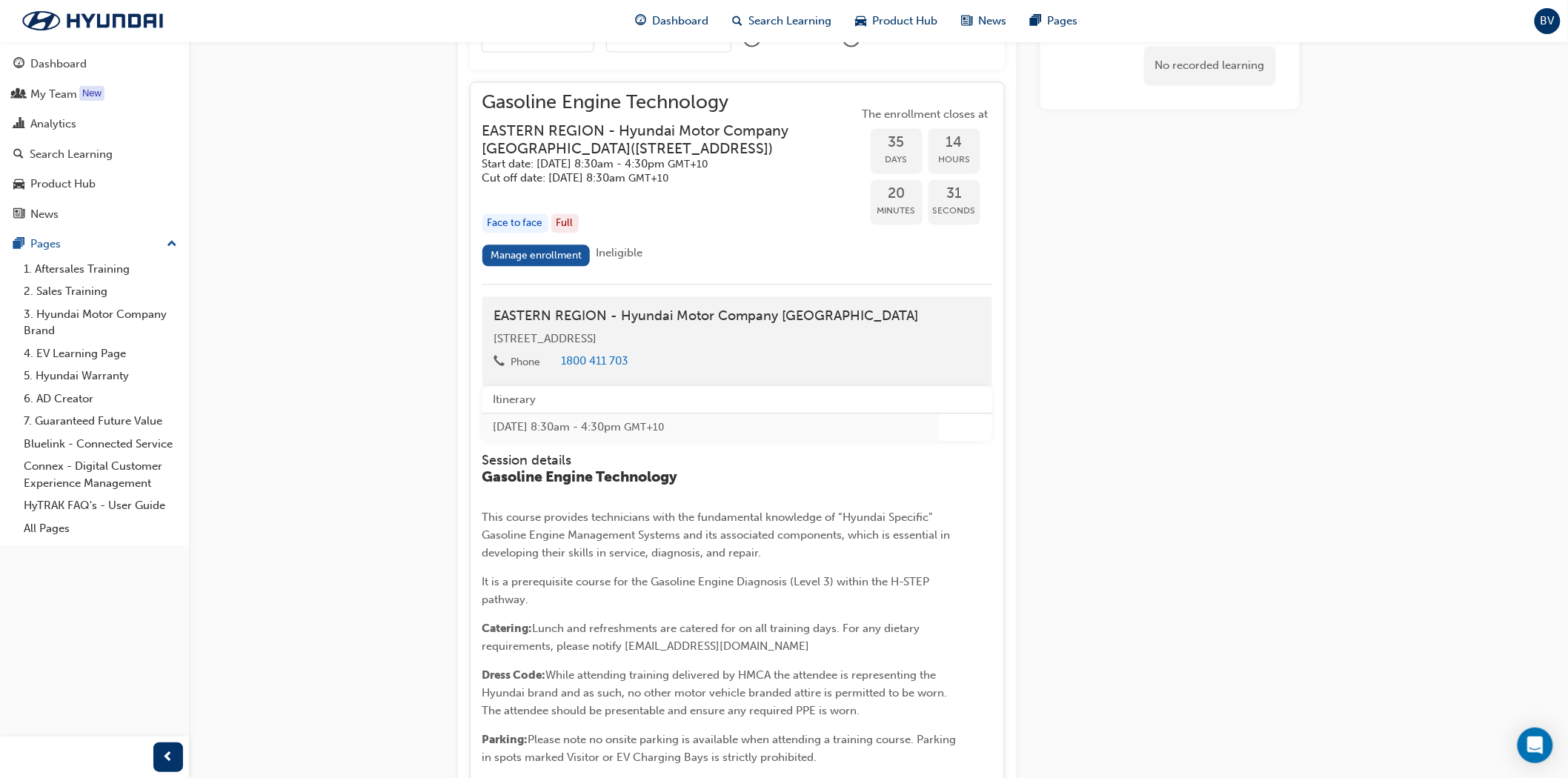
click at [687, 141] on h3 "EASTERN REGION - Hyundai Motor Company [GEOGRAPHIC_DATA] ( [STREET_ADDRESS] )" at bounding box center [659, 139] width 352 height 35
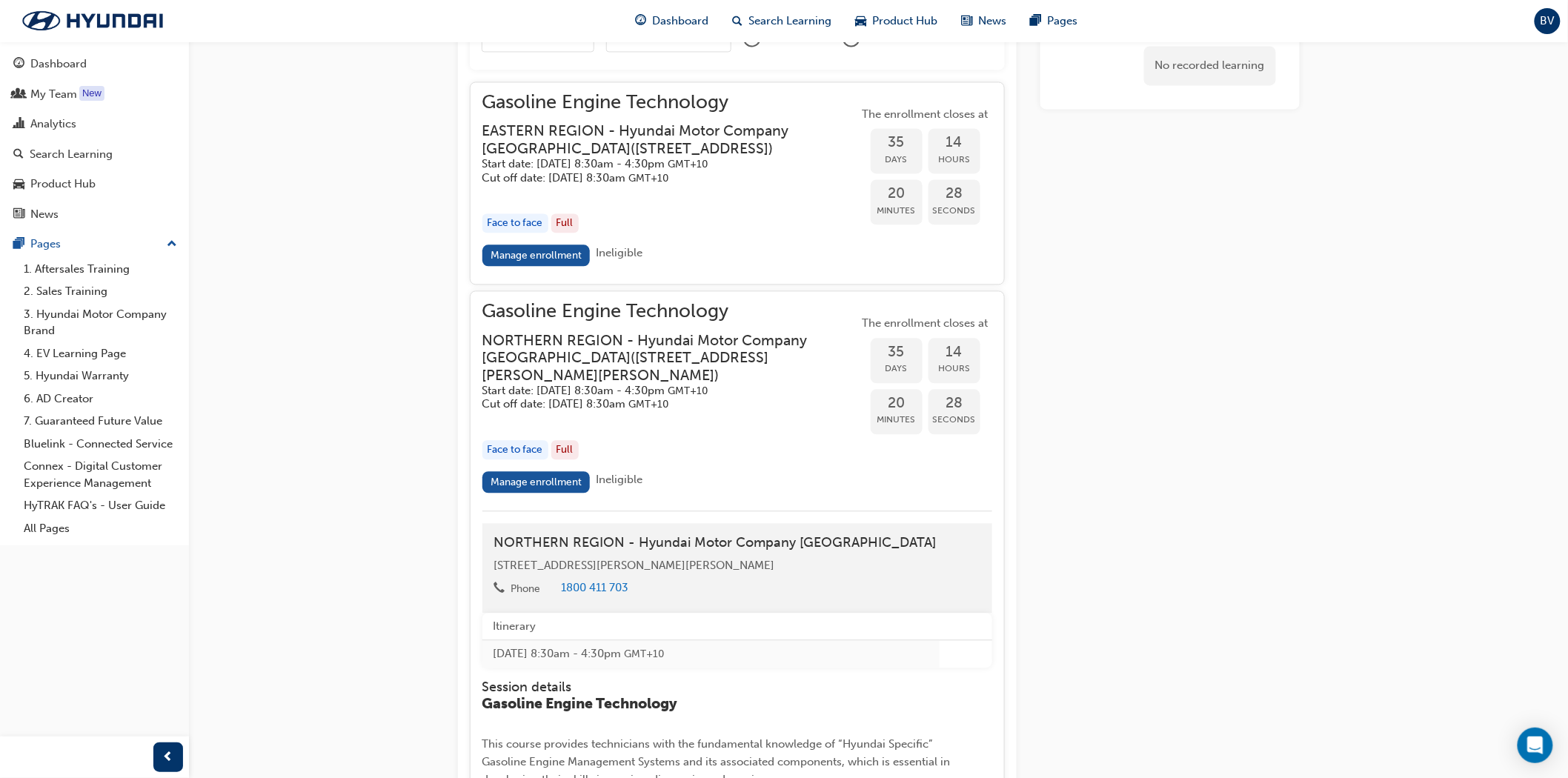
click at [632, 486] on span "Ineligible" at bounding box center [619, 479] width 47 height 13
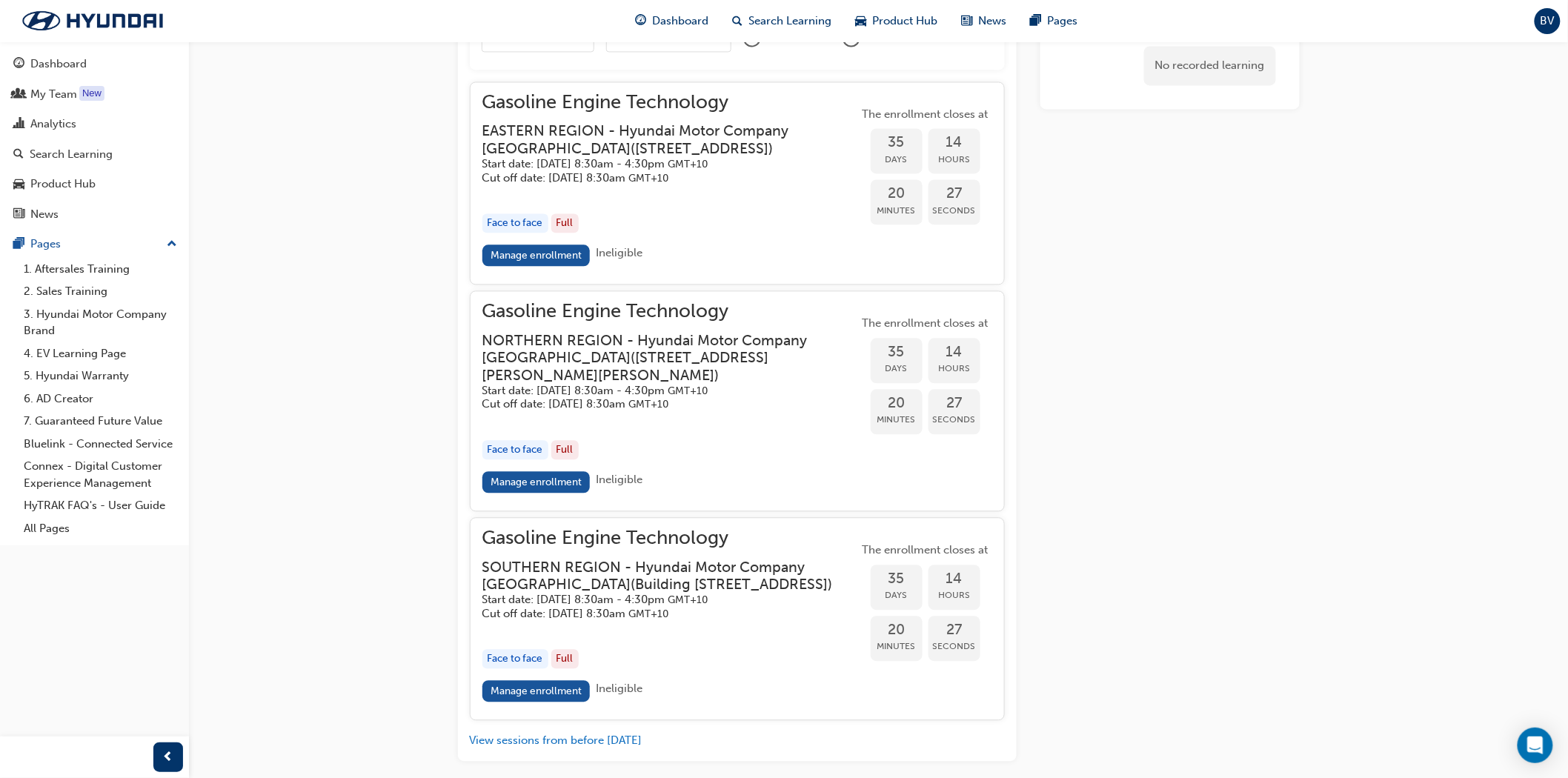
click at [623, 486] on span "Ineligible" at bounding box center [619, 479] width 47 height 13
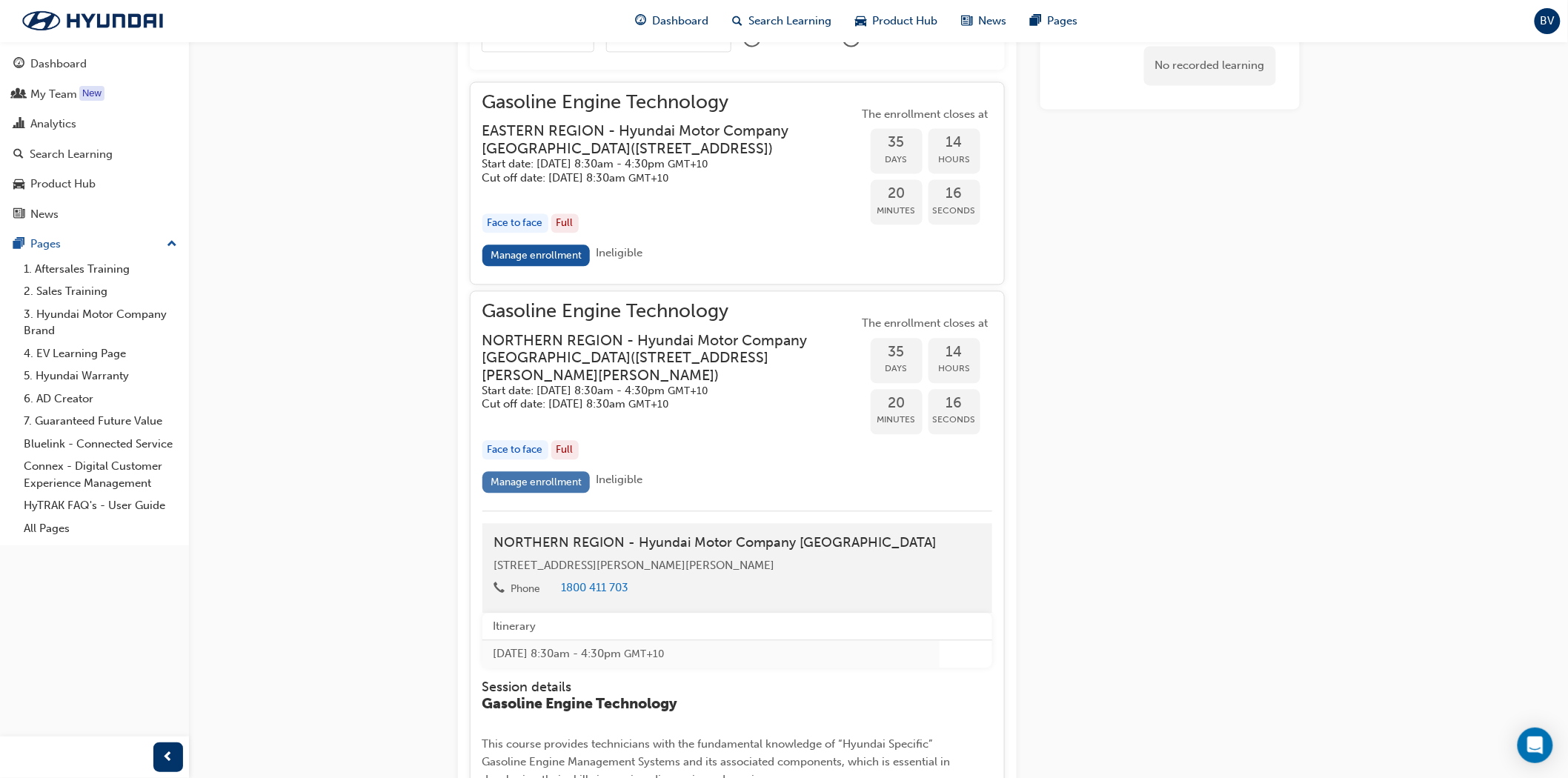
click at [541, 492] on link "Manage enrollment" at bounding box center [537, 482] width 109 height 22
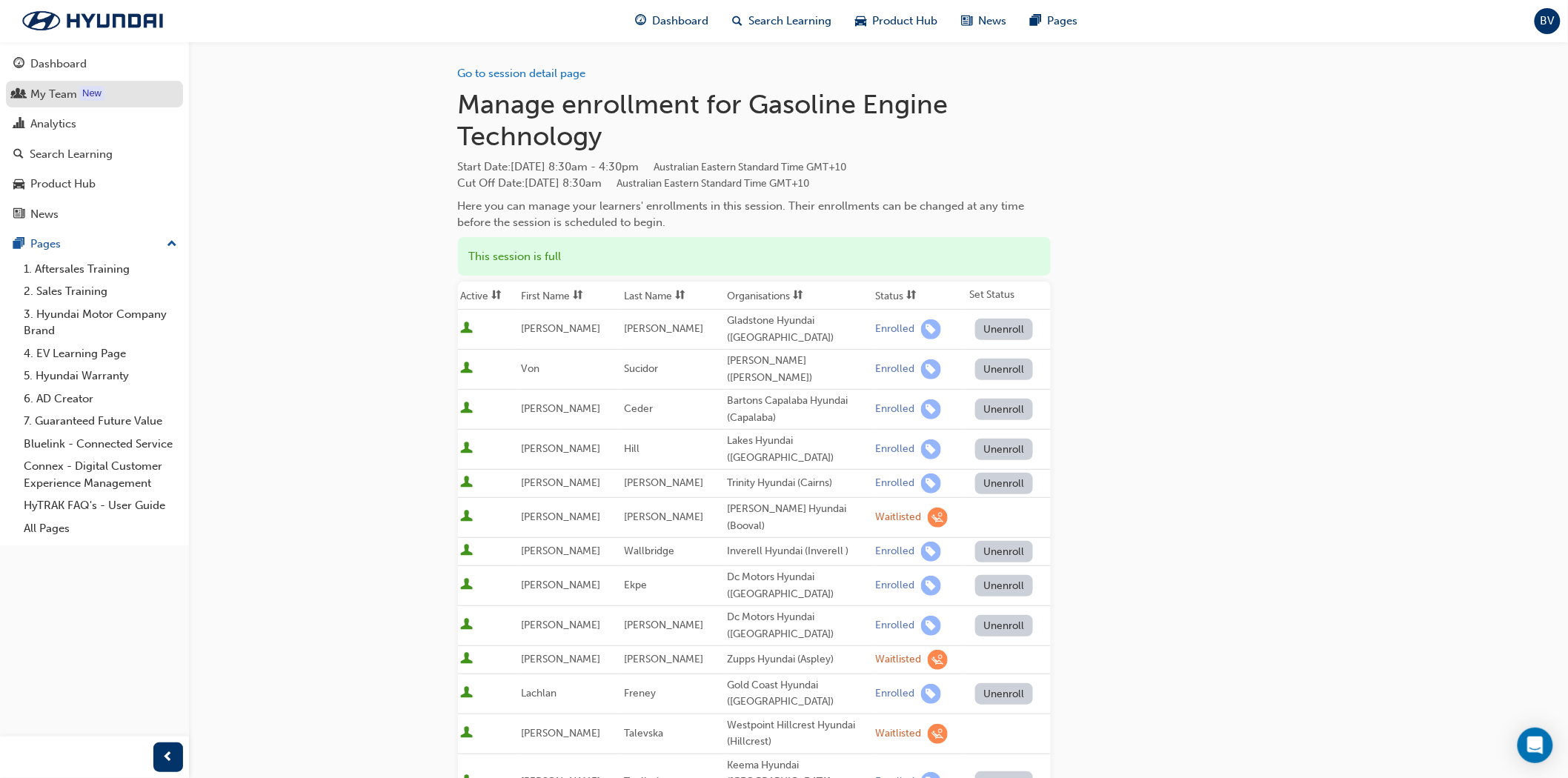
click at [57, 90] on div "My Team" at bounding box center [53, 94] width 47 height 17
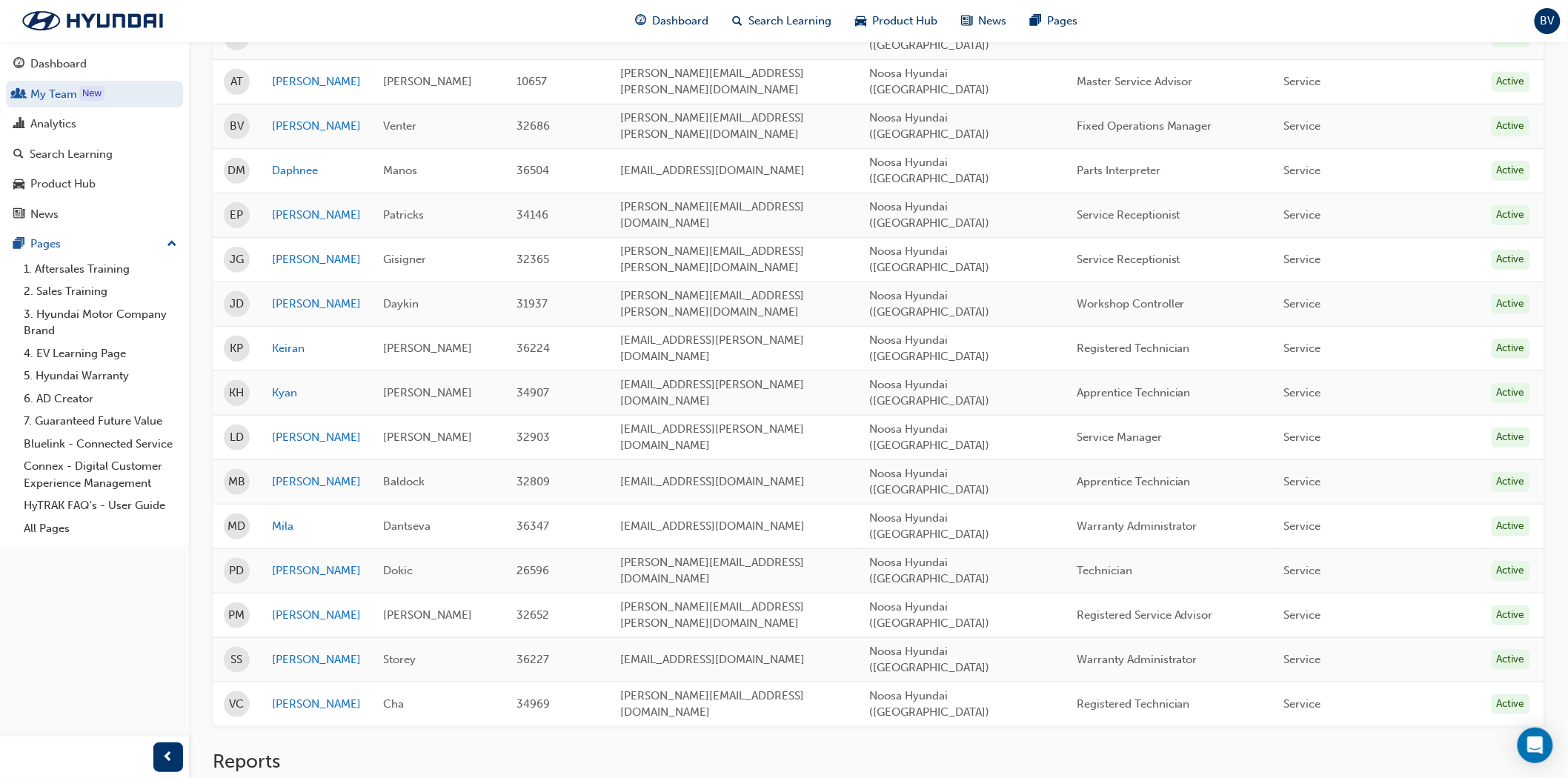
scroll to position [188, 0]
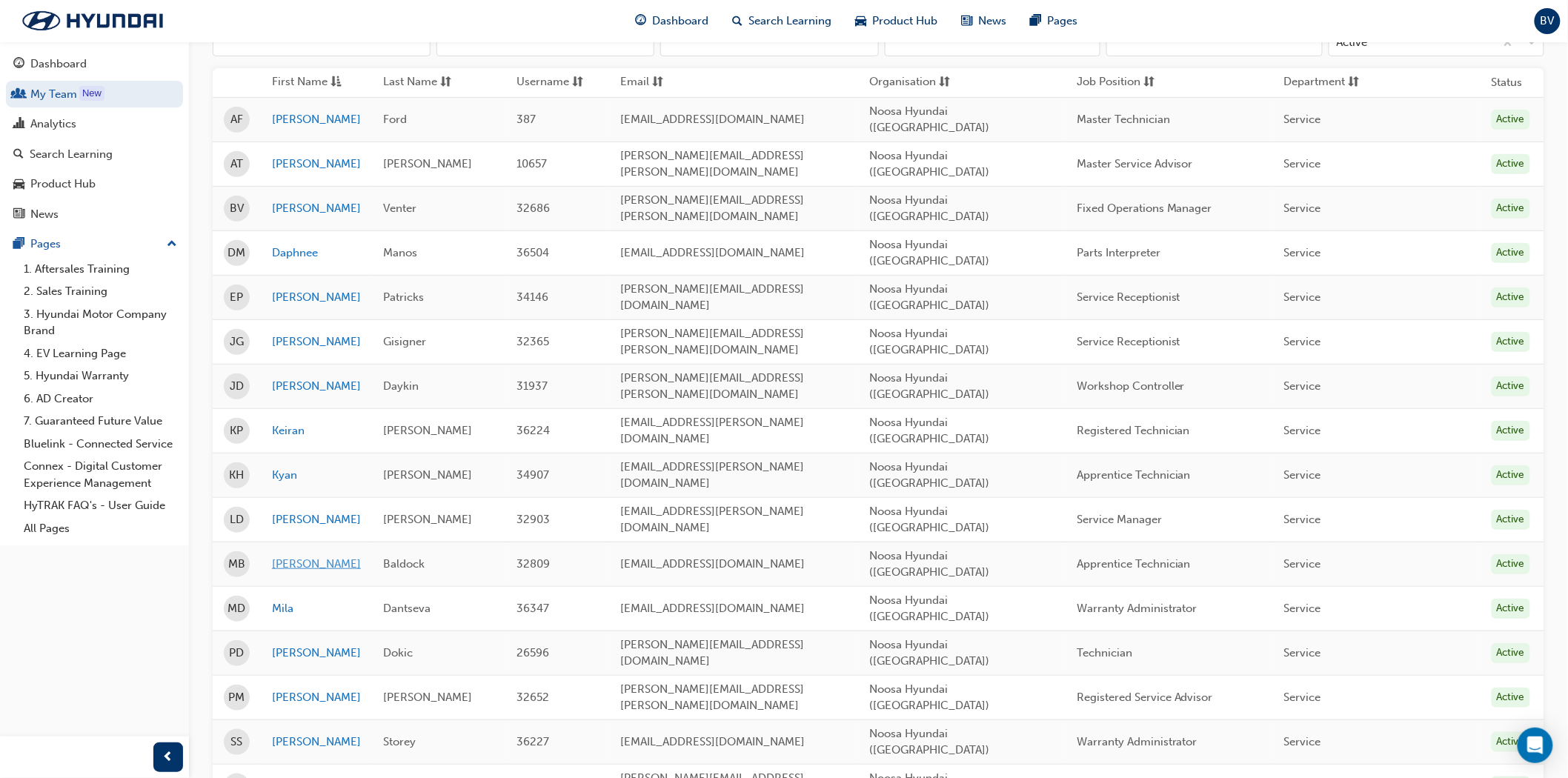
click at [282, 556] on link "[PERSON_NAME]" at bounding box center [316, 565] width 89 height 17
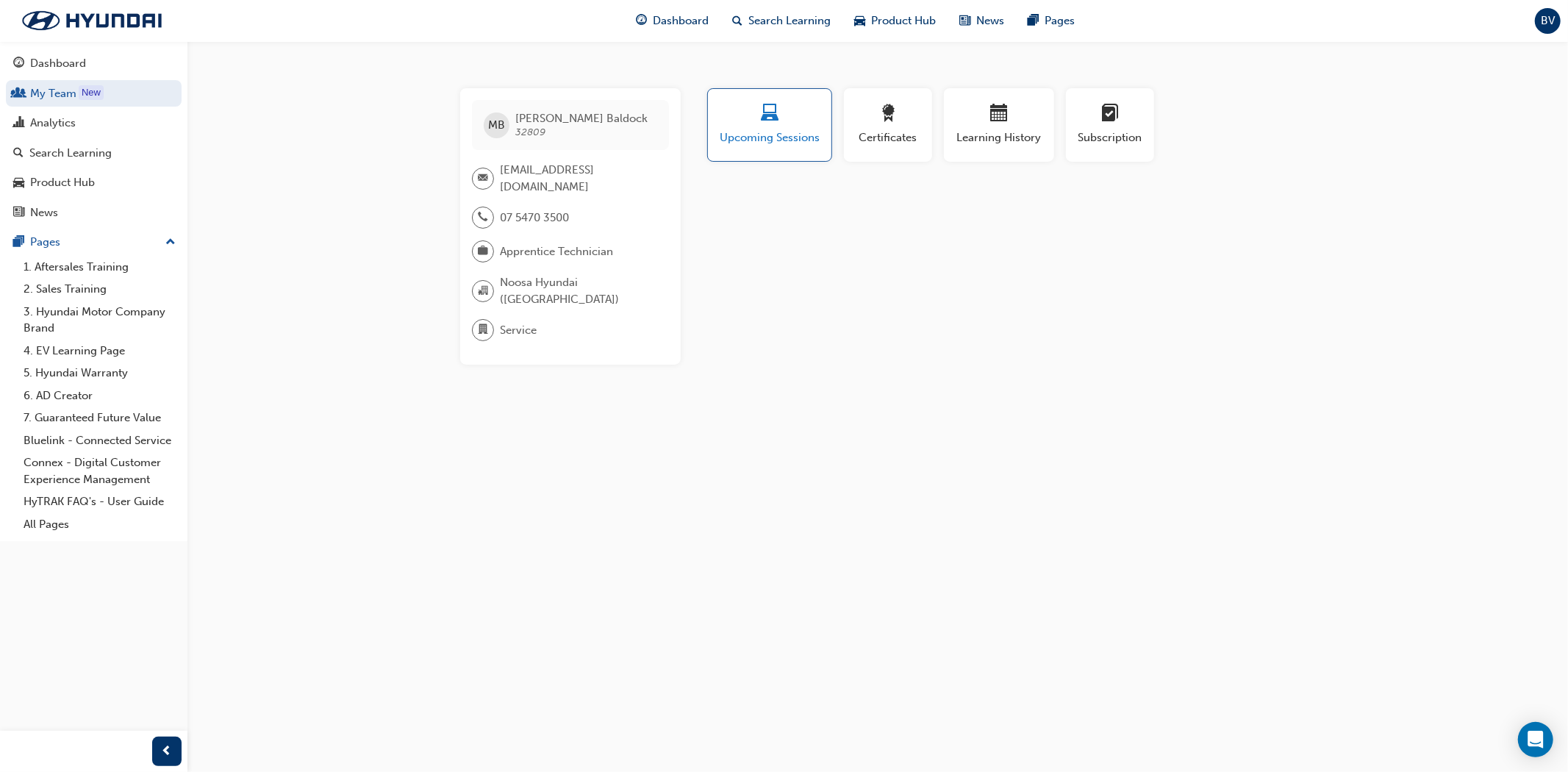
click at [774, 133] on span "Upcoming Sessions" at bounding box center [769, 138] width 101 height 17
click at [1114, 128] on div "Subscription" at bounding box center [1110, 125] width 66 height 42
click at [1022, 123] on div "button" at bounding box center [998, 115] width 88 height 23
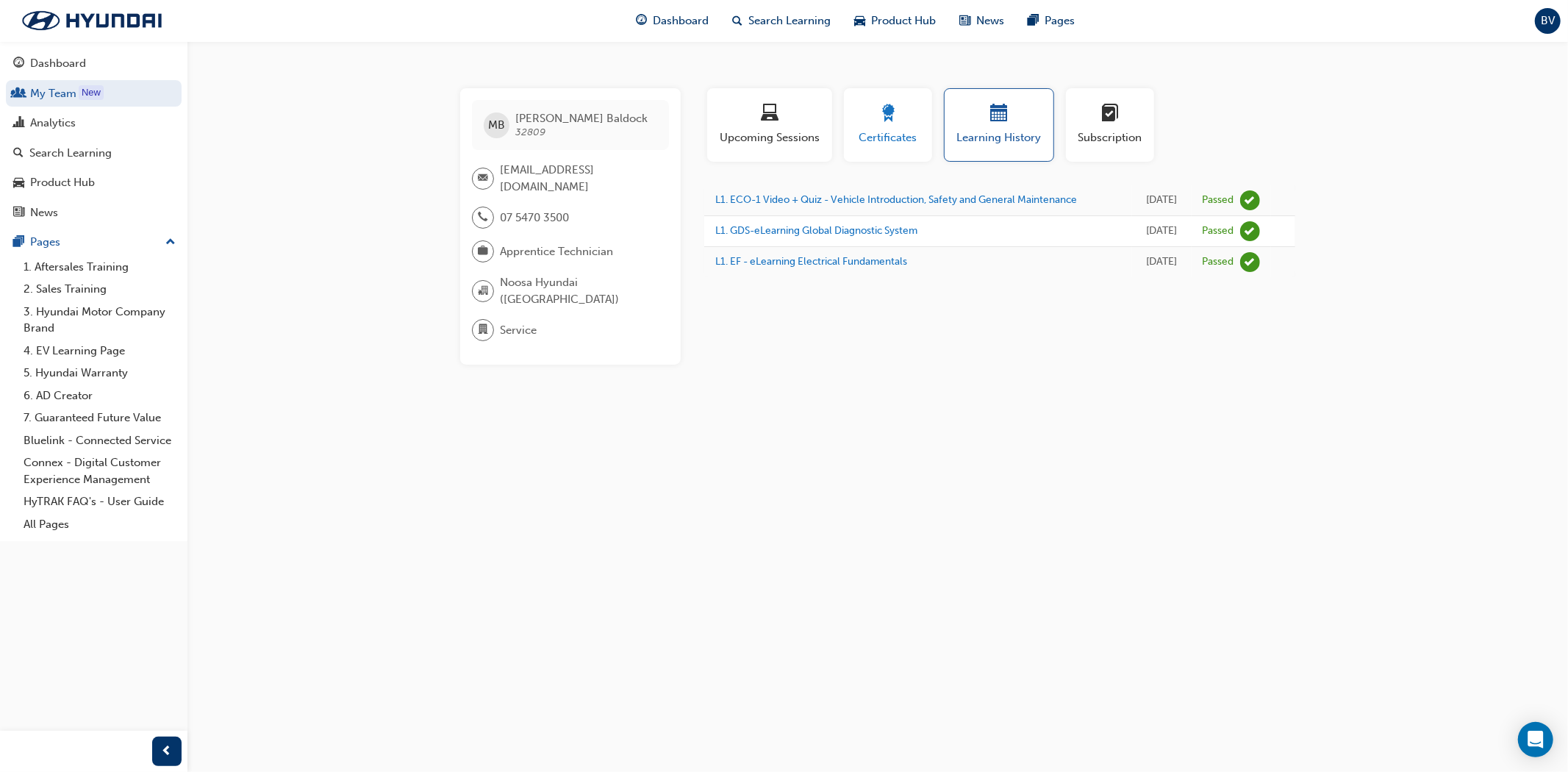
click at [879, 127] on div "Certificates" at bounding box center [888, 125] width 66 height 42
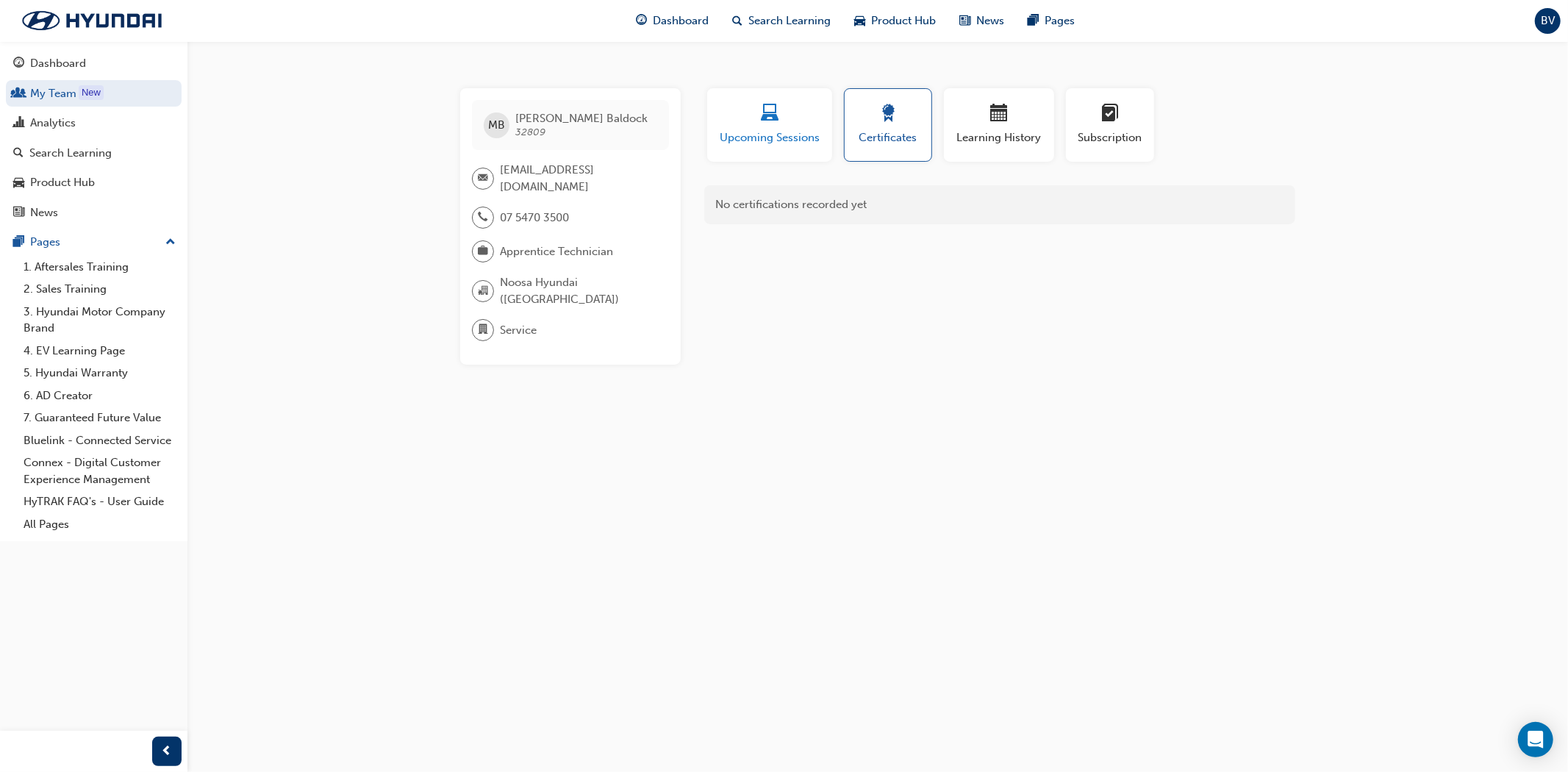
click at [758, 135] on span "Upcoming Sessions" at bounding box center [769, 138] width 103 height 17
click at [94, 277] on link "1. Aftersales Training" at bounding box center [100, 267] width 164 height 23
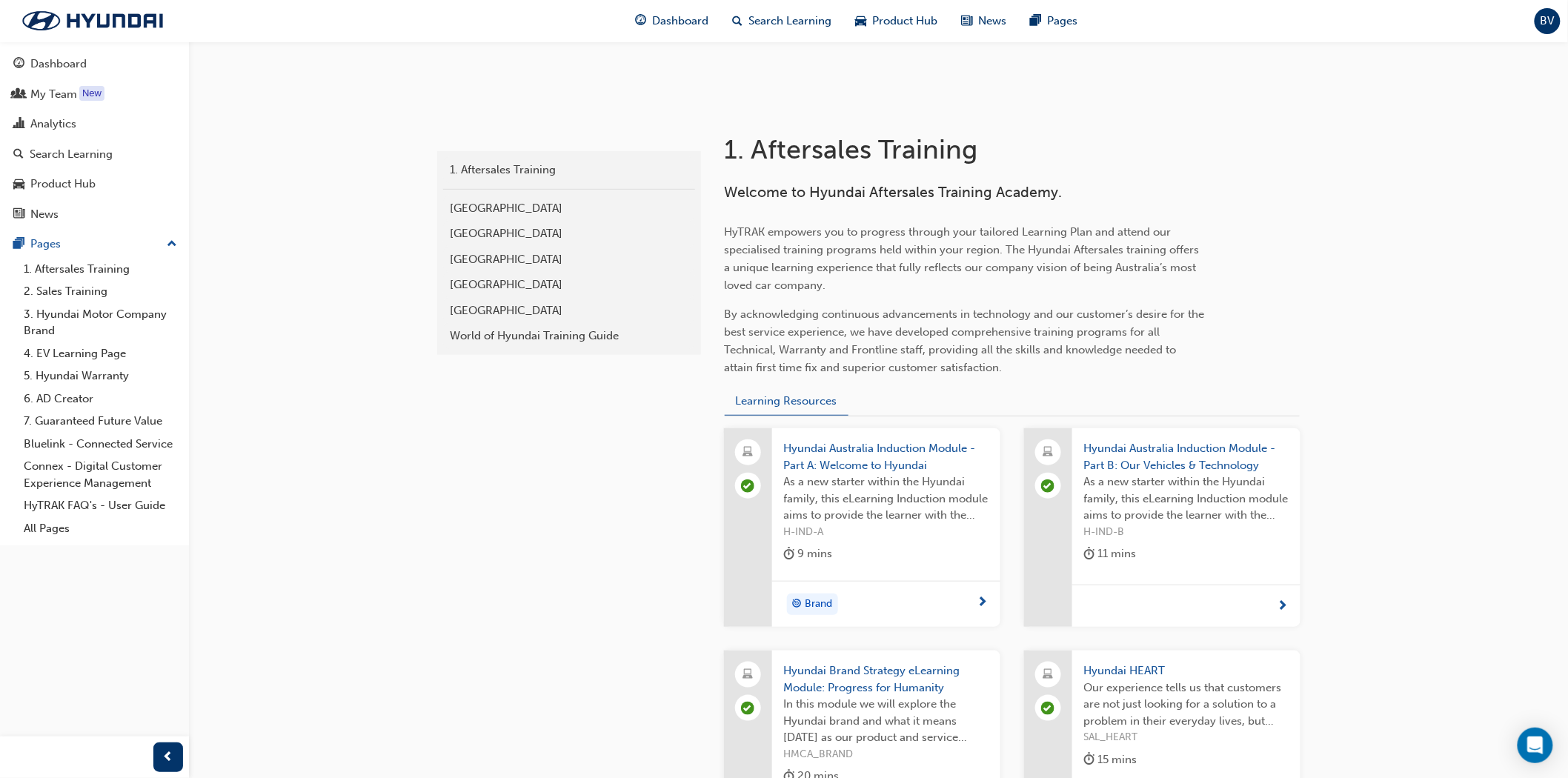
scroll to position [215, 0]
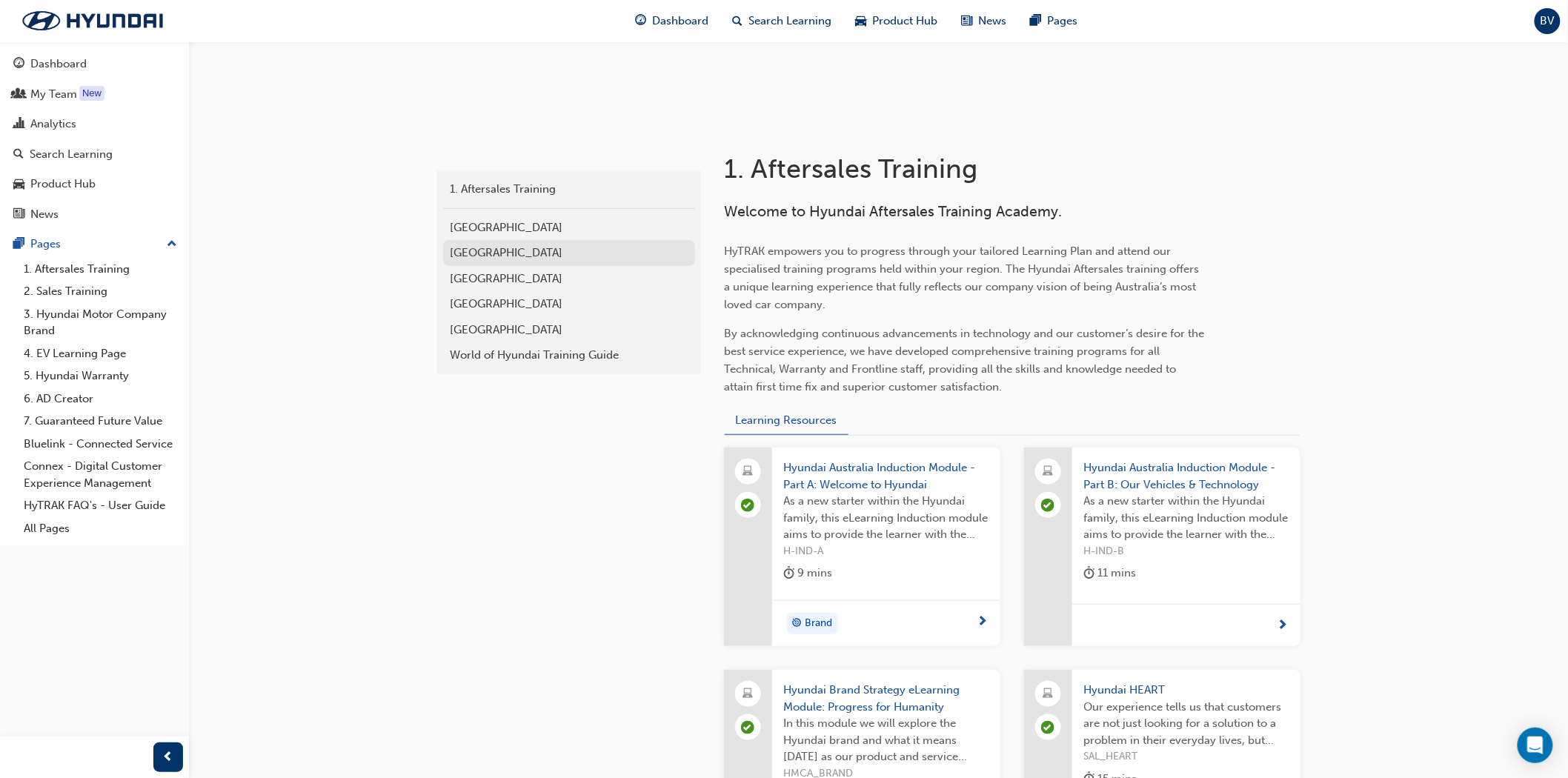
click at [499, 250] on div "[GEOGRAPHIC_DATA]" at bounding box center [569, 253] width 237 height 17
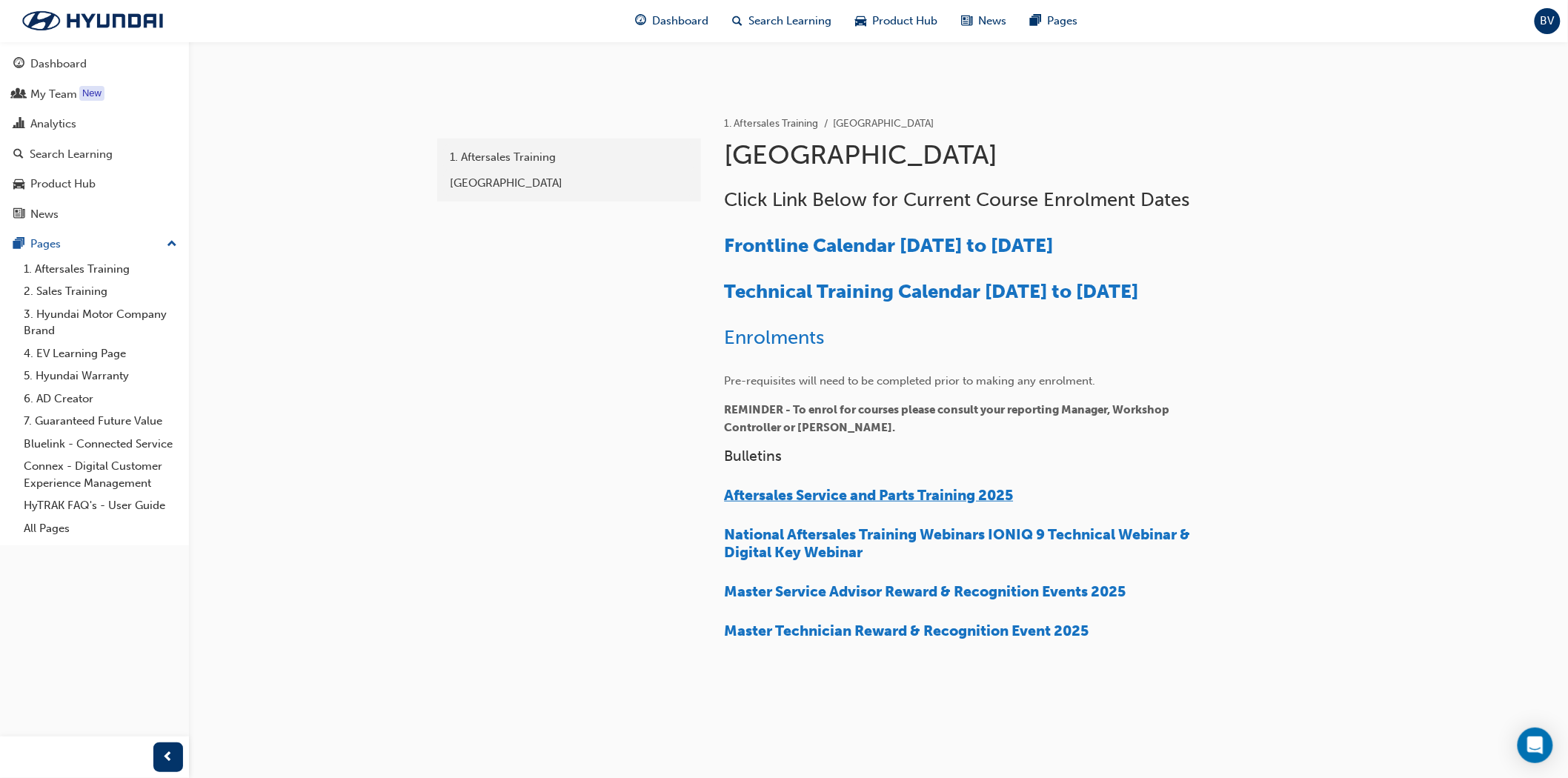
scroll to position [286, 0]
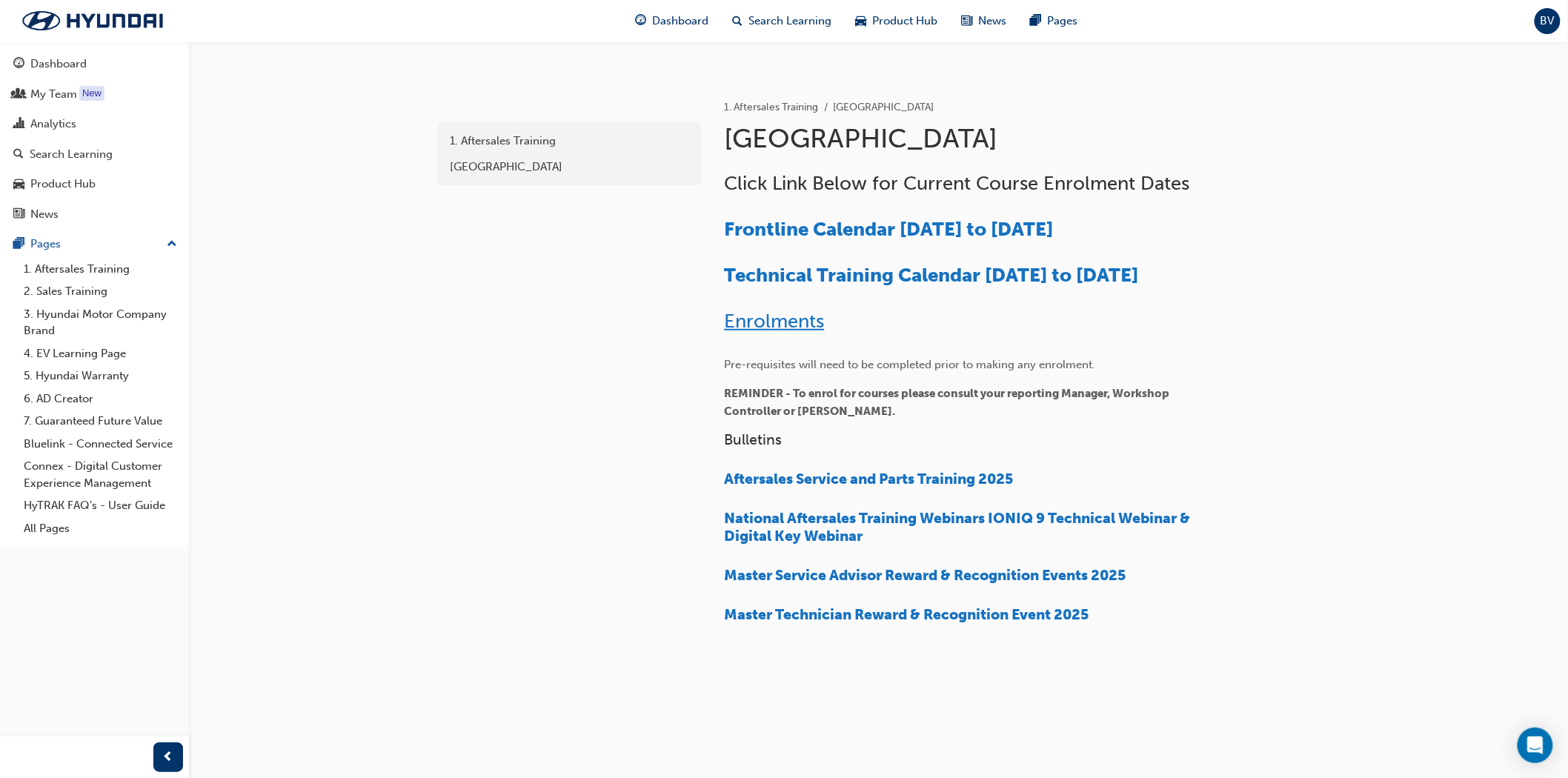
click at [796, 319] on span "Enrolments" at bounding box center [774, 321] width 100 height 23
